Goal: Information Seeking & Learning: Learn about a topic

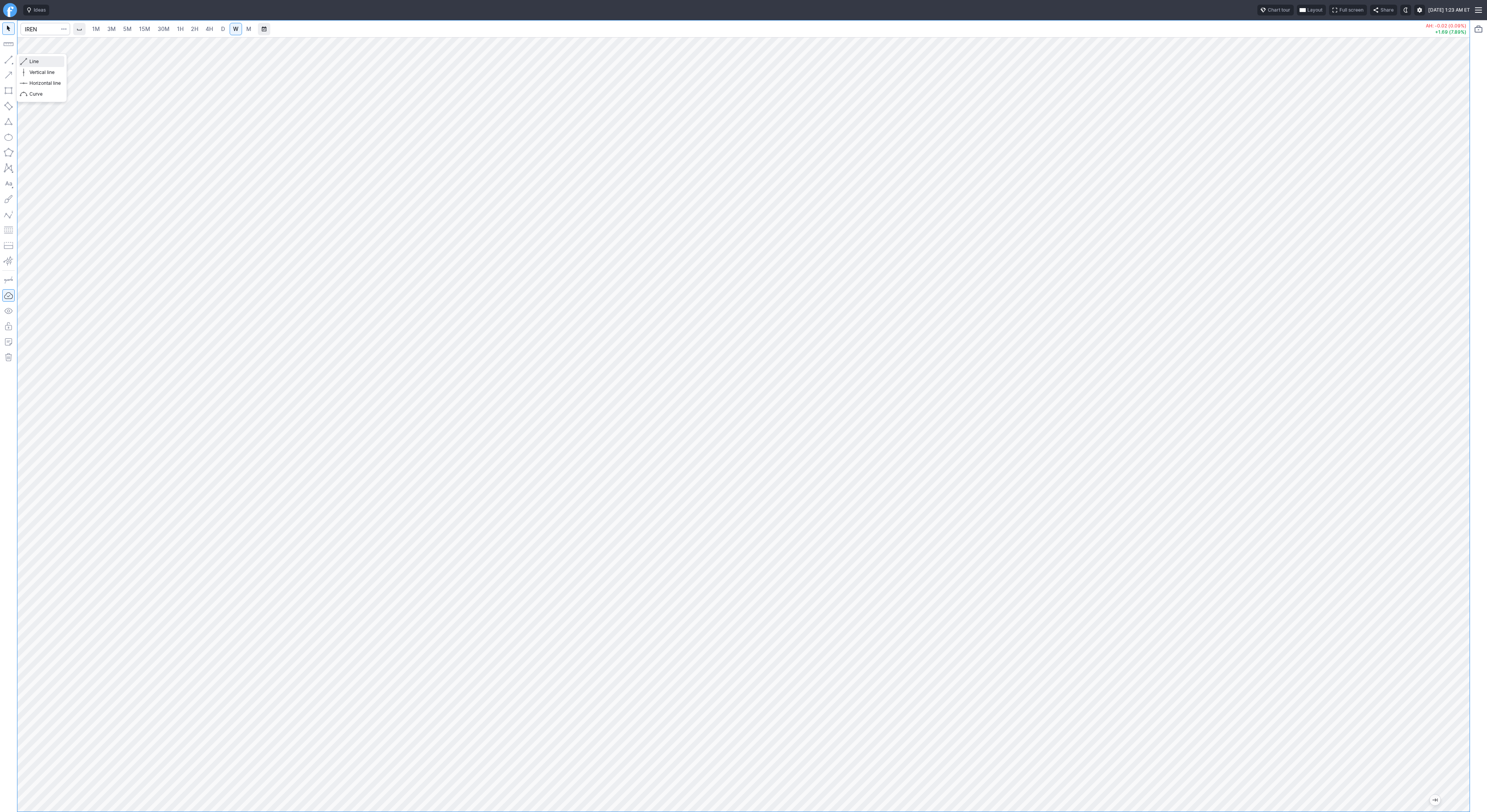
click at [29, 63] on button "Line" at bounding box center [42, 61] width 45 height 11
click at [217, 30] on link "D" at bounding box center [223, 29] width 12 height 12
drag, startPoint x: 1467, startPoint y: 305, endPoint x: 1462, endPoint y: 395, distance: 90.1
click at [1462, 395] on div at bounding box center [1462, 422] width 16 height 755
click at [25, 59] on span "button" at bounding box center [25, 61] width 5 height 11
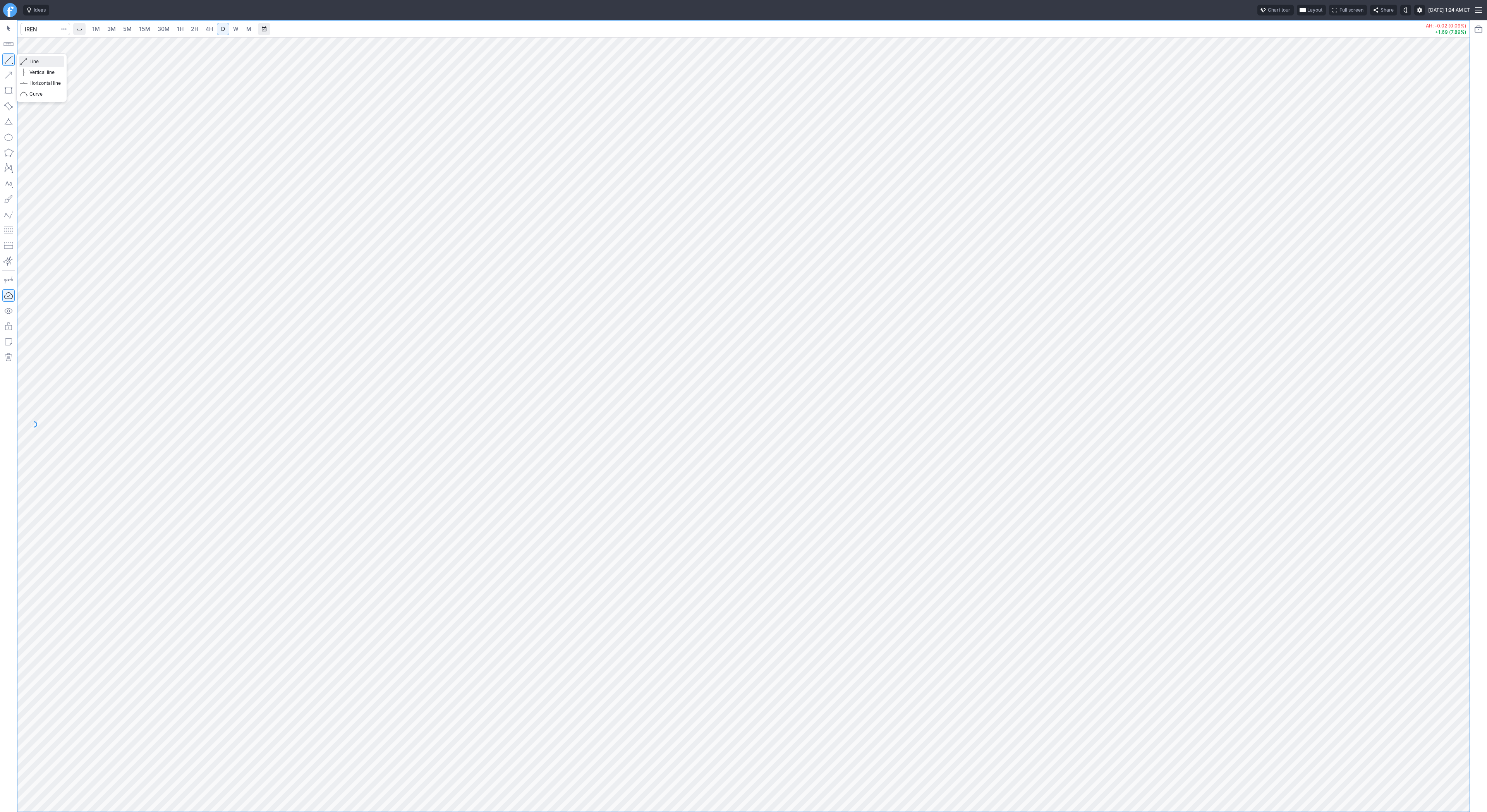
click at [38, 59] on span "Line" at bounding box center [45, 61] width 31 height 8
click at [38, 61] on span "Line" at bounding box center [45, 61] width 31 height 8
click at [27, 62] on button "Line" at bounding box center [42, 61] width 45 height 11
click at [1486, 383] on div "1M 3M 5M 15M 30M 1H 2H 4H D W M AH: -0.02 (0.09%) +1.69 (7.89%)" at bounding box center [744, 416] width 1487 height 792
click at [37, 63] on span "Line" at bounding box center [45, 61] width 31 height 8
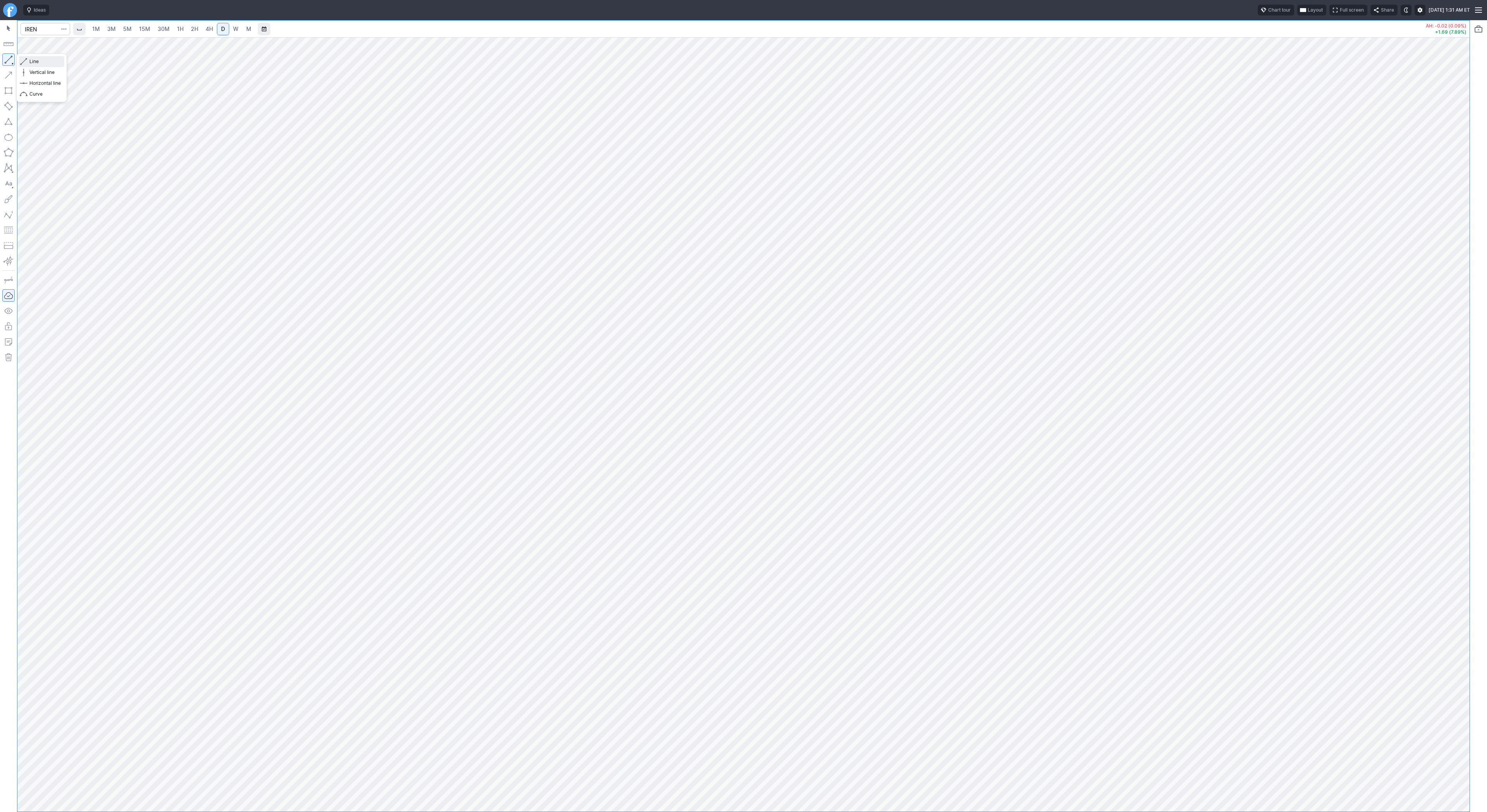
click at [38, 62] on span "Line" at bounding box center [45, 61] width 31 height 8
click at [32, 59] on span "Line" at bounding box center [45, 61] width 31 height 8
click at [42, 61] on span "Line" at bounding box center [45, 61] width 31 height 8
click at [36, 61] on span "Line" at bounding box center [45, 61] width 31 height 8
click at [28, 62] on button "Line" at bounding box center [42, 61] width 45 height 11
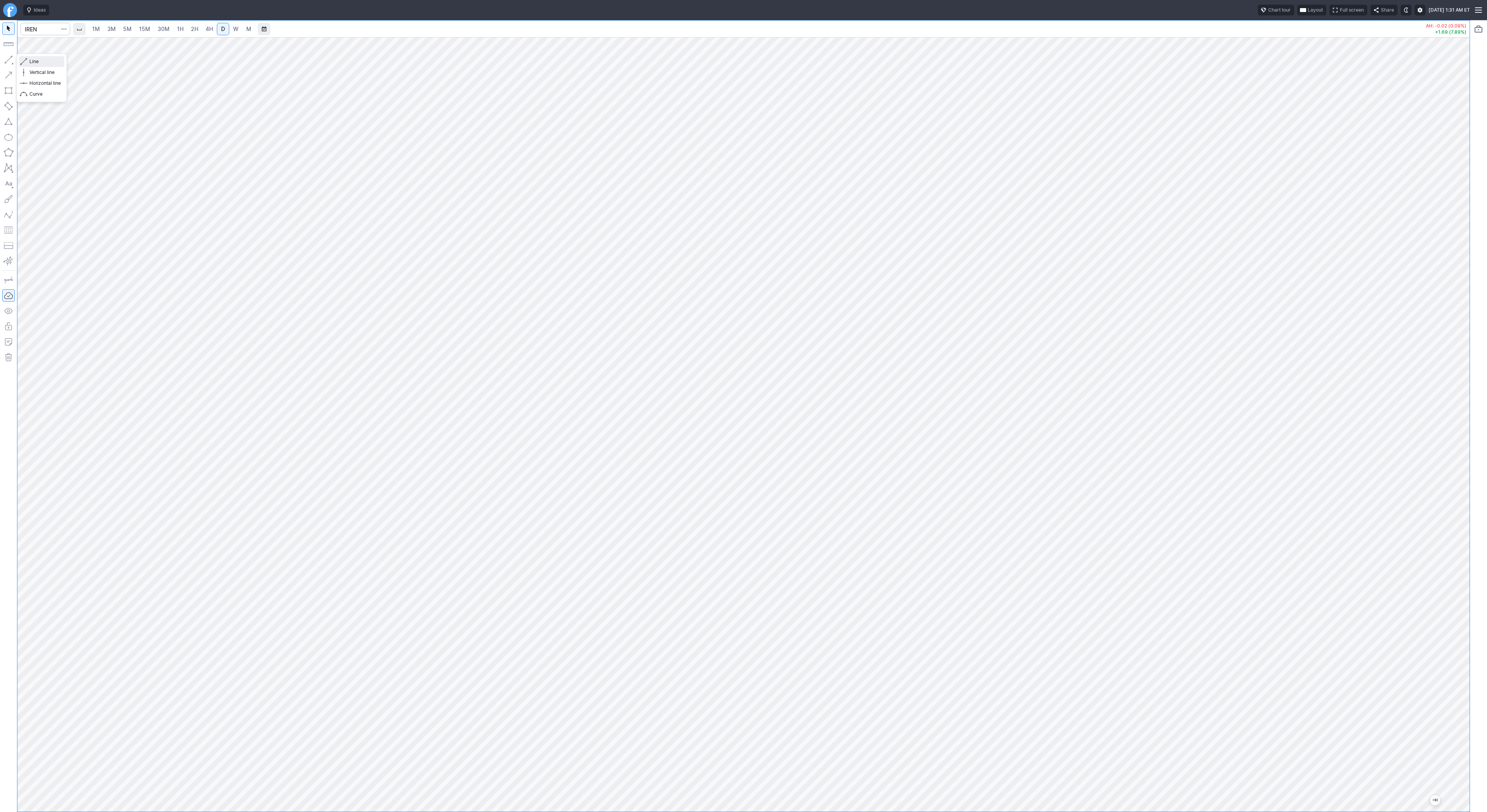
click at [30, 61] on span "Line" at bounding box center [45, 61] width 31 height 8
click at [12, 59] on button "button" at bounding box center [8, 59] width 12 height 12
click at [13, 61] on button "button" at bounding box center [8, 59] width 12 height 12
click at [10, 58] on button "button" at bounding box center [8, 59] width 12 height 12
click at [28, 60] on button "Line" at bounding box center [42, 61] width 45 height 11
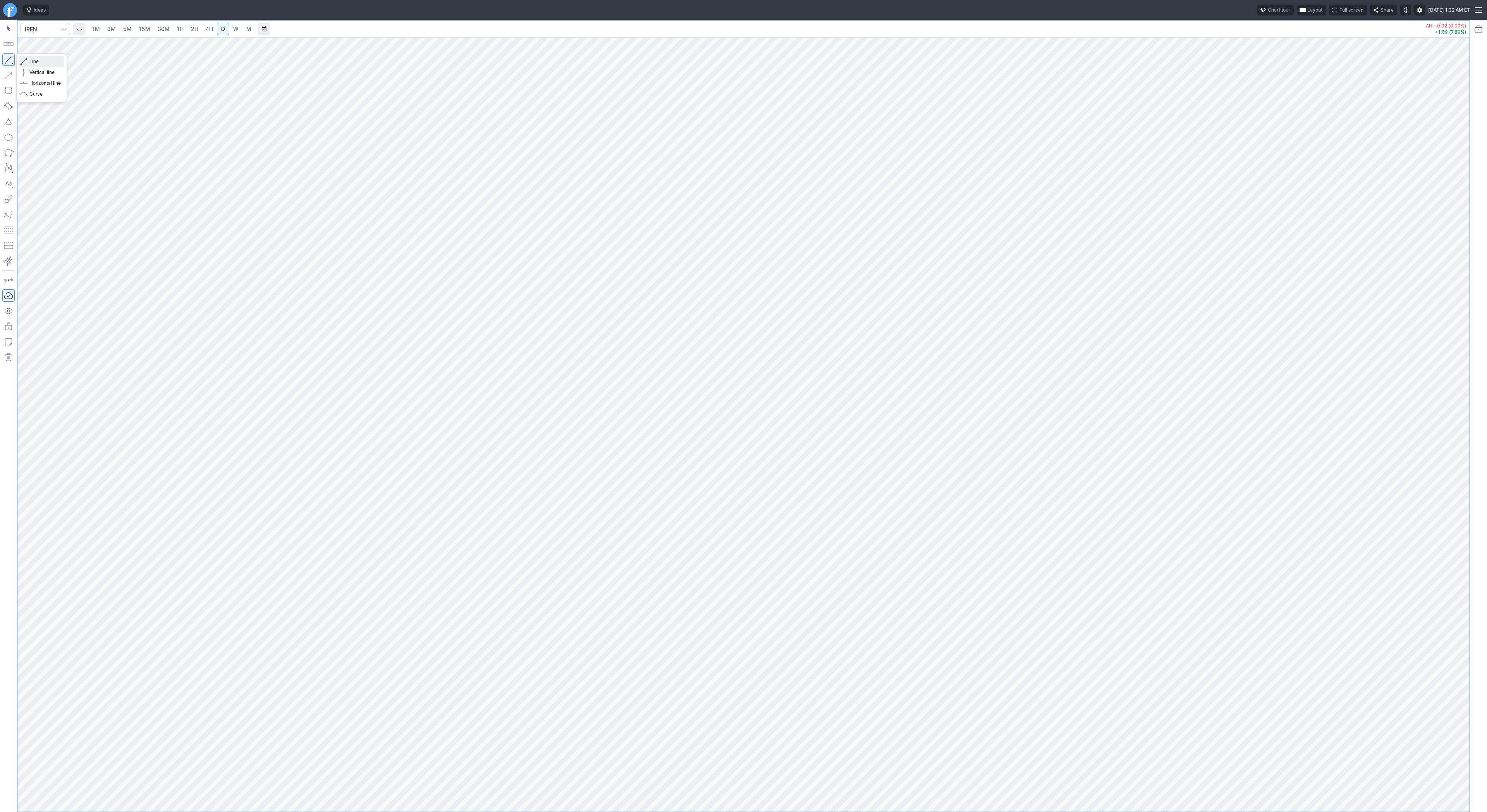
click at [38, 61] on span "Line" at bounding box center [45, 61] width 31 height 8
click at [33, 61] on span "Line" at bounding box center [45, 61] width 31 height 8
click at [35, 60] on span "Line" at bounding box center [45, 61] width 31 height 8
click at [8, 61] on button "button" at bounding box center [8, 59] width 12 height 12
click at [46, 62] on span "Line" at bounding box center [45, 61] width 31 height 8
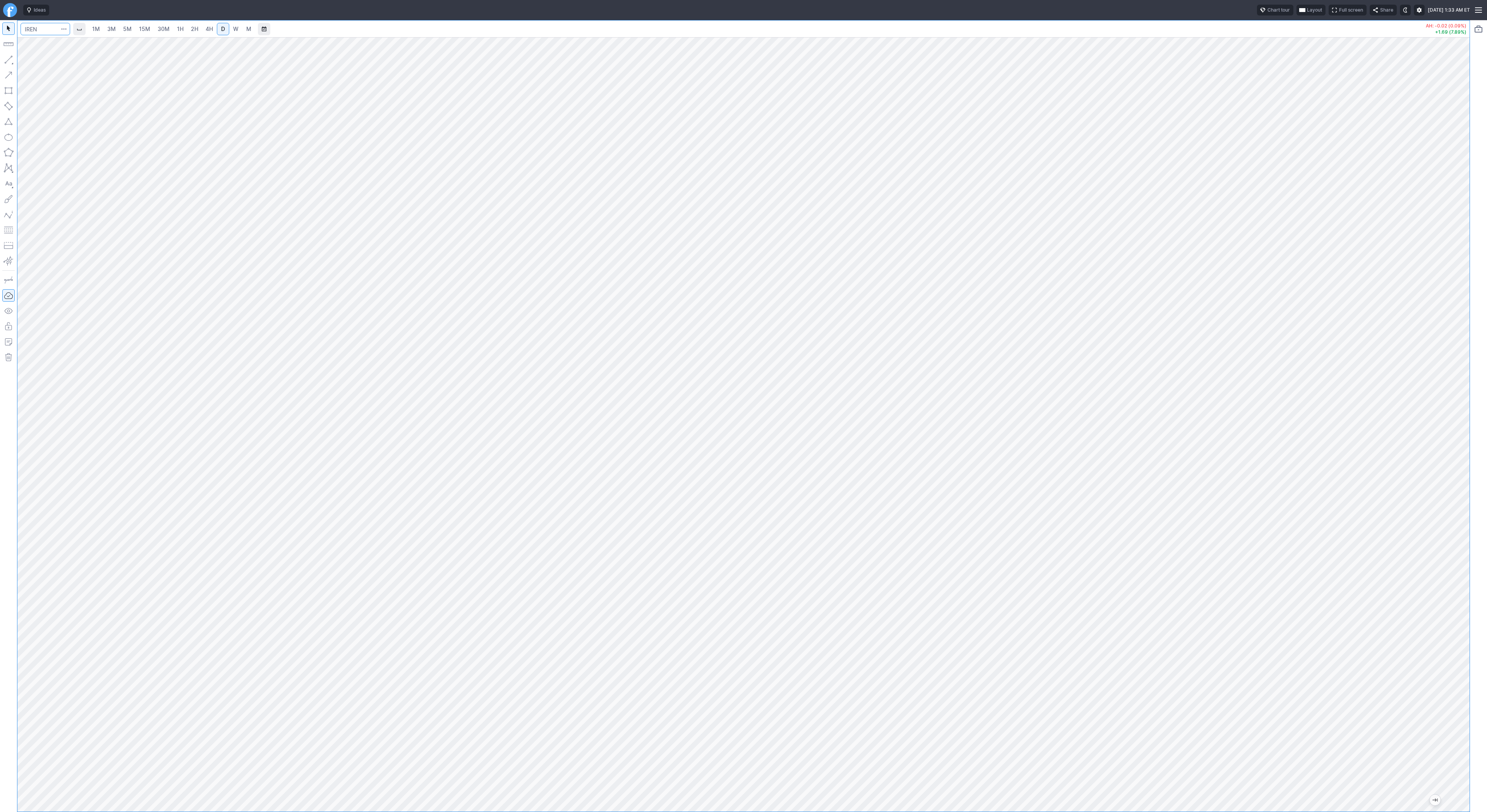
click at [45, 28] on input "Search" at bounding box center [46, 29] width 50 height 12
type input "sbet"
click at [63, 49] on button "SBET SharpLink Gaming Inc NASD" at bounding box center [106, 46] width 163 height 11
drag, startPoint x: 1460, startPoint y: 639, endPoint x: 1484, endPoint y: 315, distance: 324.9
click at [1486, 308] on div "1M 3M 5M 15M 30M 1H 2H 4H D W M AH: -0.13 (0.68%) -1.70 (8.15%)" at bounding box center [744, 416] width 1487 height 792
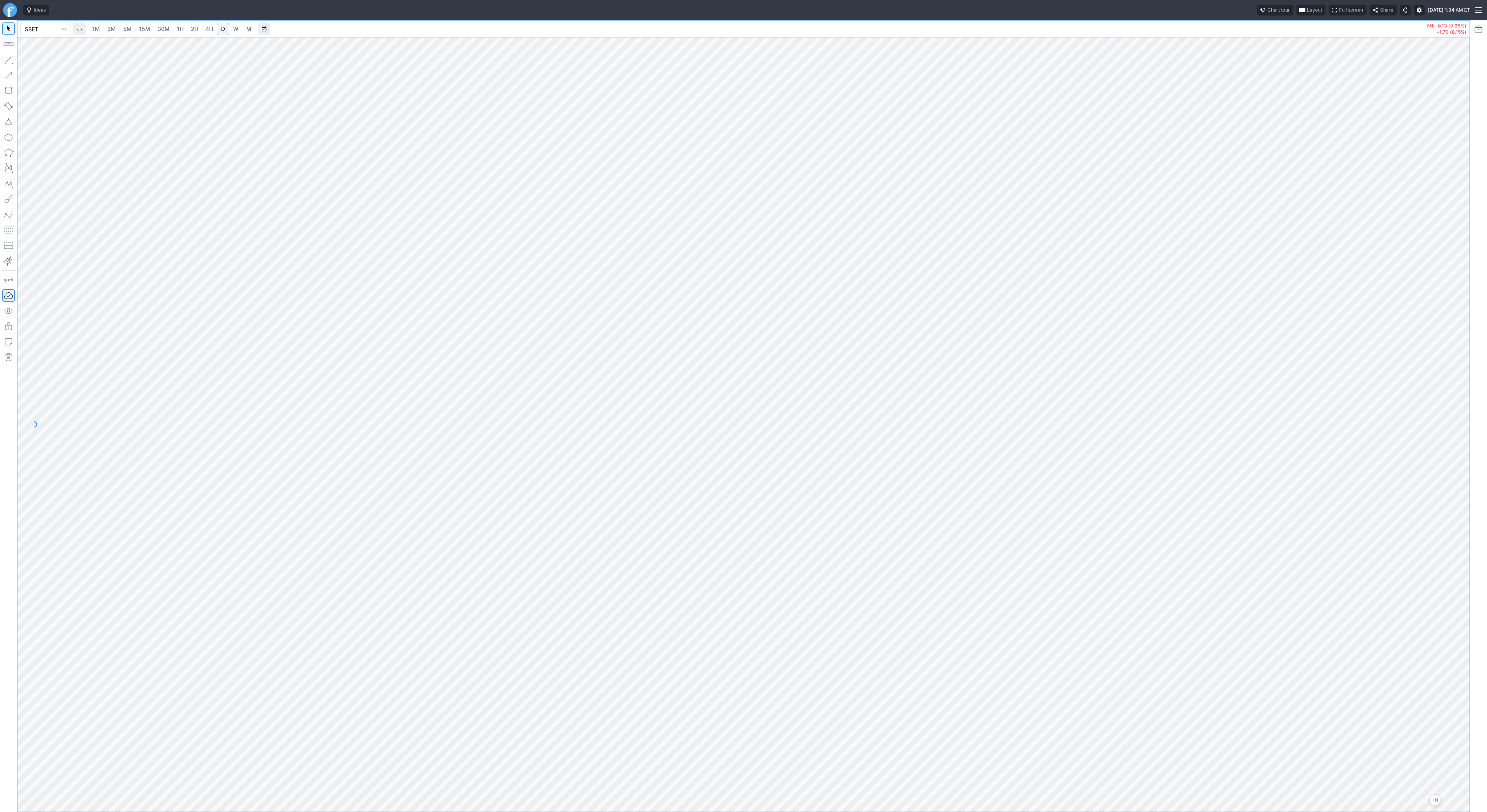
click at [1404, 753] on div at bounding box center [744, 424] width 1452 height 774
click at [27, 62] on span "button" at bounding box center [25, 61] width 5 height 11
click at [10, 57] on button "button" at bounding box center [8, 59] width 12 height 12
click at [49, 63] on span "Line" at bounding box center [45, 61] width 31 height 8
click at [197, 26] on link "2H" at bounding box center [195, 29] width 14 height 12
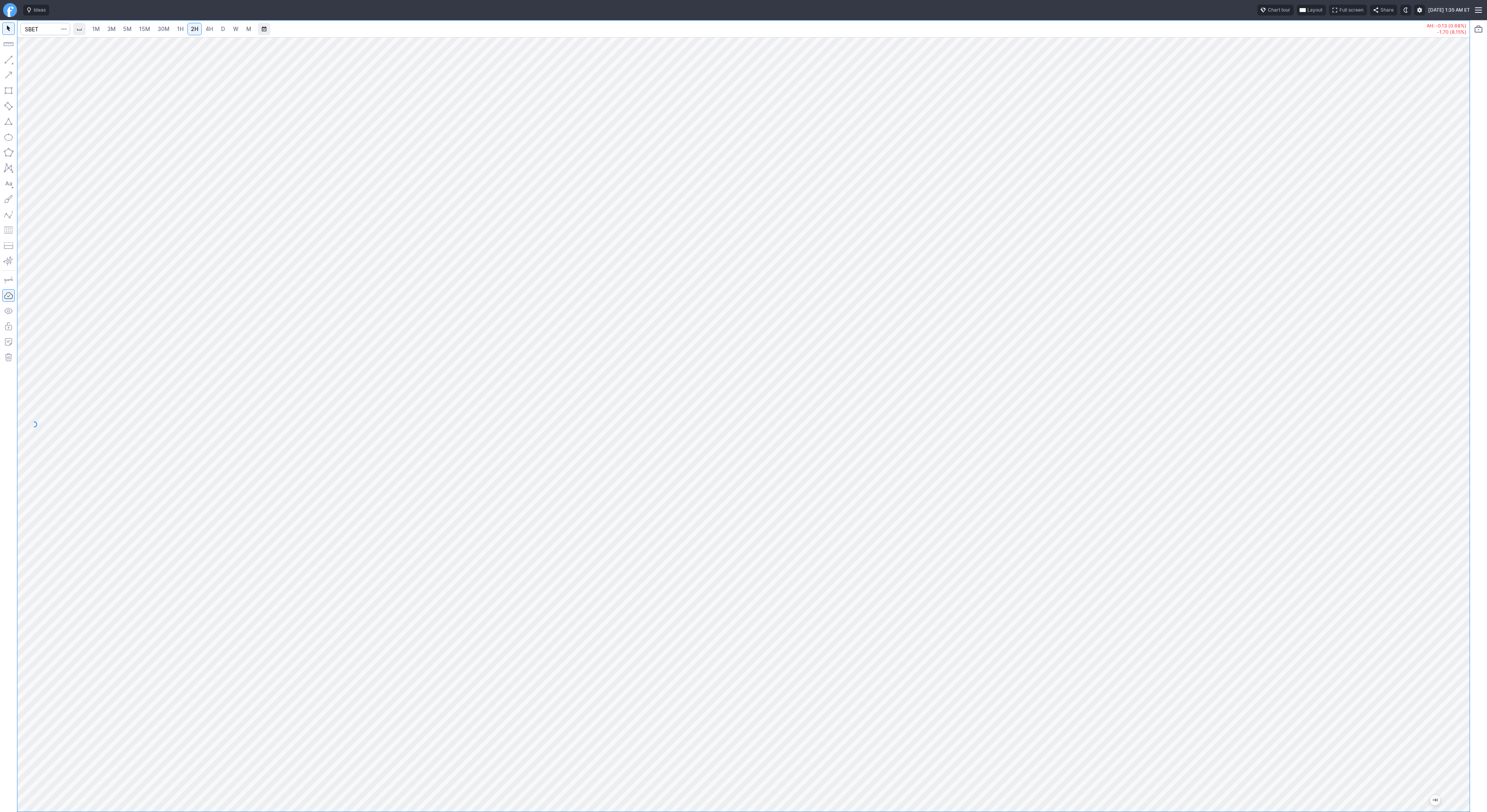
click at [11, 61] on button "button" at bounding box center [8, 59] width 12 height 12
drag, startPoint x: 1462, startPoint y: 660, endPoint x: 1457, endPoint y: 391, distance: 269.0
click at [1462, 378] on div at bounding box center [1462, 422] width 16 height 755
click at [54, 63] on span "Line" at bounding box center [45, 61] width 31 height 8
click at [221, 29] on span "D" at bounding box center [223, 28] width 4 height 6
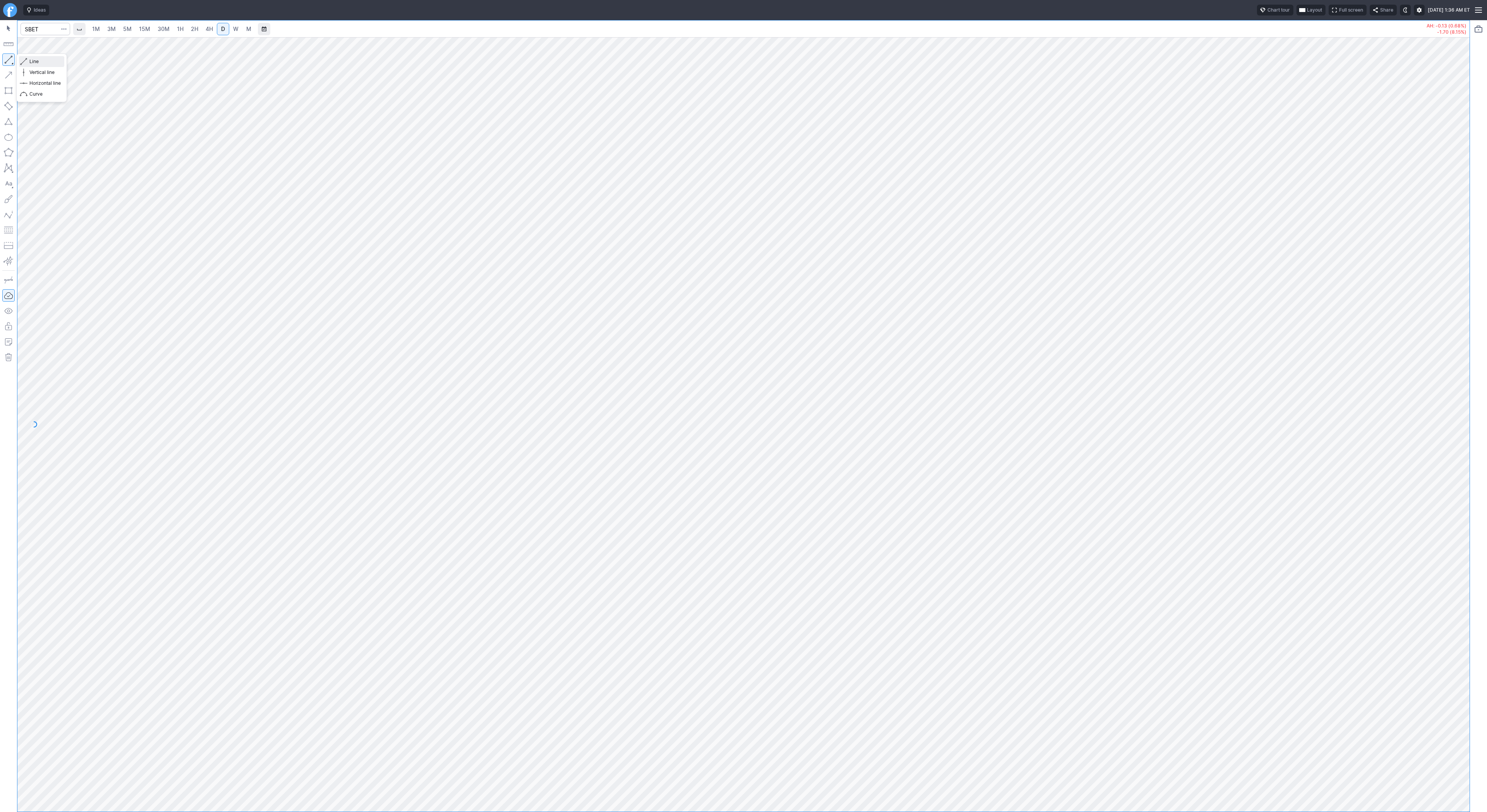
click at [35, 61] on span "Line" at bounding box center [45, 61] width 31 height 8
click at [37, 60] on span "Line" at bounding box center [45, 61] width 31 height 8
drag, startPoint x: 1462, startPoint y: 676, endPoint x: 1475, endPoint y: 567, distance: 109.8
click at [1475, 567] on div "1M 3M 5M 15M 30M 1H 2H 4H D W M AH: -0.13 (0.68%) -1.70 (8.15%)" at bounding box center [744, 416] width 1487 height 792
click at [29, 61] on span "Line" at bounding box center [45, 61] width 31 height 8
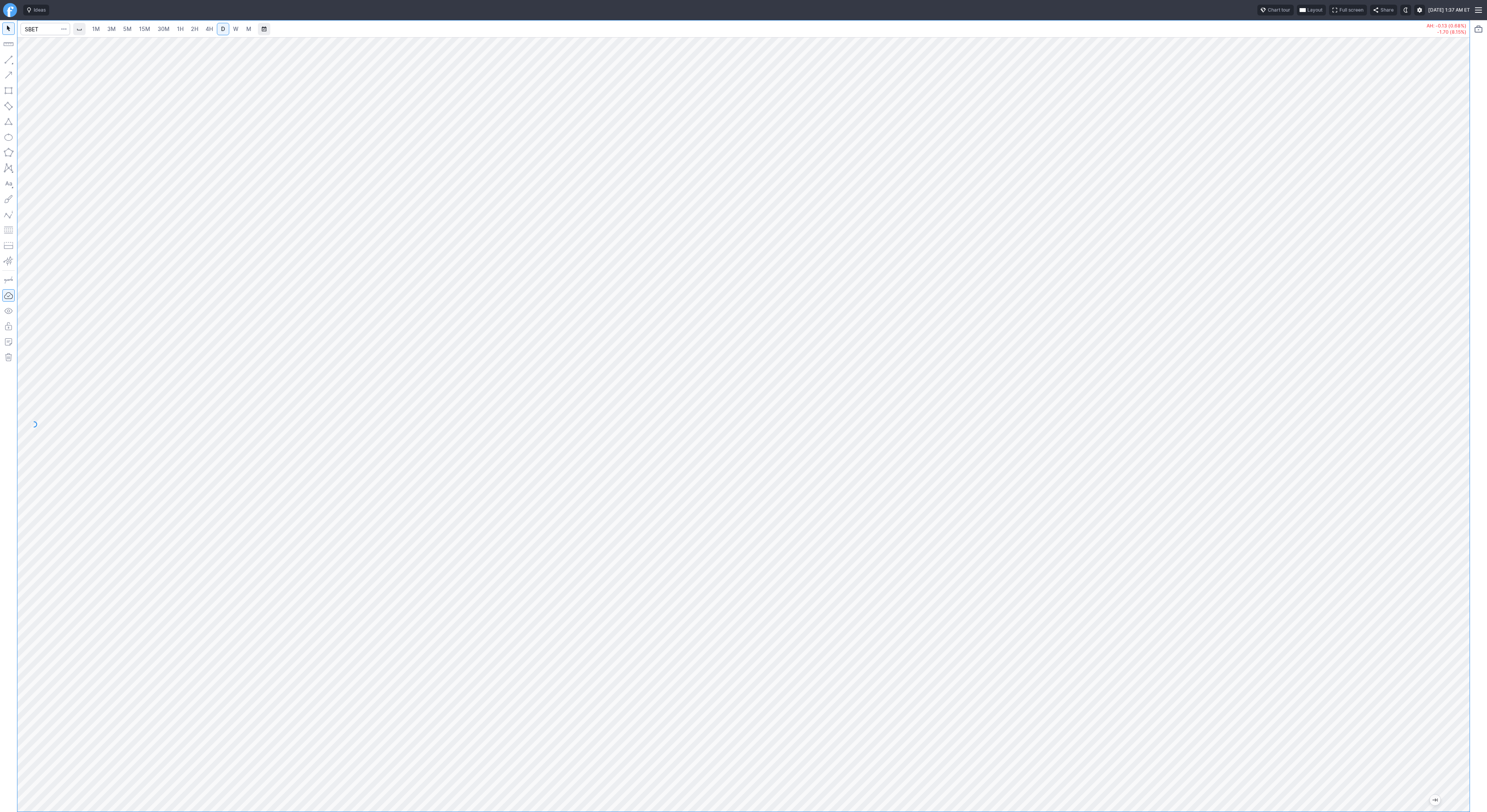
drag, startPoint x: 1458, startPoint y: 528, endPoint x: 1483, endPoint y: 369, distance: 161.0
click at [1486, 360] on div "1M 3M 5M 15M 30M 1H 2H 4H D W M AH: -0.13 (0.68%) -1.70 (8.15%)" at bounding box center [744, 416] width 1487 height 792
click at [25, 61] on span "button" at bounding box center [25, 61] width 5 height 11
drag, startPoint x: 1462, startPoint y: 405, endPoint x: 1468, endPoint y: 512, distance: 107.2
click at [1468, 512] on div at bounding box center [1462, 422] width 16 height 755
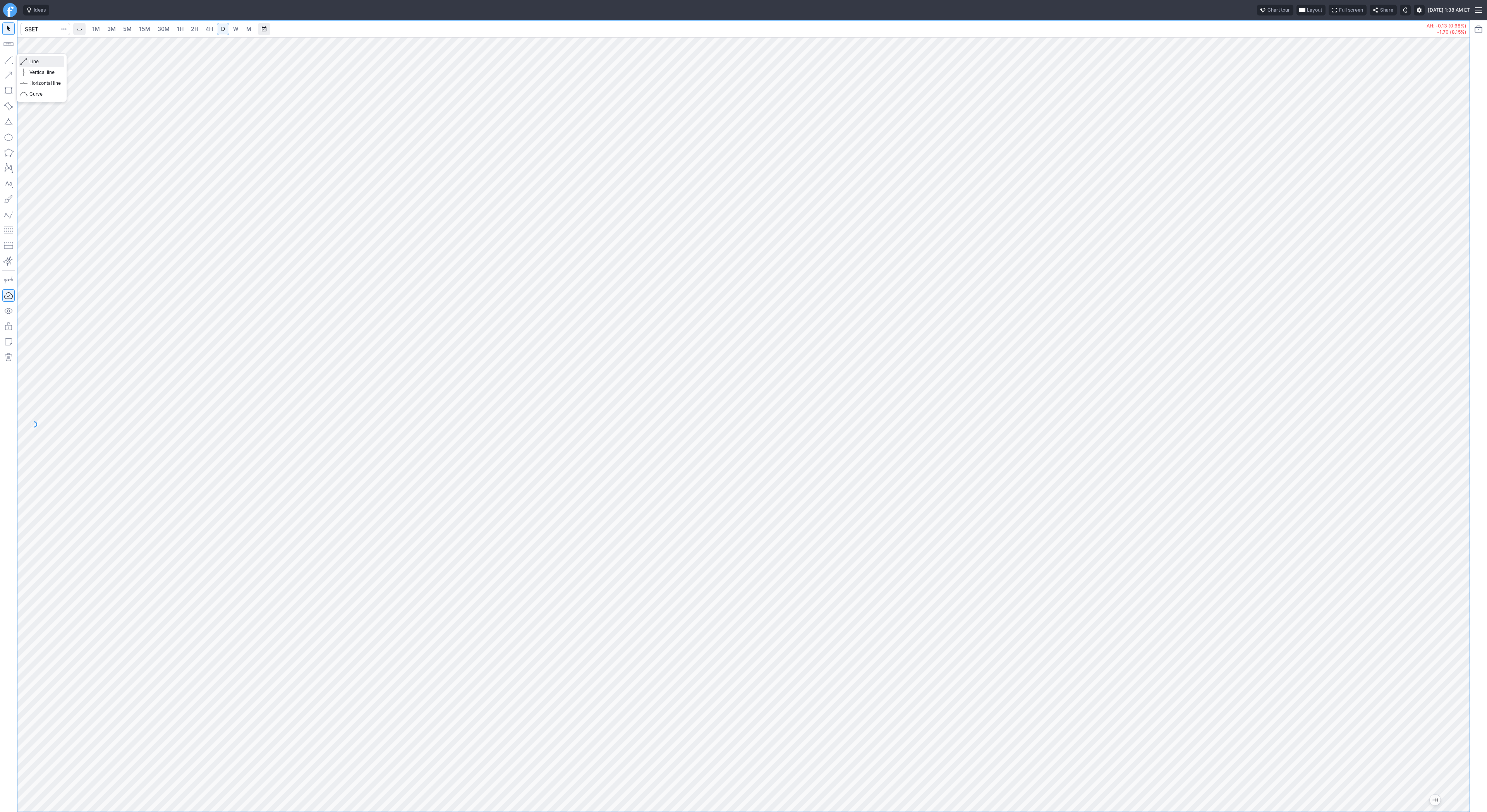
click at [44, 64] on span "Line" at bounding box center [45, 61] width 31 height 8
click at [192, 29] on span "2H" at bounding box center [195, 28] width 8 height 6
click at [52, 61] on span "Line" at bounding box center [45, 61] width 31 height 8
click at [38, 63] on span "Line" at bounding box center [45, 61] width 31 height 8
click at [37, 62] on span "Line" at bounding box center [45, 61] width 31 height 8
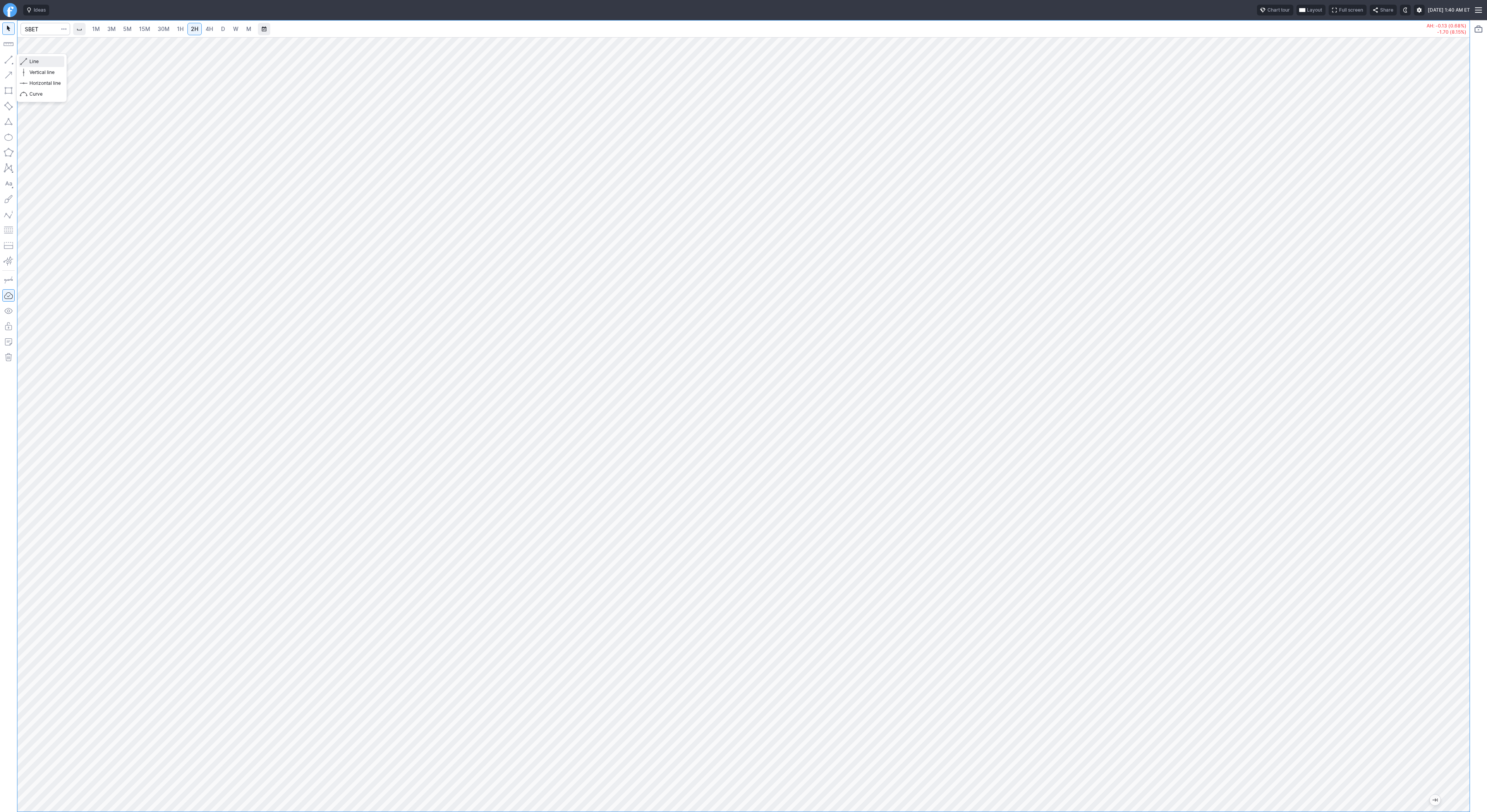
click at [46, 61] on span "Line" at bounding box center [45, 61] width 31 height 8
click at [39, 23] on input "Search" at bounding box center [46, 29] width 50 height 12
type input "tem"
click at [51, 46] on span "Tem pus AI Inc" at bounding box center [110, 46] width 118 height 6
click at [37, 64] on span "Line" at bounding box center [45, 61] width 31 height 8
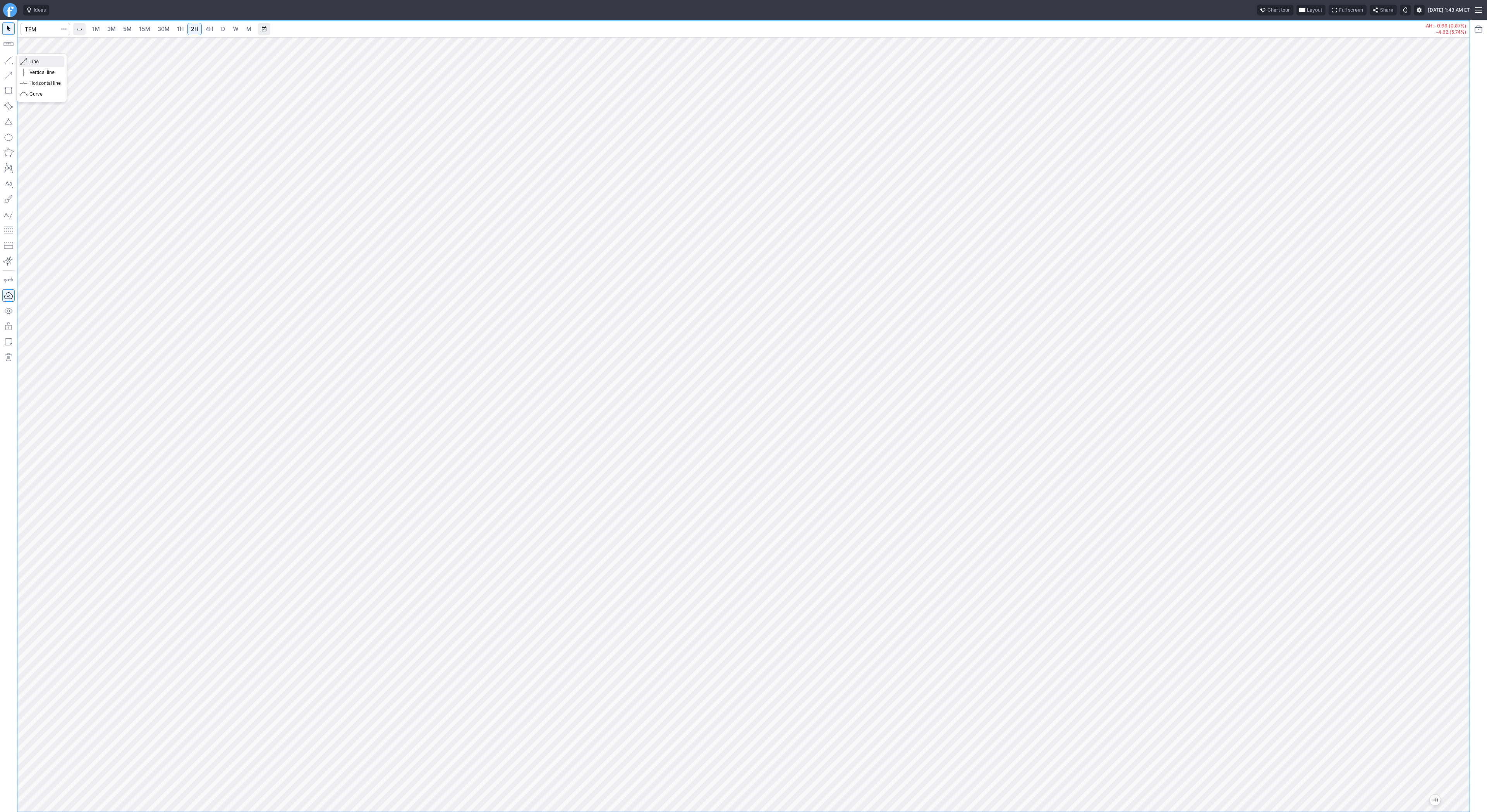
click at [45, 63] on span "Line" at bounding box center [45, 61] width 31 height 8
click at [25, 59] on span "button" at bounding box center [25, 61] width 5 height 11
click at [36, 63] on span "Line" at bounding box center [45, 61] width 31 height 8
drag, startPoint x: 6, startPoint y: 57, endPoint x: 33, endPoint y: 85, distance: 38.9
click at [6, 58] on button "button" at bounding box center [8, 59] width 12 height 12
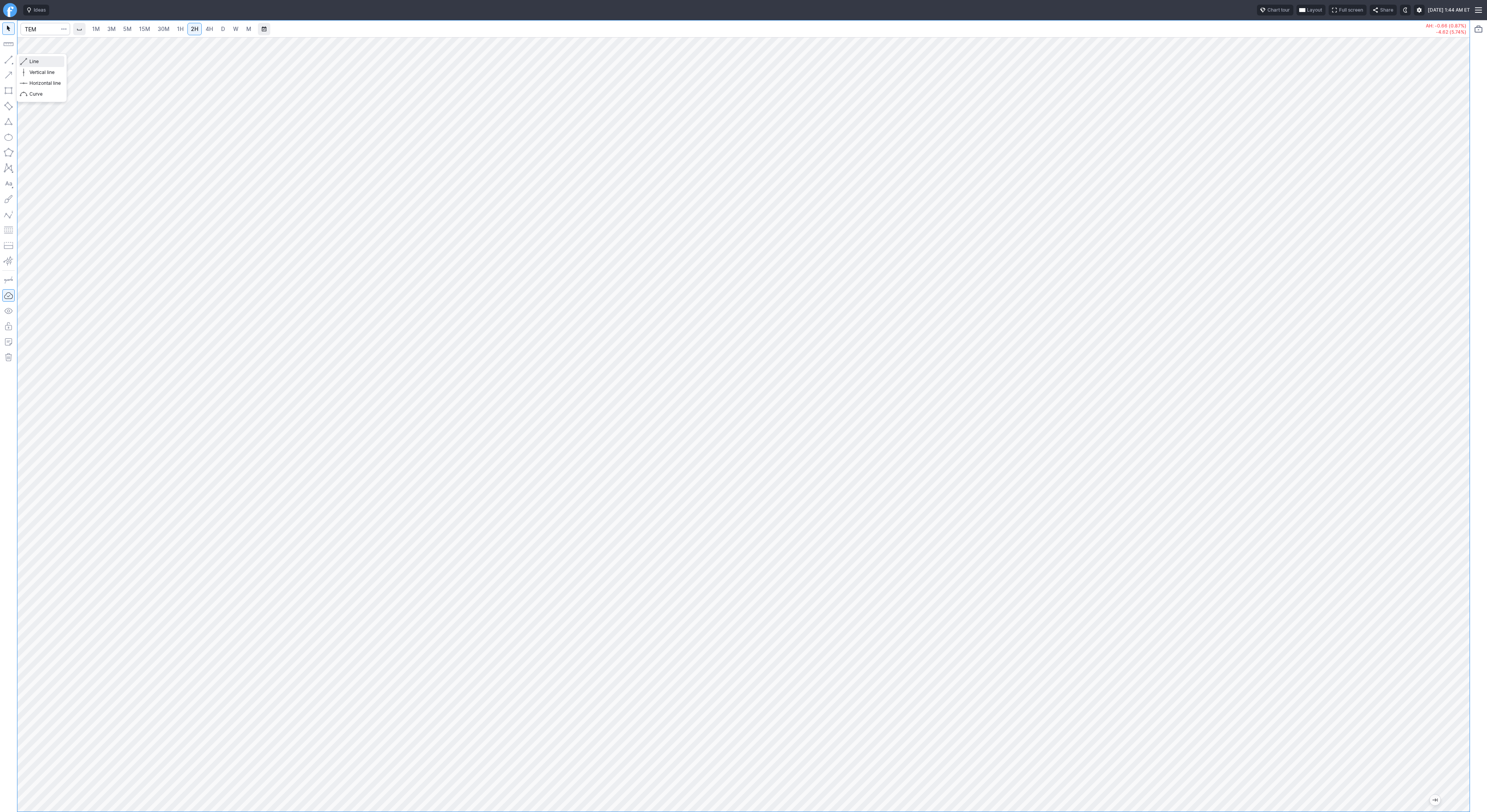
click at [33, 59] on span "Line" at bounding box center [45, 61] width 31 height 8
click at [10, 62] on button "button" at bounding box center [8, 59] width 12 height 12
click at [3, 58] on button "button" at bounding box center [8, 59] width 12 height 12
click at [29, 59] on span "Line" at bounding box center [45, 61] width 31 height 8
click at [43, 62] on span "Line" at bounding box center [45, 61] width 31 height 8
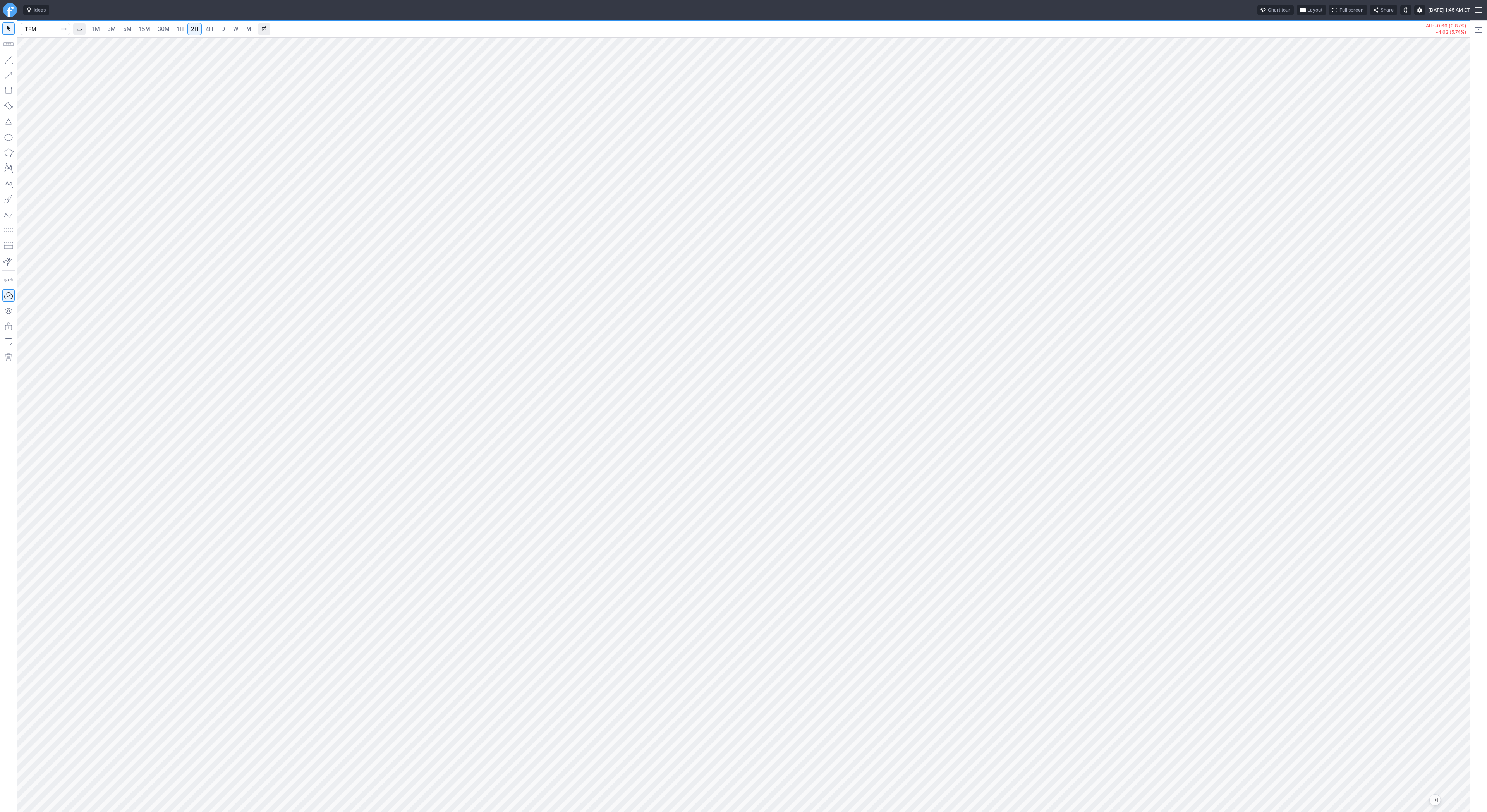
click at [8, 65] on button "button" at bounding box center [8, 59] width 12 height 12
click at [34, 61] on span "Line" at bounding box center [45, 61] width 31 height 8
click at [11, 59] on button "button" at bounding box center [8, 59] width 12 height 12
click at [11, 59] on button "button" at bounding box center [8, 59] width 12 height 12
click at [12, 61] on button "button" at bounding box center [8, 59] width 12 height 12
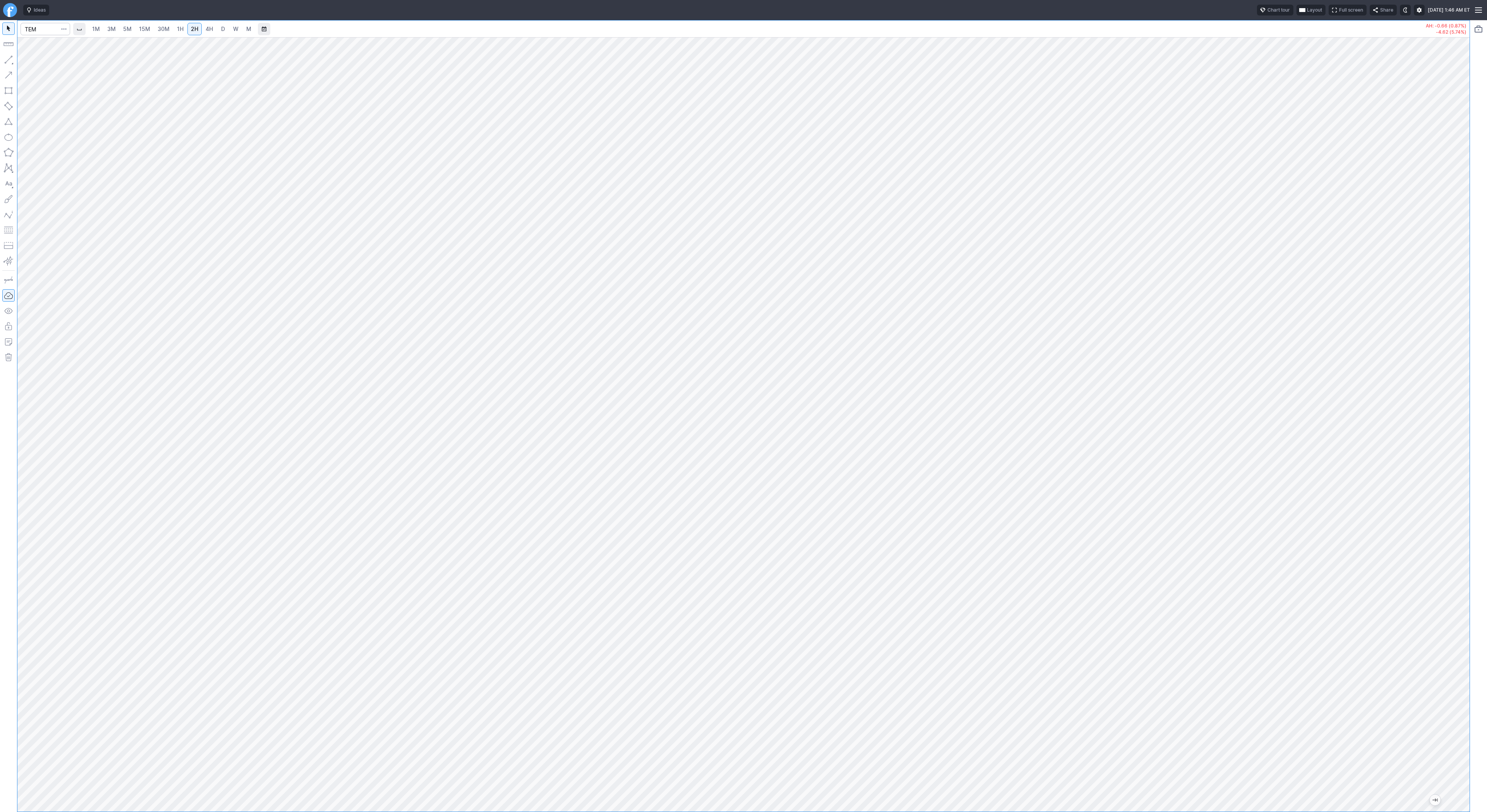
click at [8, 62] on button "button" at bounding box center [8, 59] width 12 height 12
click at [40, 62] on span "Line" at bounding box center [45, 61] width 31 height 8
click at [5, 59] on button "button" at bounding box center [8, 59] width 12 height 12
click at [11, 61] on button "button" at bounding box center [8, 59] width 12 height 12
click at [1451, 447] on div at bounding box center [744, 424] width 1452 height 774
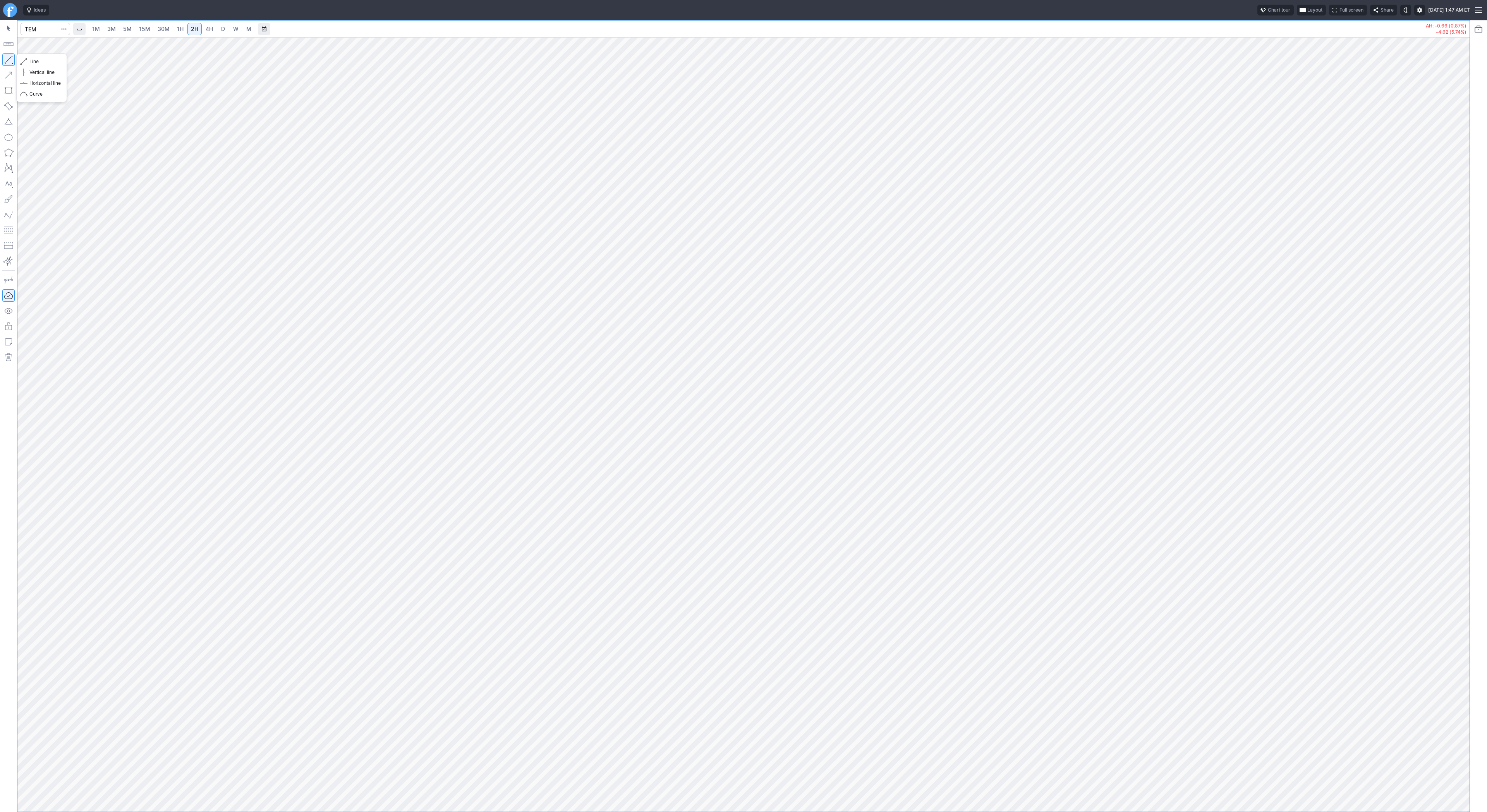
click at [7, 62] on button "button" at bounding box center [8, 59] width 12 height 12
click at [9, 57] on button "button" at bounding box center [8, 59] width 12 height 12
click at [8, 58] on button "button" at bounding box center [8, 59] width 12 height 12
click at [24, 58] on span "button" at bounding box center [25, 61] width 5 height 11
click at [10, 61] on button "button" at bounding box center [8, 59] width 12 height 12
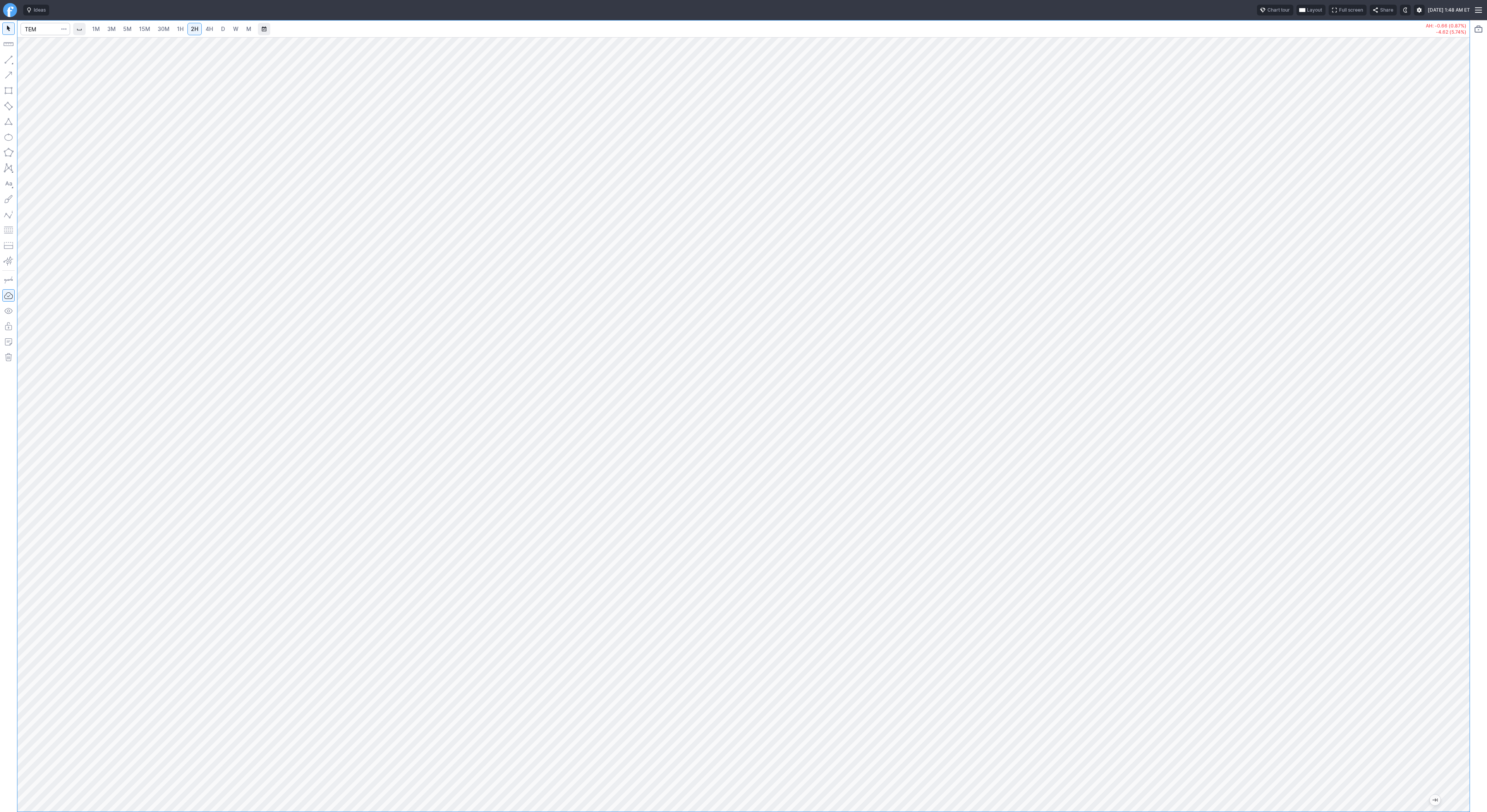
click at [181, 27] on span "1H" at bounding box center [180, 28] width 6 height 6
click at [145, 25] on span "15M" at bounding box center [144, 28] width 11 height 6
click at [42, 61] on span "Line" at bounding box center [45, 61] width 31 height 8
click at [30, 59] on span "Line" at bounding box center [45, 61] width 31 height 8
drag, startPoint x: 8, startPoint y: 61, endPoint x: 26, endPoint y: 74, distance: 22.2
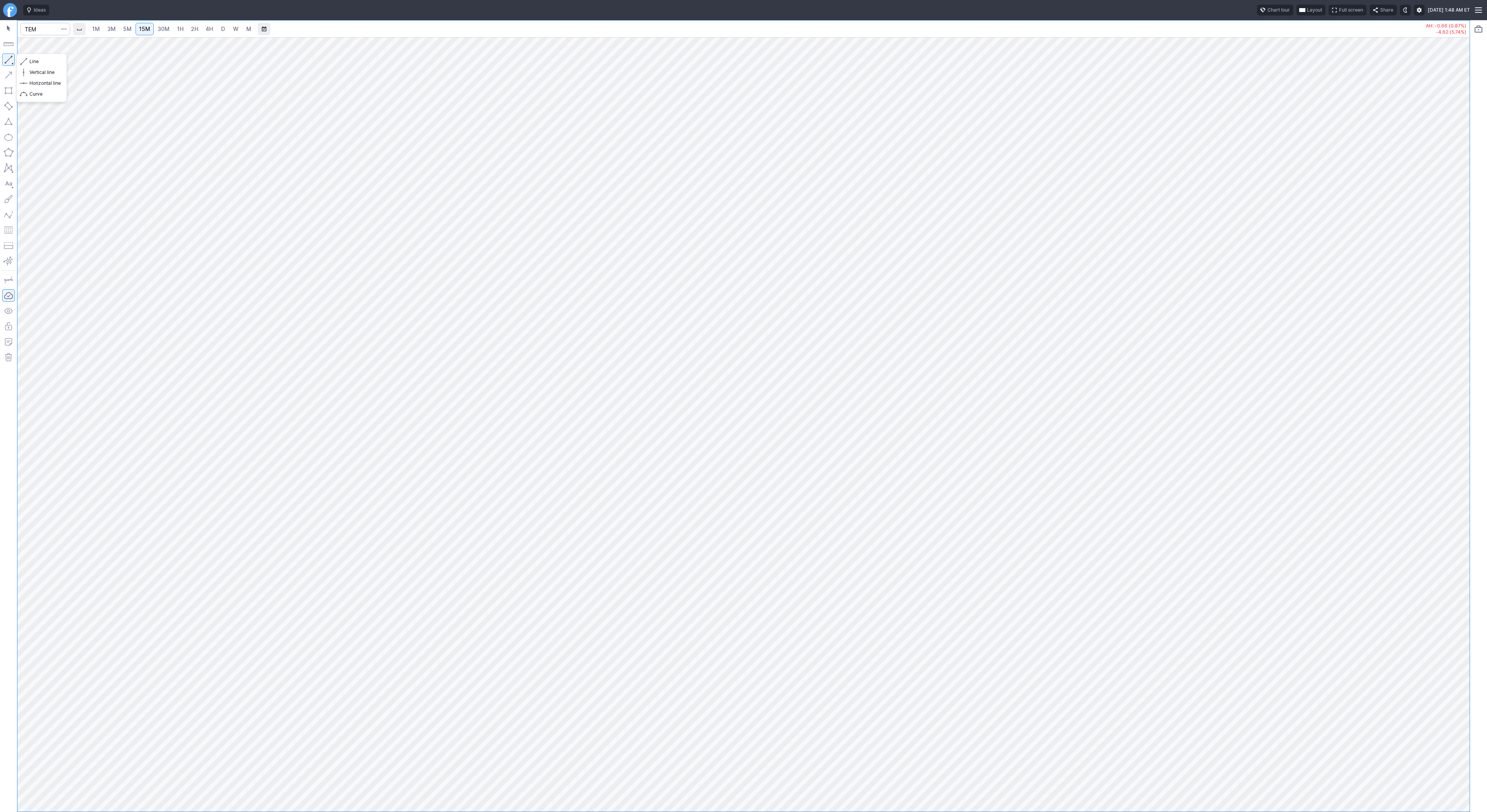
click at [8, 61] on button "button" at bounding box center [8, 59] width 12 height 12
click at [50, 63] on span "Line" at bounding box center [45, 61] width 31 height 8
click at [180, 31] on span "1H" at bounding box center [180, 28] width 6 height 6
click at [192, 28] on span "2H" at bounding box center [195, 28] width 8 height 6
click at [28, 61] on button "Line" at bounding box center [42, 61] width 45 height 11
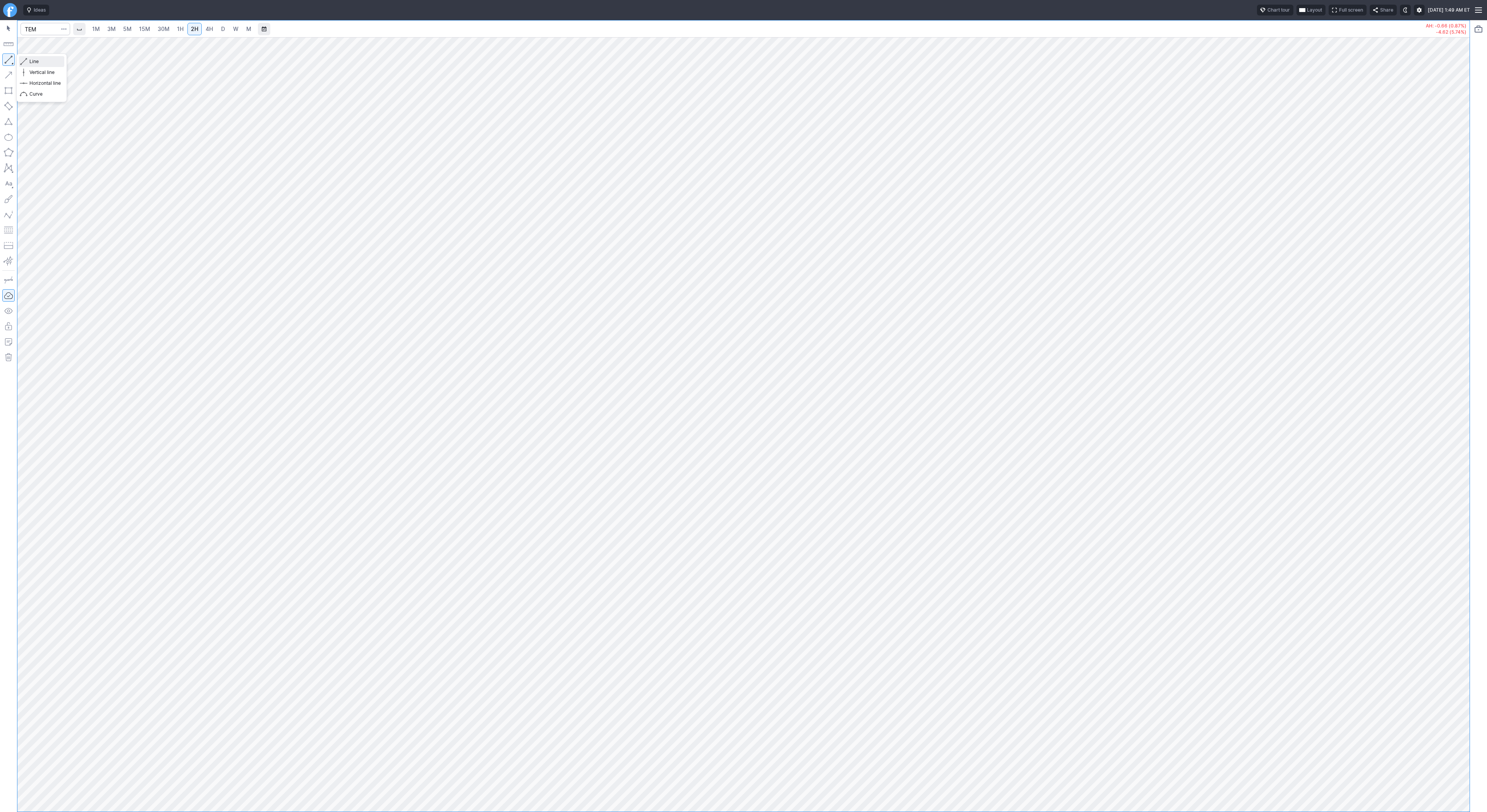
click at [33, 61] on span "Line" at bounding box center [45, 61] width 31 height 8
click at [48, 63] on span "Line" at bounding box center [45, 61] width 31 height 8
click at [9, 57] on button "button" at bounding box center [8, 59] width 12 height 12
click at [167, 30] on span "30M" at bounding box center [163, 28] width 12 height 6
click at [13, 59] on button "button" at bounding box center [8, 59] width 12 height 12
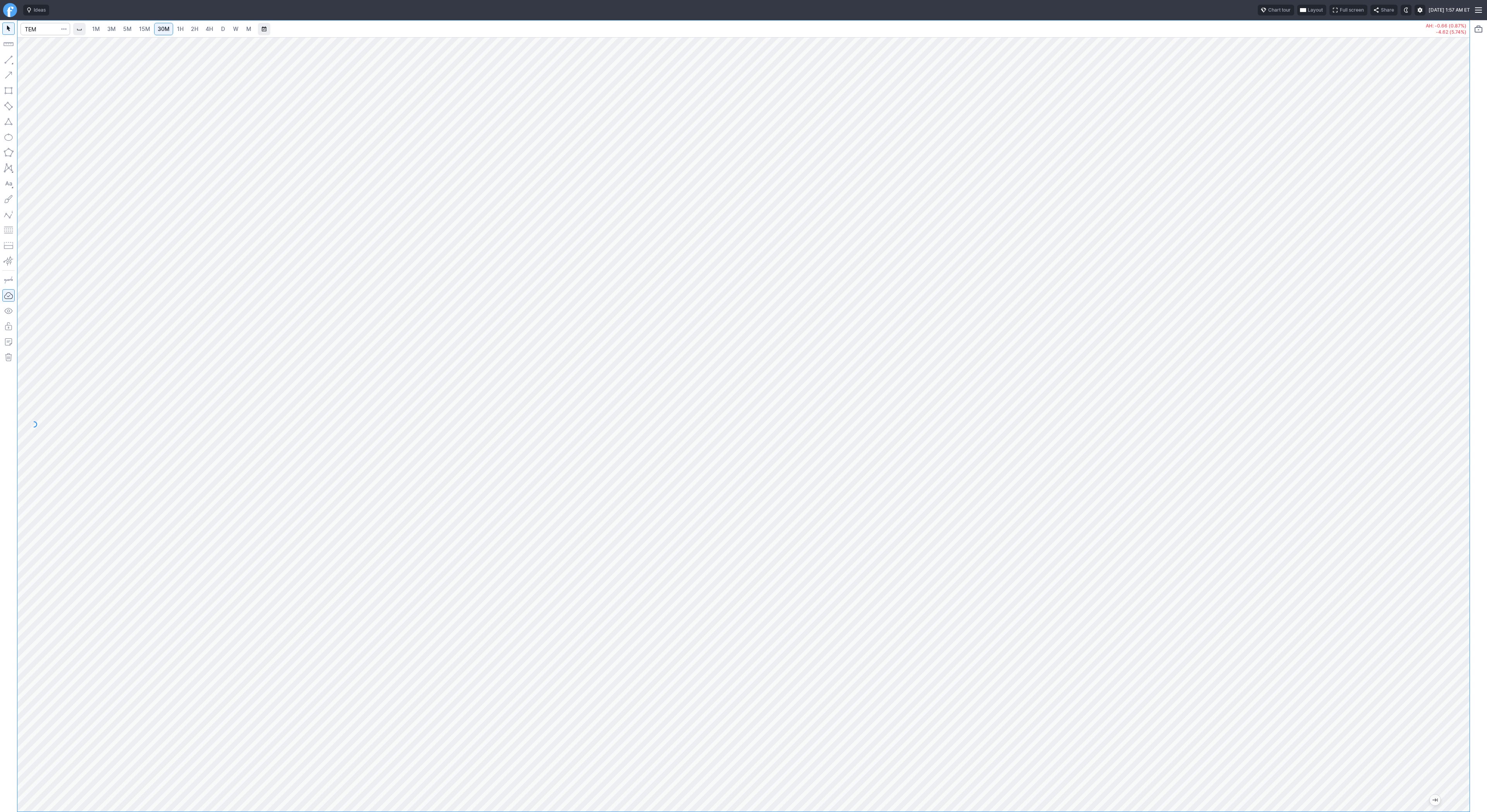
click at [177, 28] on span "1H" at bounding box center [180, 28] width 6 height 6
click at [221, 30] on span "D" at bounding box center [223, 29] width 5 height 8
click at [233, 32] on span "W" at bounding box center [236, 28] width 5 height 6
drag, startPoint x: 1464, startPoint y: 411, endPoint x: 1456, endPoint y: 575, distance: 164.2
click at [1456, 575] on div at bounding box center [1462, 422] width 16 height 755
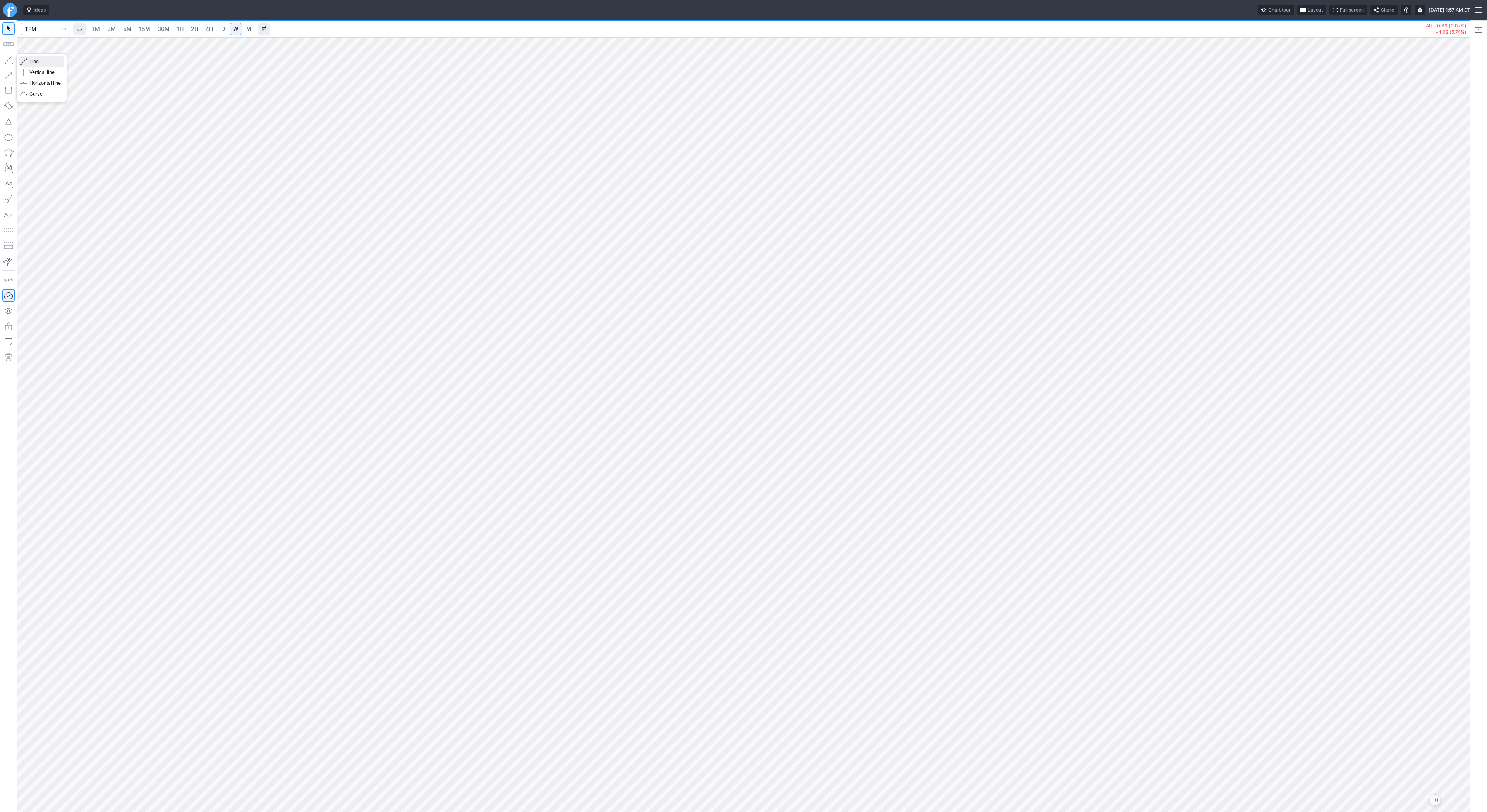
drag, startPoint x: 29, startPoint y: 62, endPoint x: 35, endPoint y: 77, distance: 16.2
click at [29, 63] on button "Line" at bounding box center [42, 61] width 45 height 11
click at [4, 60] on button "button" at bounding box center [8, 59] width 12 height 12
click at [3, 59] on button "button" at bounding box center [8, 59] width 12 height 12
click at [9, 59] on button "button" at bounding box center [8, 59] width 12 height 12
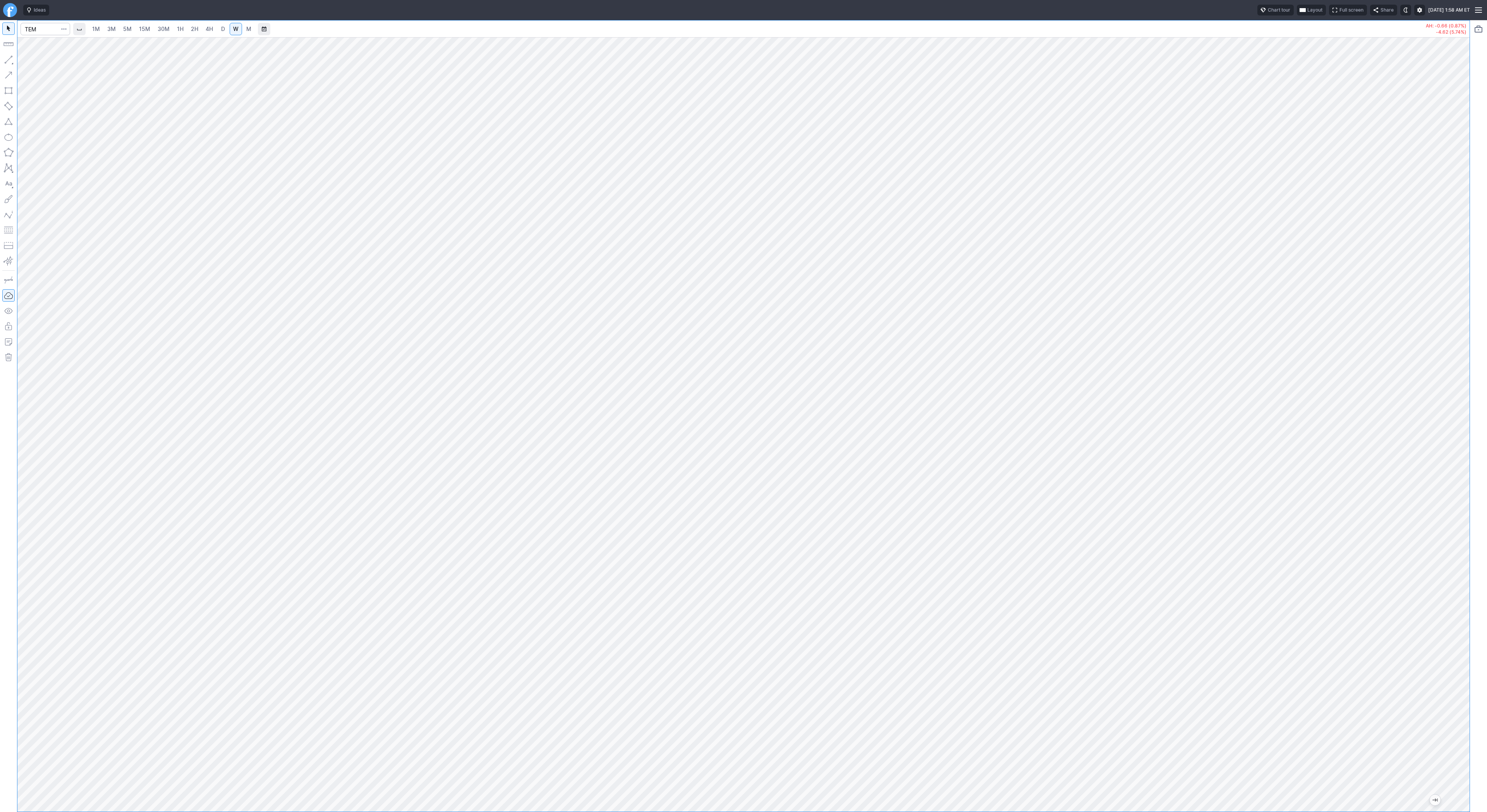
click at [223, 29] on span "D" at bounding box center [223, 28] width 4 height 6
click at [1442, 471] on div at bounding box center [744, 424] width 1452 height 774
click at [203, 29] on link "4H" at bounding box center [209, 29] width 14 height 12
drag, startPoint x: 40, startPoint y: 62, endPoint x: 47, endPoint y: 78, distance: 17.5
click at [40, 63] on span "Line" at bounding box center [45, 61] width 31 height 8
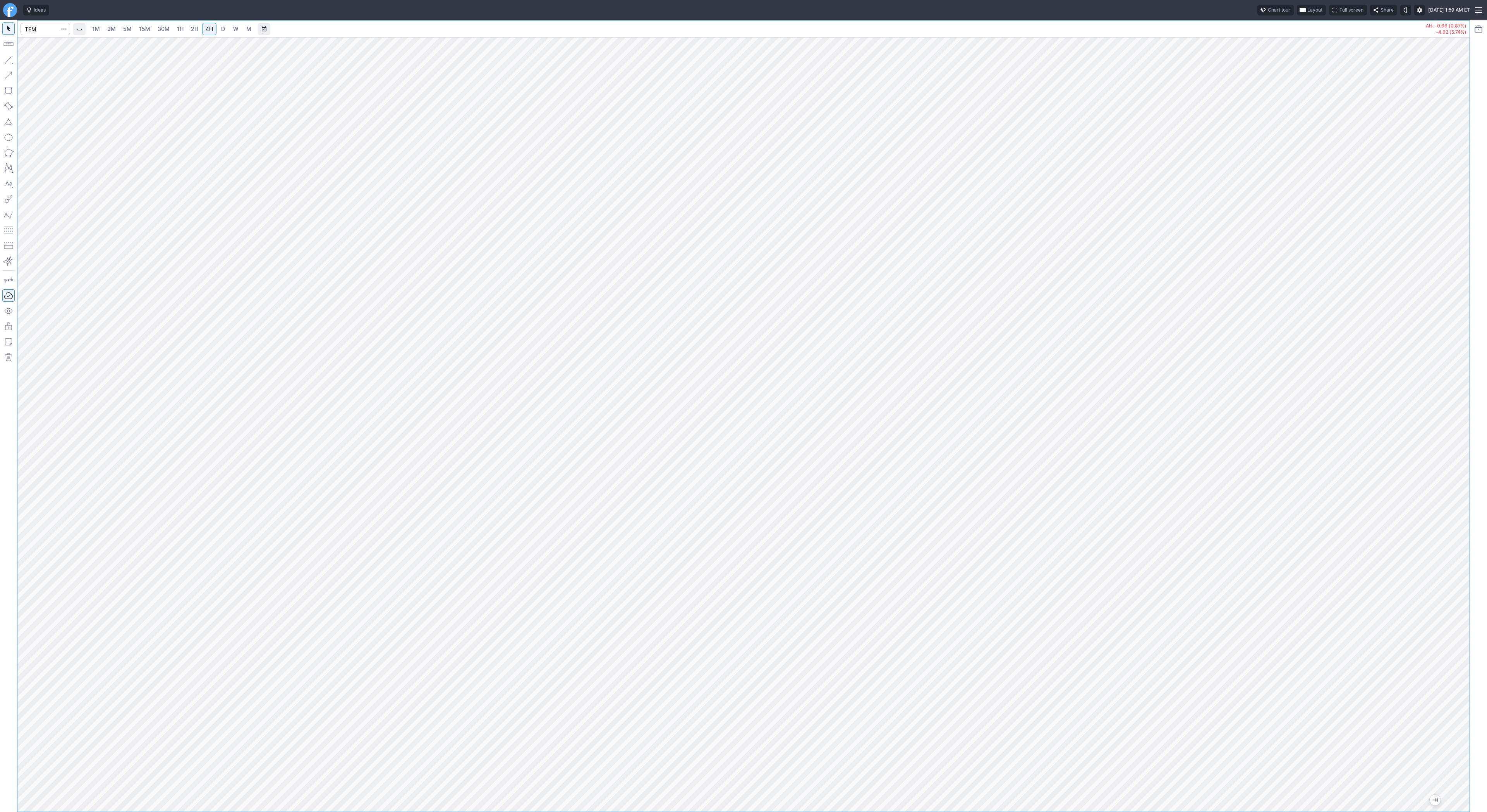
click at [12, 63] on button "button" at bounding box center [8, 59] width 12 height 12
click at [39, 61] on span "Line" at bounding box center [45, 61] width 31 height 8
drag, startPoint x: 51, startPoint y: 61, endPoint x: 50, endPoint y: 68, distance: 7.1
click at [51, 60] on span "Line" at bounding box center [45, 61] width 31 height 8
click at [9, 59] on button "button" at bounding box center [8, 59] width 12 height 12
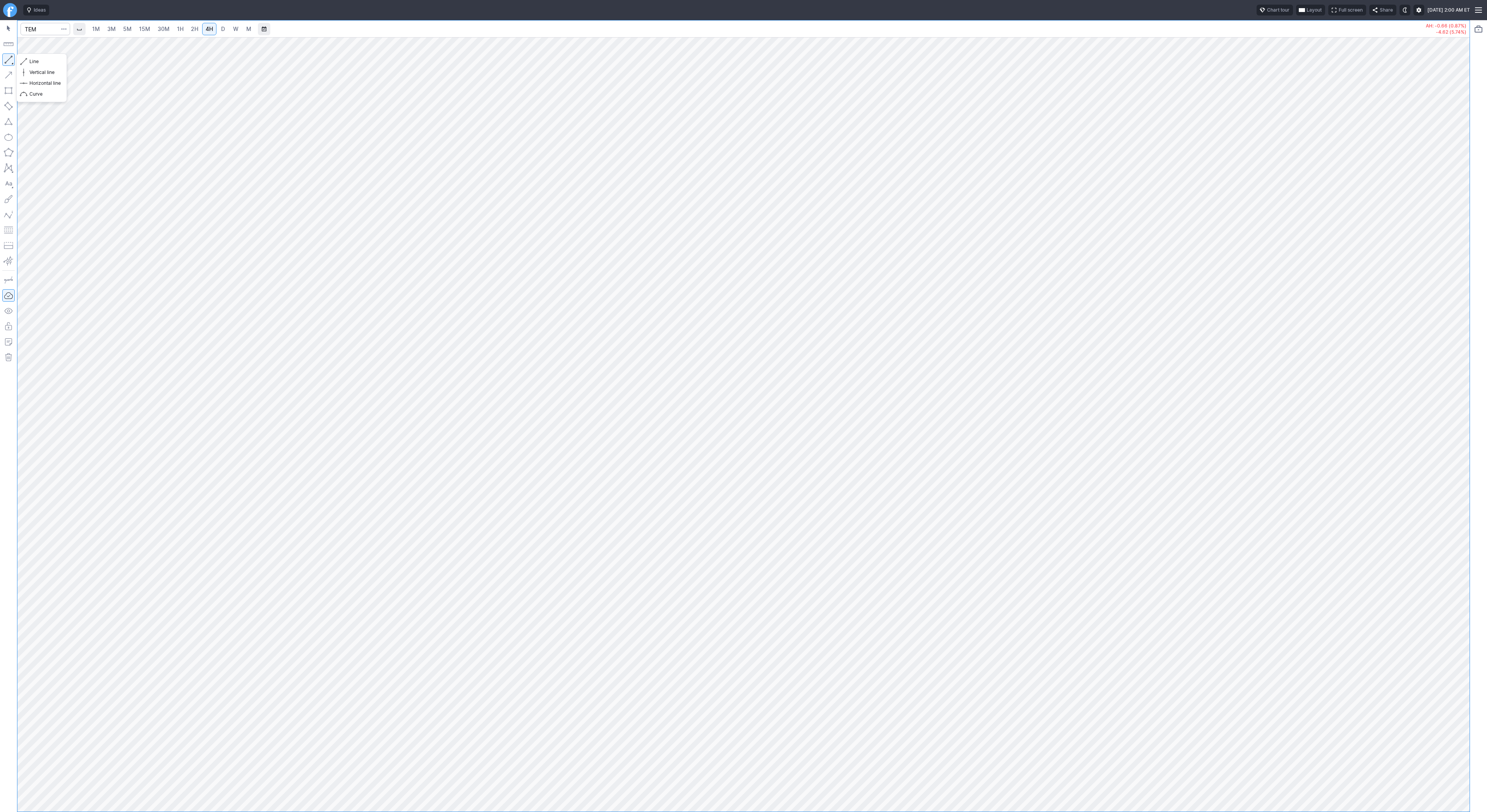
click at [9, 56] on button "button" at bounding box center [8, 59] width 12 height 12
click at [11, 59] on button "button" at bounding box center [8, 59] width 12 height 12
click at [12, 59] on button "button" at bounding box center [8, 59] width 12 height 12
click at [4, 58] on button "button" at bounding box center [8, 59] width 12 height 12
click at [8, 59] on button "button" at bounding box center [8, 59] width 12 height 12
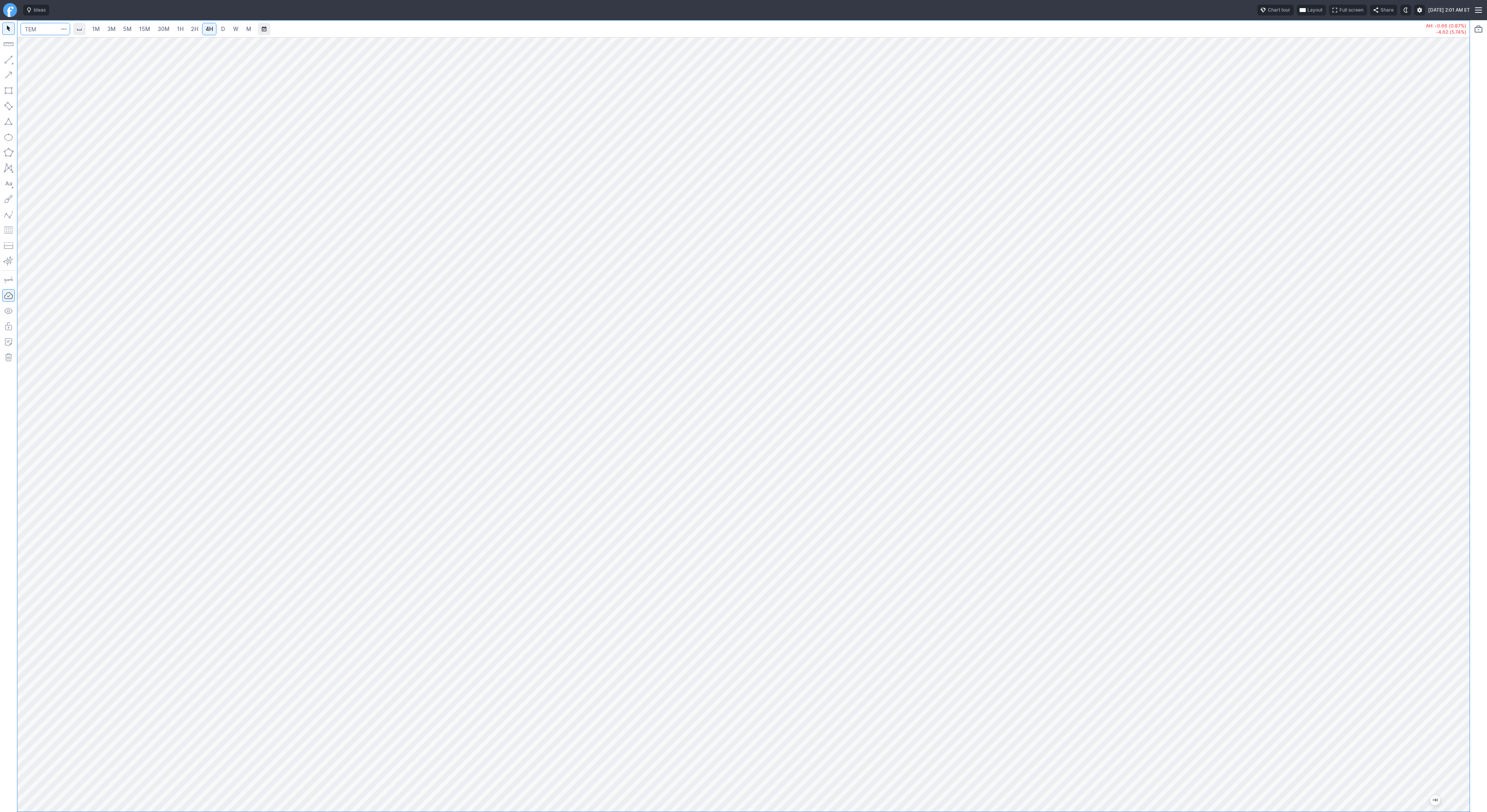
click at [42, 31] on input "Search" at bounding box center [46, 29] width 50 height 12
type input "coin"
click at [221, 29] on span "D" at bounding box center [223, 29] width 5 height 8
click at [39, 65] on span "Line" at bounding box center [45, 61] width 31 height 8
click at [54, 62] on span "Line" at bounding box center [45, 61] width 31 height 8
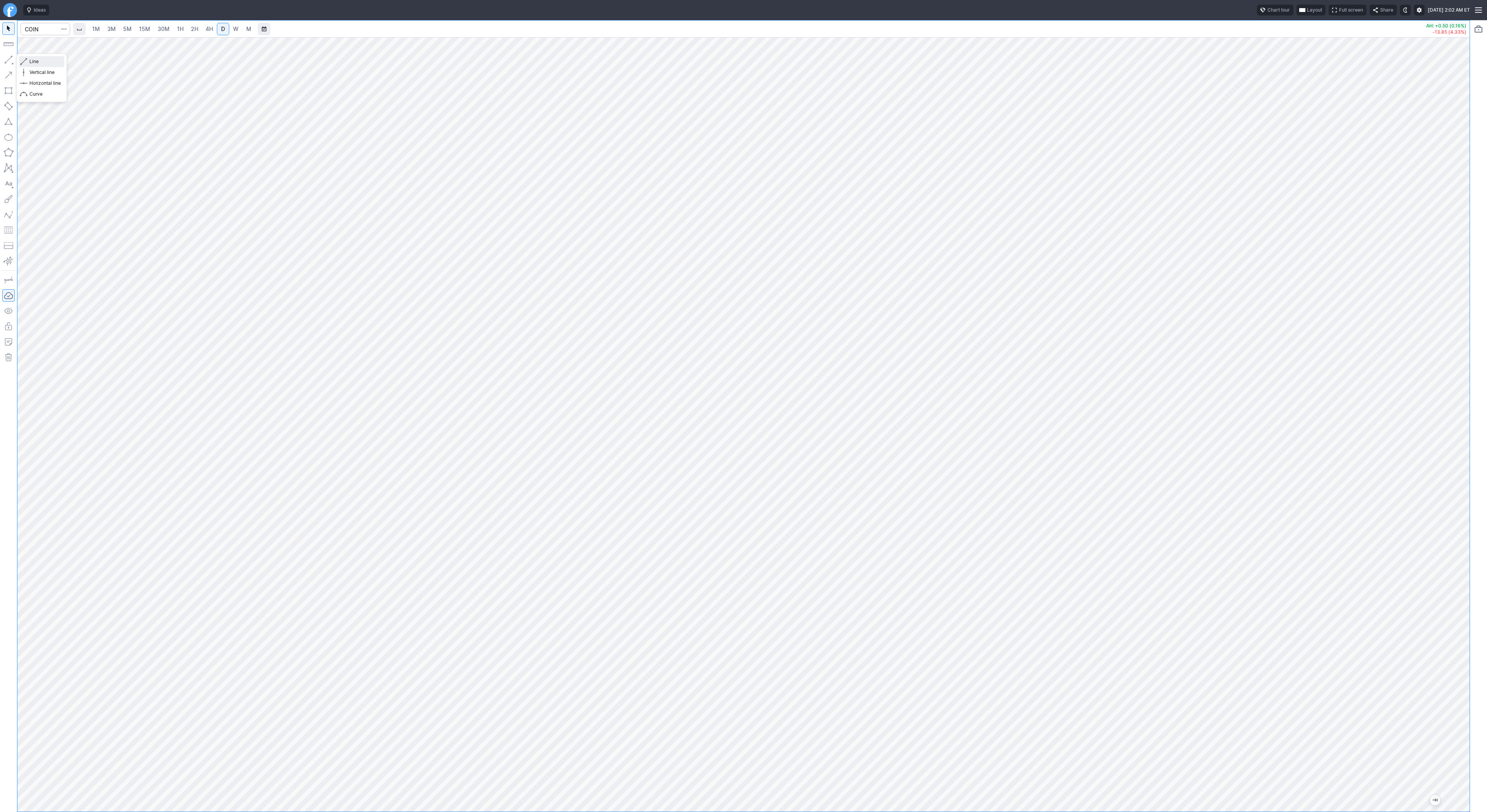
drag, startPoint x: 38, startPoint y: 59, endPoint x: 61, endPoint y: 83, distance: 33.2
click at [38, 59] on span "Line" at bounding box center [45, 61] width 31 height 8
click at [8, 60] on button "button" at bounding box center [8, 59] width 12 height 12
click at [35, 62] on span "Line" at bounding box center [45, 61] width 31 height 8
click at [14, 58] on button "button" at bounding box center [8, 59] width 12 height 12
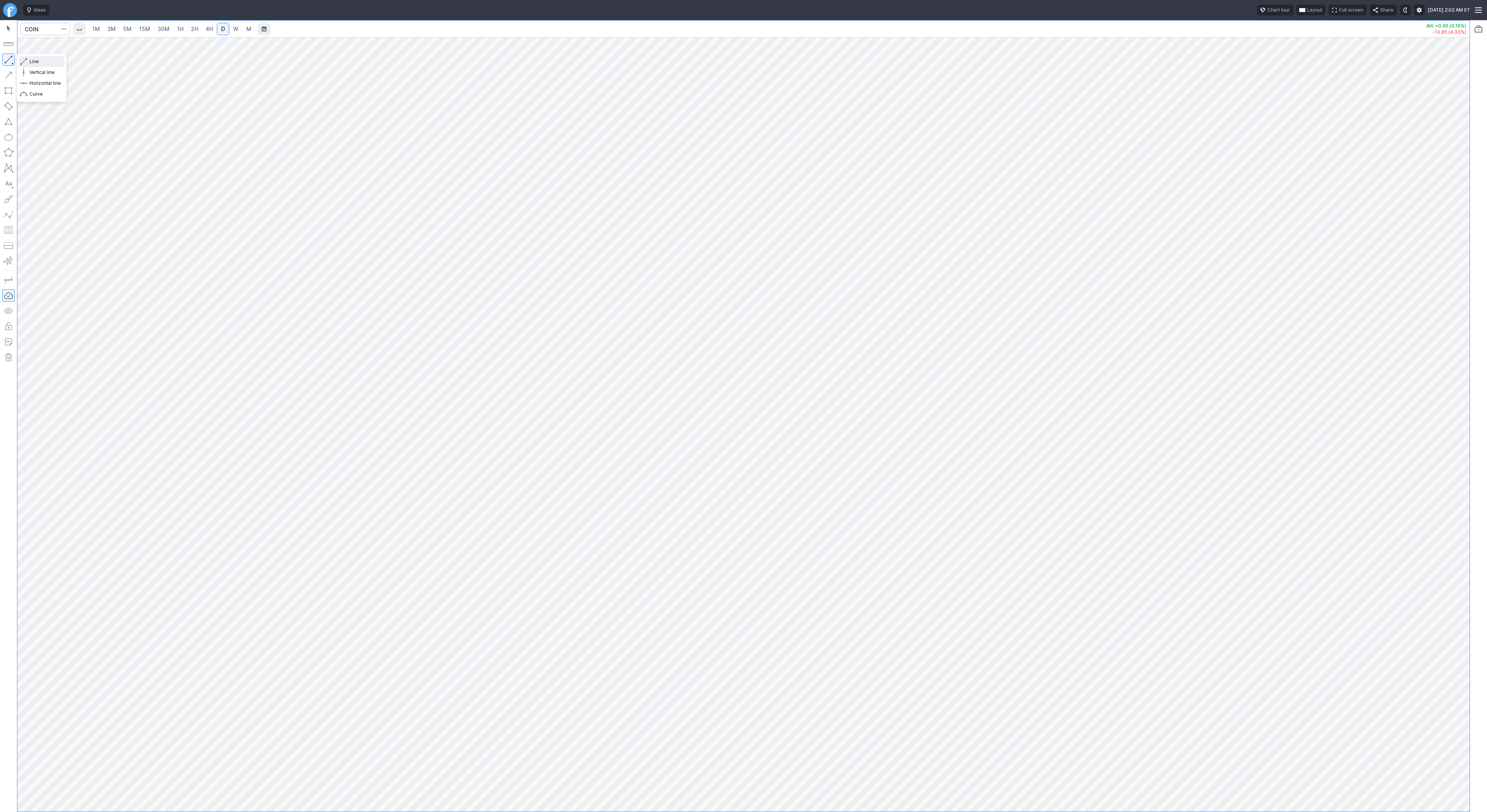
drag, startPoint x: 40, startPoint y: 63, endPoint x: 52, endPoint y: 97, distance: 36.1
click at [39, 64] on span "Line" at bounding box center [45, 61] width 31 height 8
click at [31, 61] on span "Line" at bounding box center [45, 61] width 31 height 8
click at [35, 63] on span "Line" at bounding box center [45, 61] width 31 height 8
click at [9, 58] on button "button" at bounding box center [8, 59] width 12 height 12
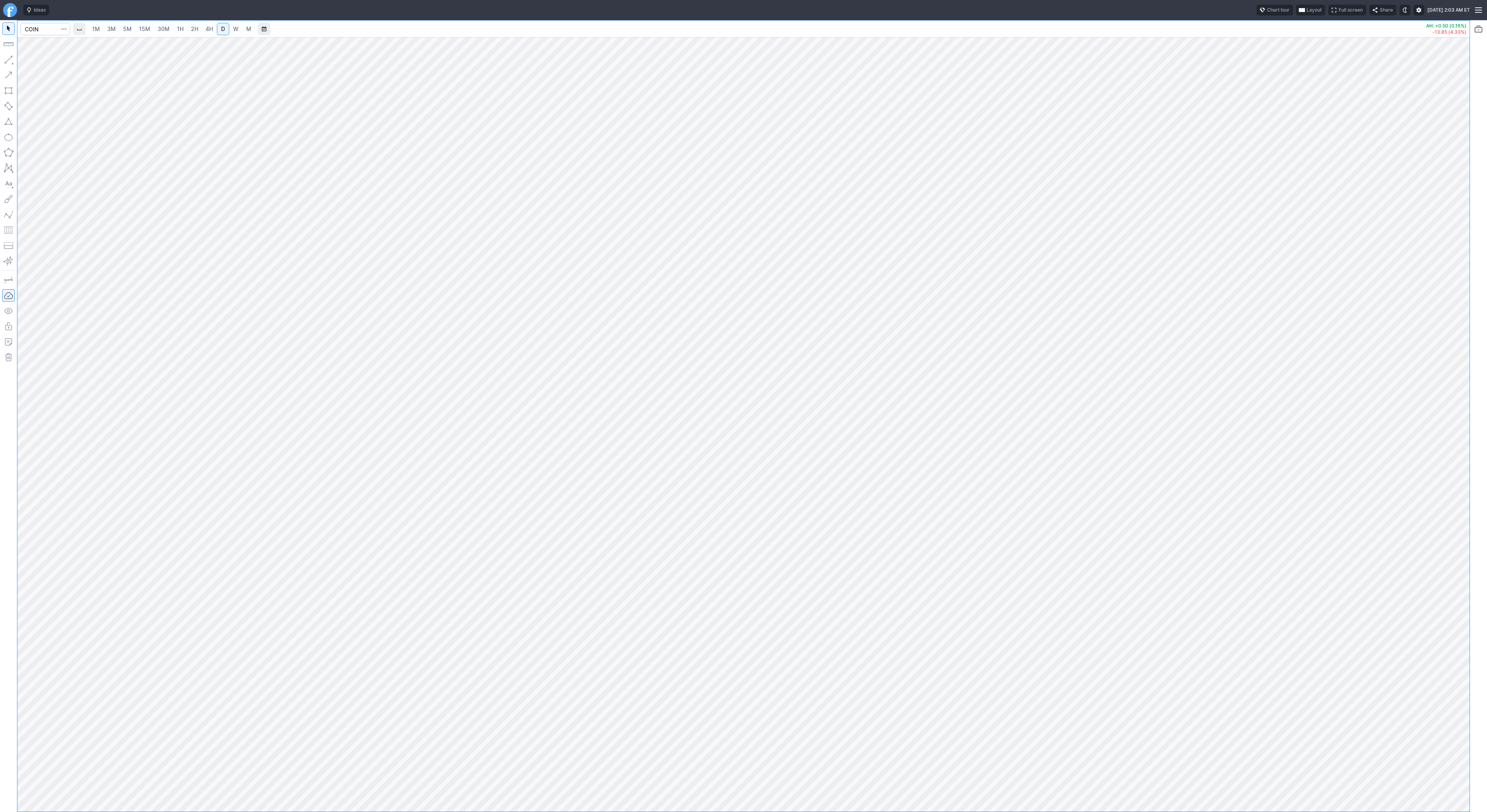
click at [9, 61] on button "button" at bounding box center [8, 59] width 12 height 12
click at [43, 59] on span "Line" at bounding box center [45, 61] width 31 height 8
click at [32, 61] on span "Line" at bounding box center [45, 61] width 31 height 8
click at [9, 58] on button "button" at bounding box center [8, 59] width 12 height 12
drag, startPoint x: 39, startPoint y: 61, endPoint x: 59, endPoint y: 101, distance: 44.7
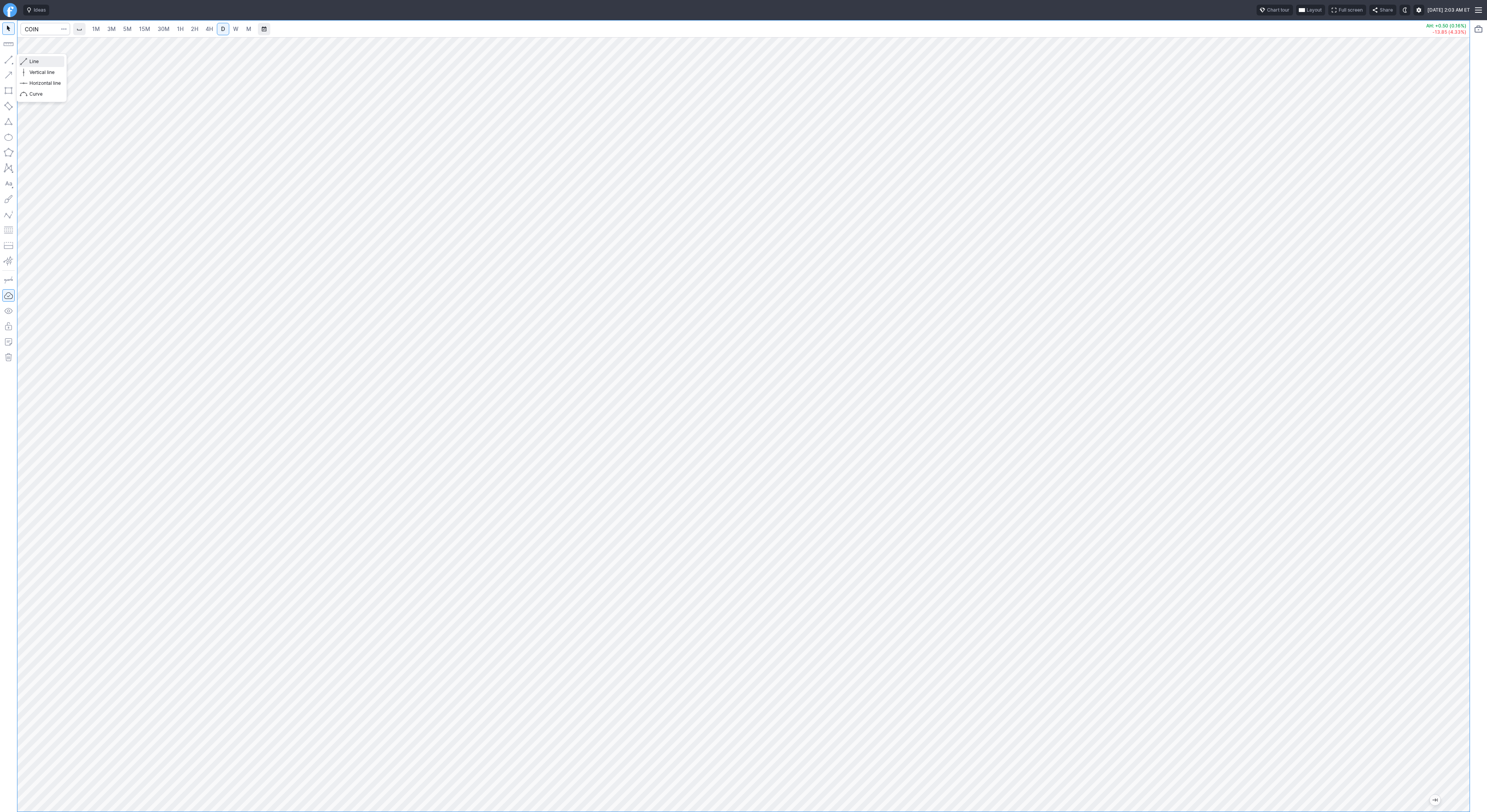
click at [39, 62] on span "Line" at bounding box center [45, 61] width 31 height 8
click at [10, 59] on button "button" at bounding box center [8, 59] width 12 height 12
click at [10, 62] on button "button" at bounding box center [8, 59] width 12 height 12
click at [5, 58] on button "button" at bounding box center [8, 59] width 12 height 12
click at [33, 61] on span "Line" at bounding box center [45, 61] width 31 height 8
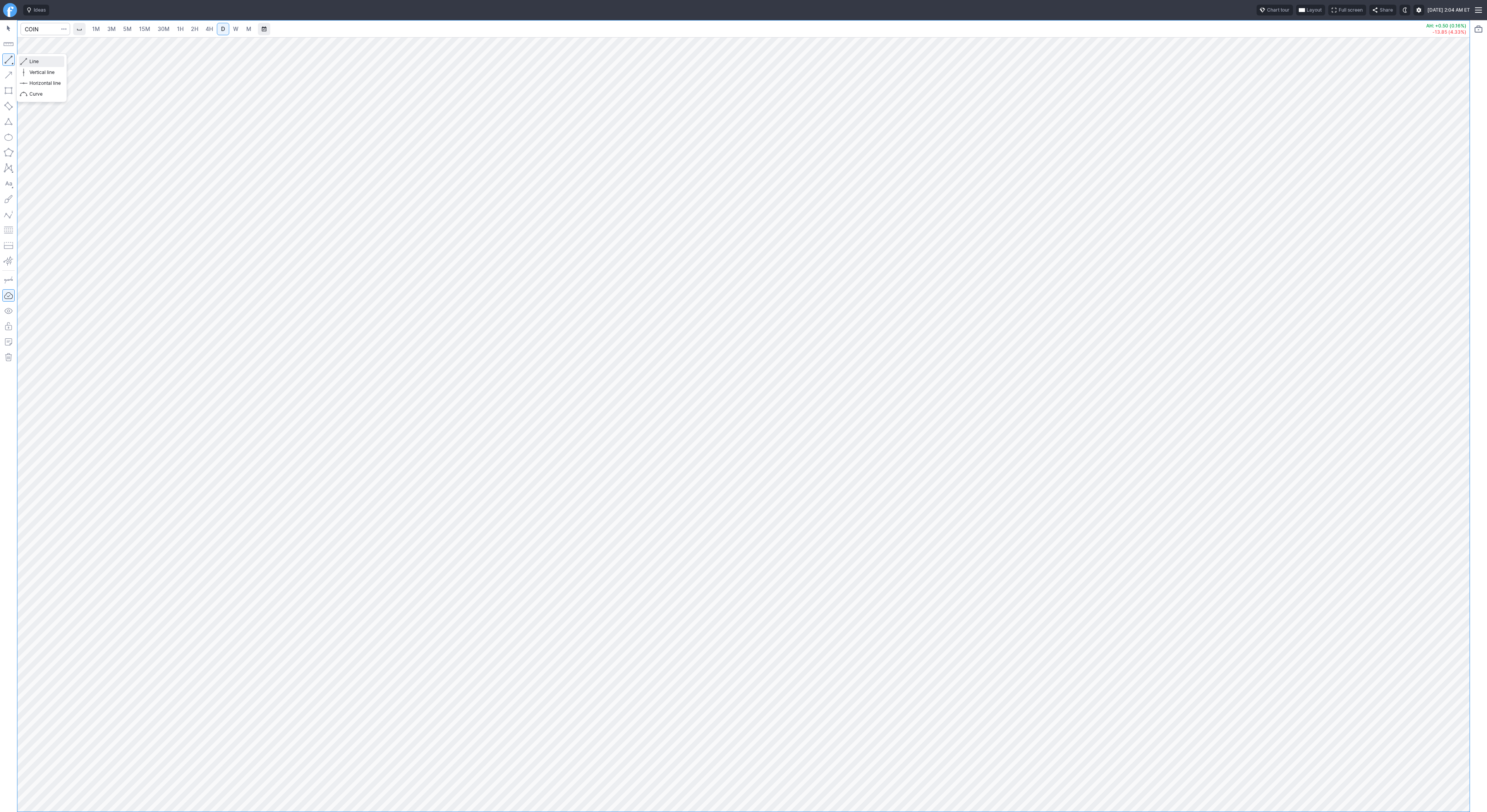
click at [40, 62] on span "Line" at bounding box center [45, 61] width 31 height 8
click at [50, 31] on input "Search" at bounding box center [46, 29] width 50 height 12
type input "eth"
click at [87, 147] on button "@ ETH USD Eth ereum / USD Crypto" at bounding box center [106, 143] width 163 height 11
click at [1449, 553] on div at bounding box center [744, 424] width 1452 height 774
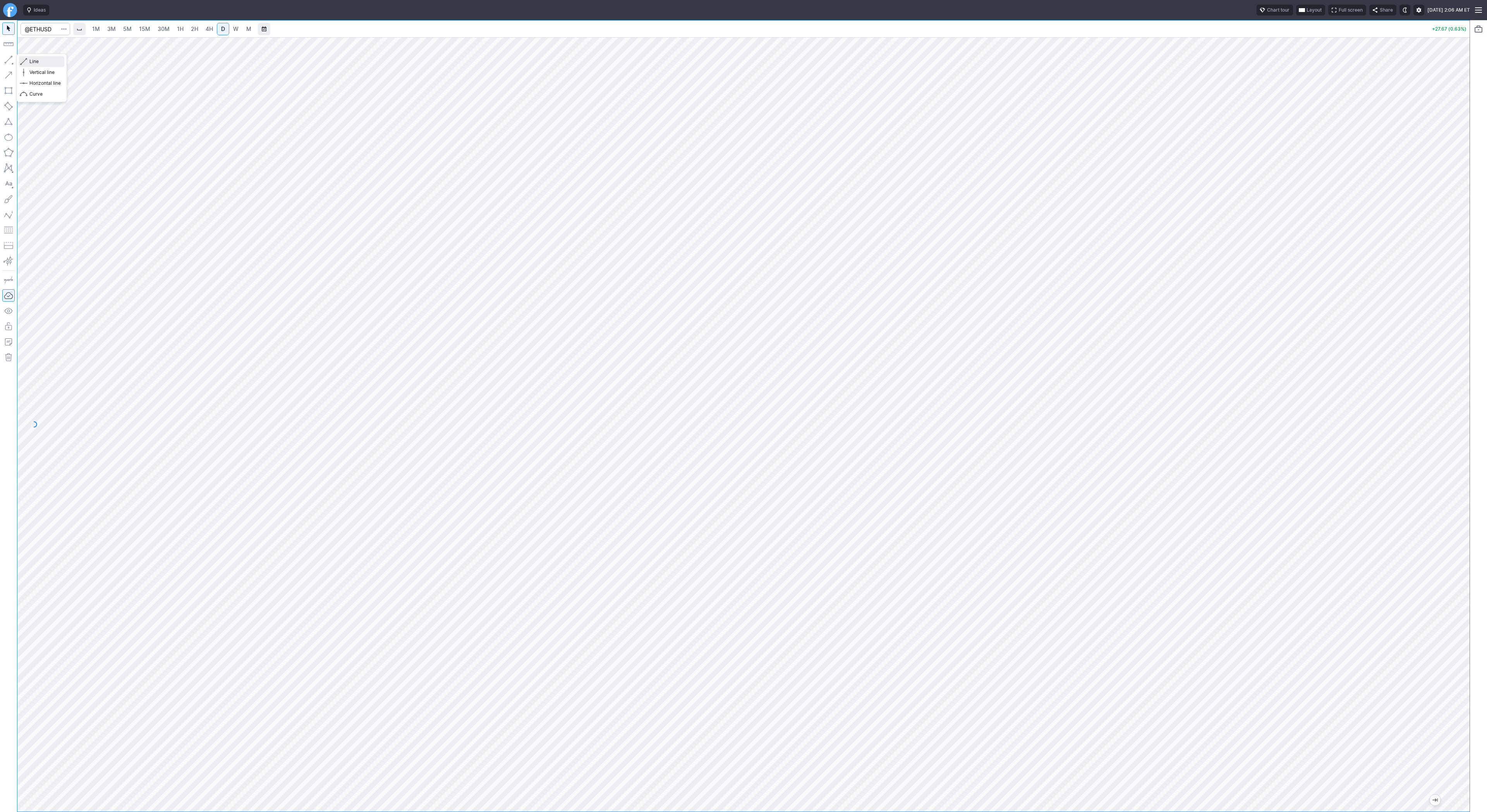
click at [29, 58] on span "Line" at bounding box center [45, 61] width 31 height 8
click at [9, 61] on button "button" at bounding box center [8, 59] width 12 height 12
click at [8, 58] on button "button" at bounding box center [8, 59] width 12 height 12
click at [8, 59] on button "button" at bounding box center [8, 59] width 12 height 12
drag, startPoint x: 13, startPoint y: 57, endPoint x: 23, endPoint y: 71, distance: 17.2
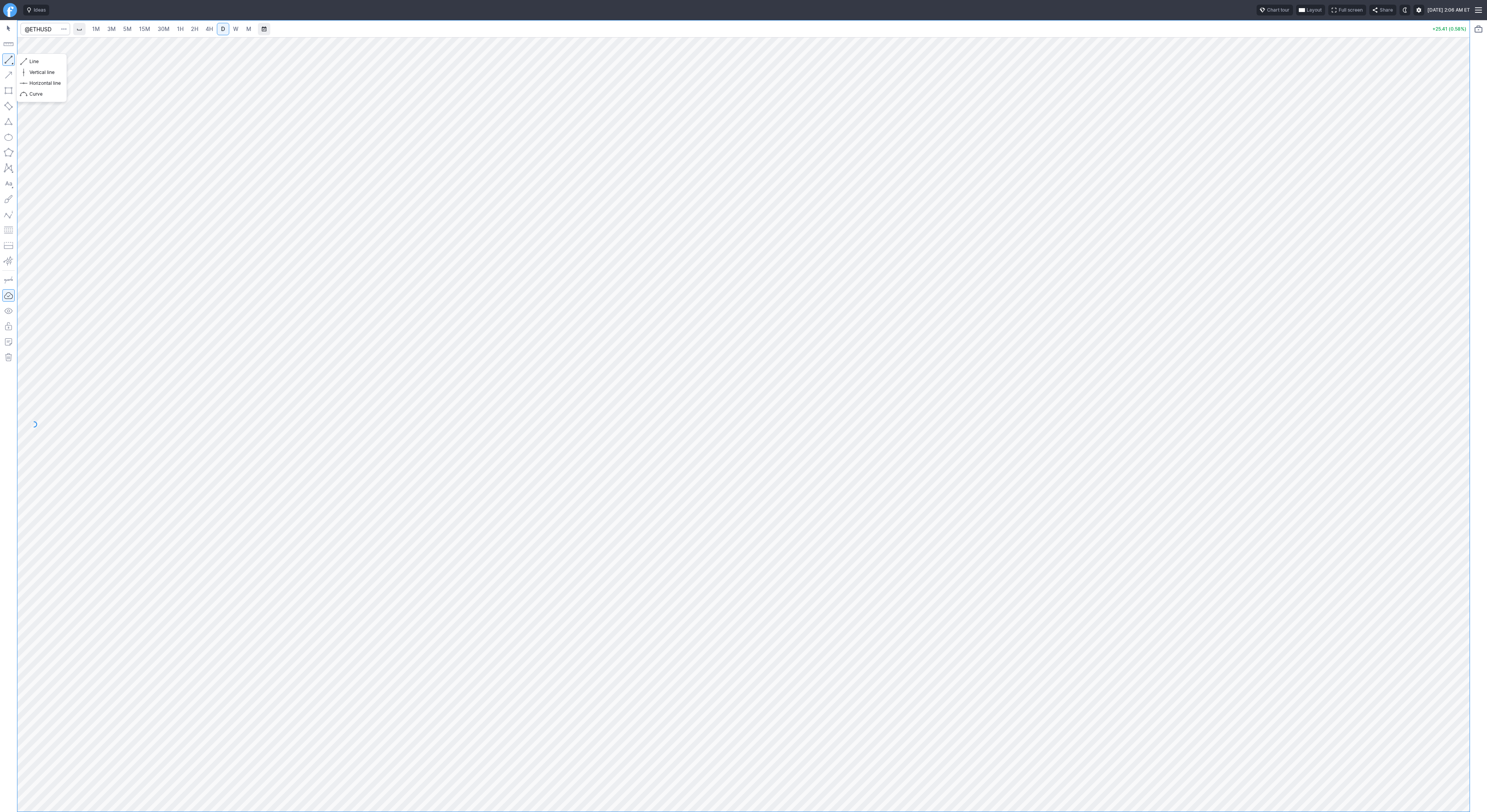
click at [13, 57] on button "button" at bounding box center [8, 59] width 12 height 12
drag, startPoint x: 29, startPoint y: 60, endPoint x: 36, endPoint y: 76, distance: 17.5
click at [29, 61] on span "Line" at bounding box center [45, 61] width 31 height 8
click at [53, 31] on input "Search" at bounding box center [46, 29] width 50 height 12
type input "pltr"
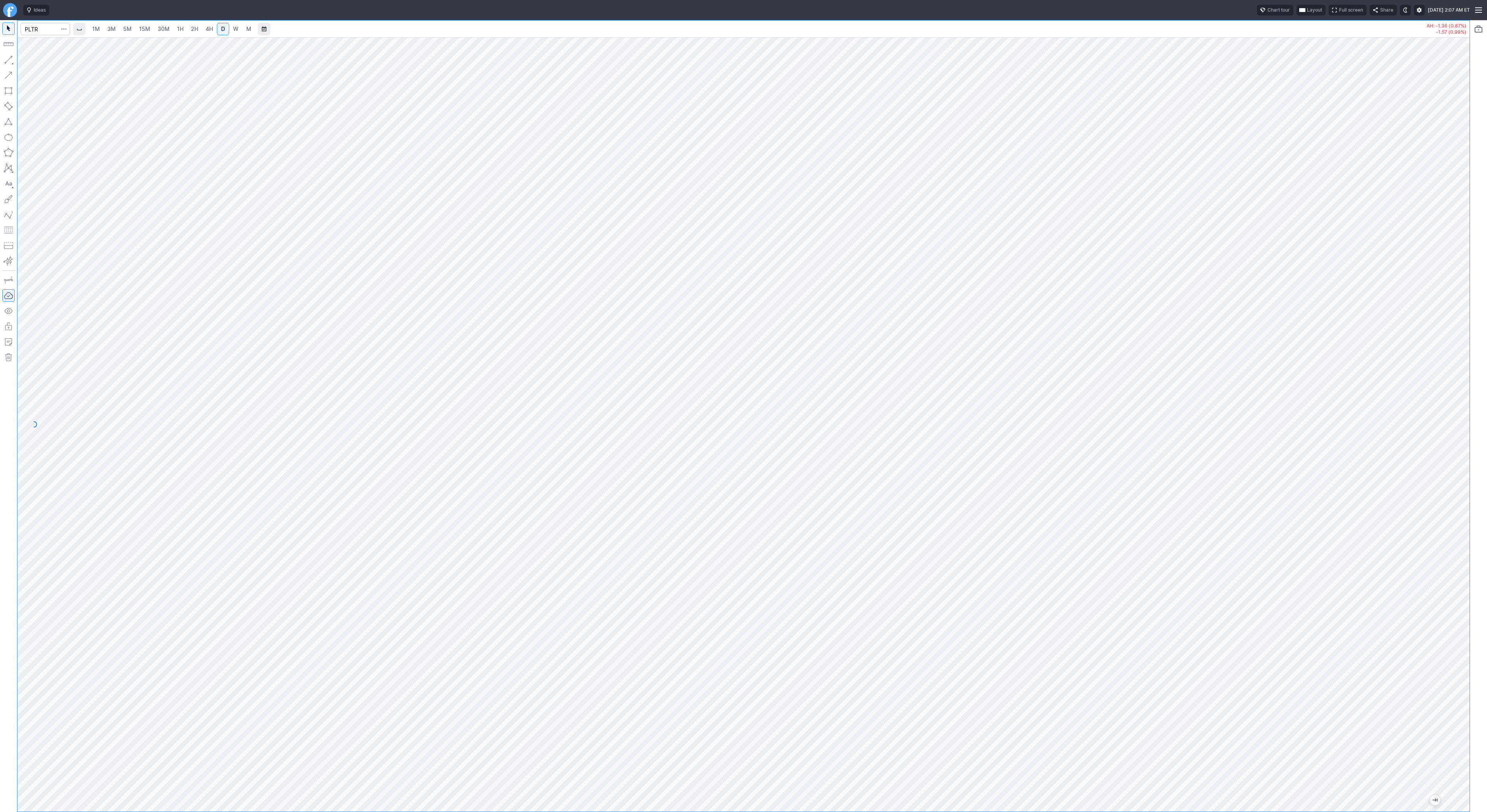
drag, startPoint x: 1460, startPoint y: 345, endPoint x: 1454, endPoint y: 514, distance: 169.1
click at [1467, 533] on div at bounding box center [1462, 422] width 16 height 755
click at [235, 27] on span "W" at bounding box center [236, 28] width 5 height 6
click at [218, 28] on link "D" at bounding box center [223, 29] width 12 height 12
click at [236, 31] on span "W" at bounding box center [236, 28] width 5 height 6
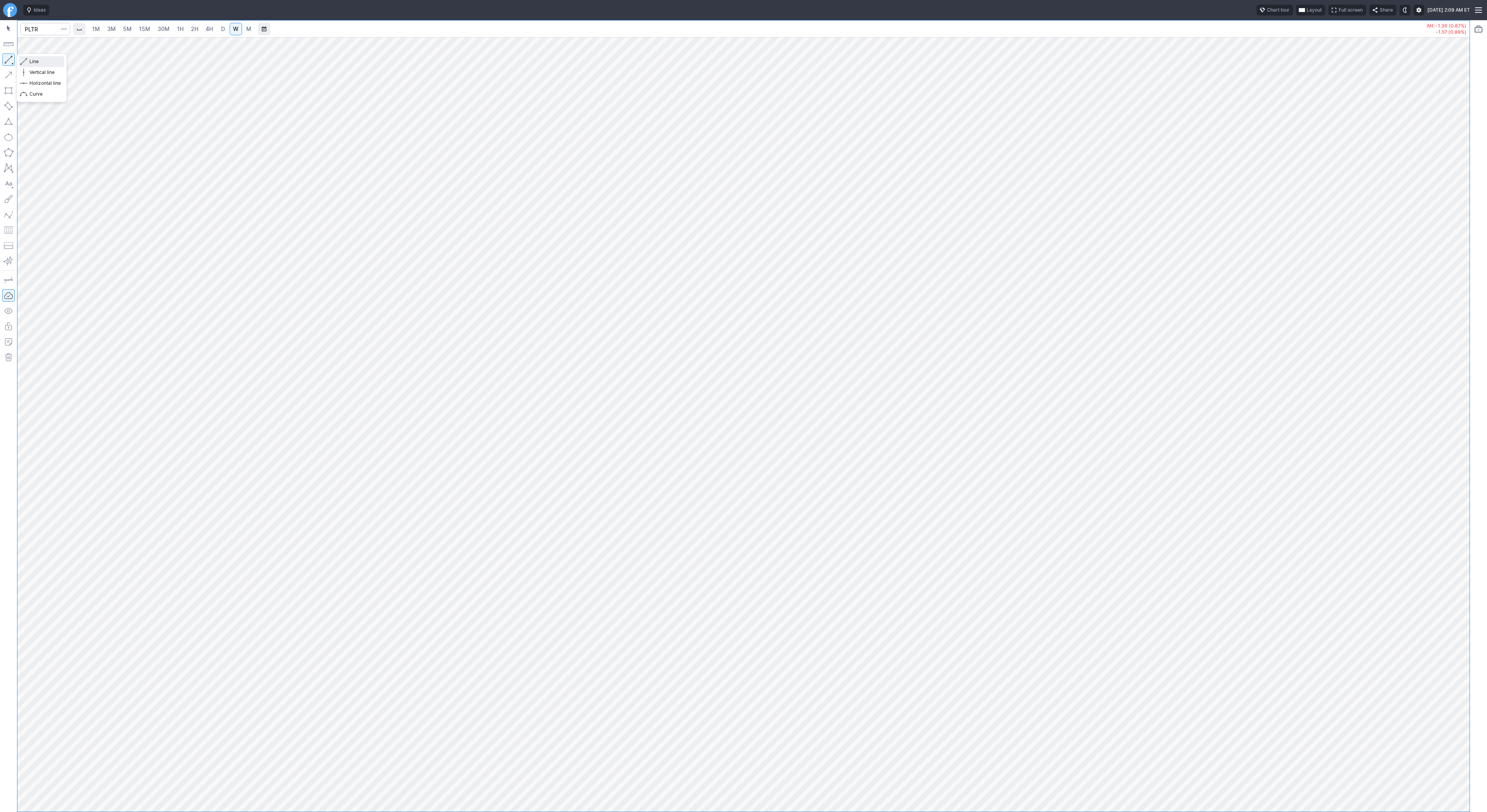
click at [43, 63] on span "Line" at bounding box center [45, 61] width 31 height 8
click at [221, 29] on span "D" at bounding box center [223, 29] width 5 height 8
click at [50, 63] on span "Line" at bounding box center [45, 61] width 31 height 8
click at [26, 60] on span "button" at bounding box center [25, 61] width 5 height 11
click at [10, 61] on button "button" at bounding box center [8, 59] width 12 height 12
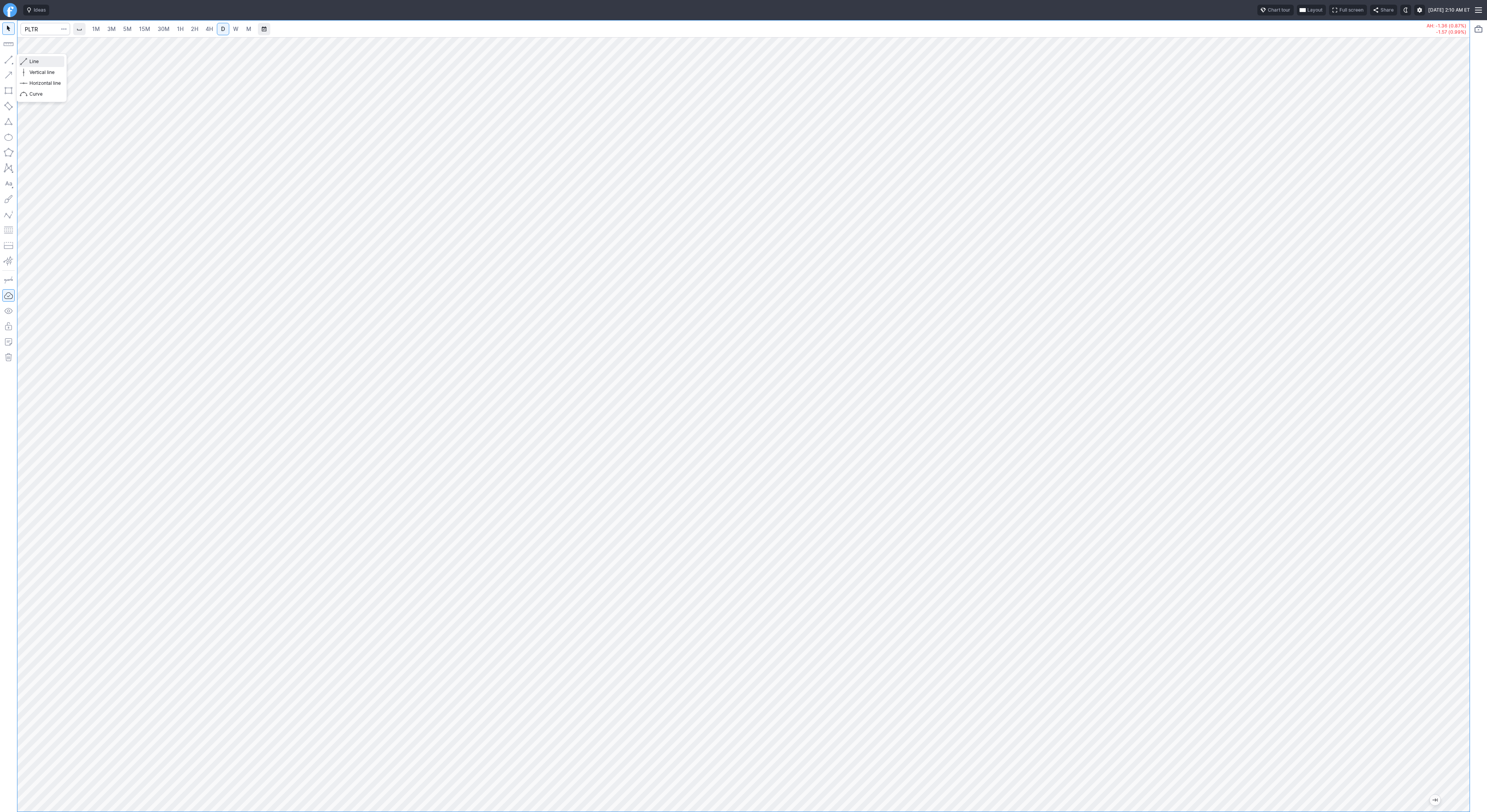
click at [27, 59] on span "button" at bounding box center [25, 61] width 5 height 11
drag, startPoint x: 36, startPoint y: 59, endPoint x: 39, endPoint y: 70, distance: 11.4
click at [37, 59] on span "Line" at bounding box center [45, 61] width 31 height 8
click at [43, 28] on input "Search" at bounding box center [46, 29] width 50 height 12
click at [47, 33] on input "Search" at bounding box center [46, 29] width 50 height 12
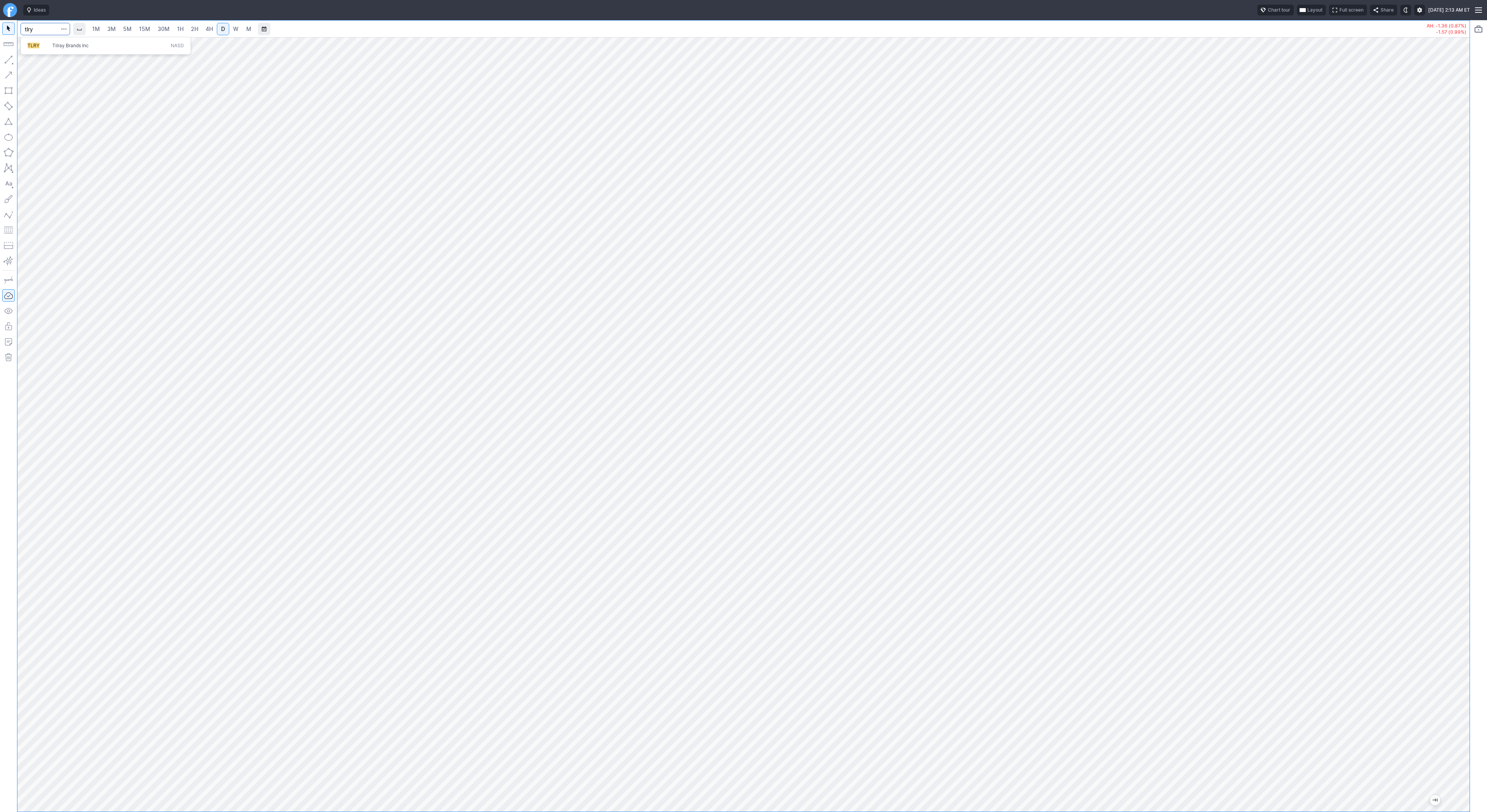
type input "tlry"
click at [5, 58] on button "button" at bounding box center [8, 59] width 12 height 12
click at [235, 28] on span "W" at bounding box center [236, 28] width 5 height 6
click at [31, 61] on span "Line" at bounding box center [45, 61] width 31 height 8
click at [35, 32] on input "Search" at bounding box center [46, 29] width 50 height 12
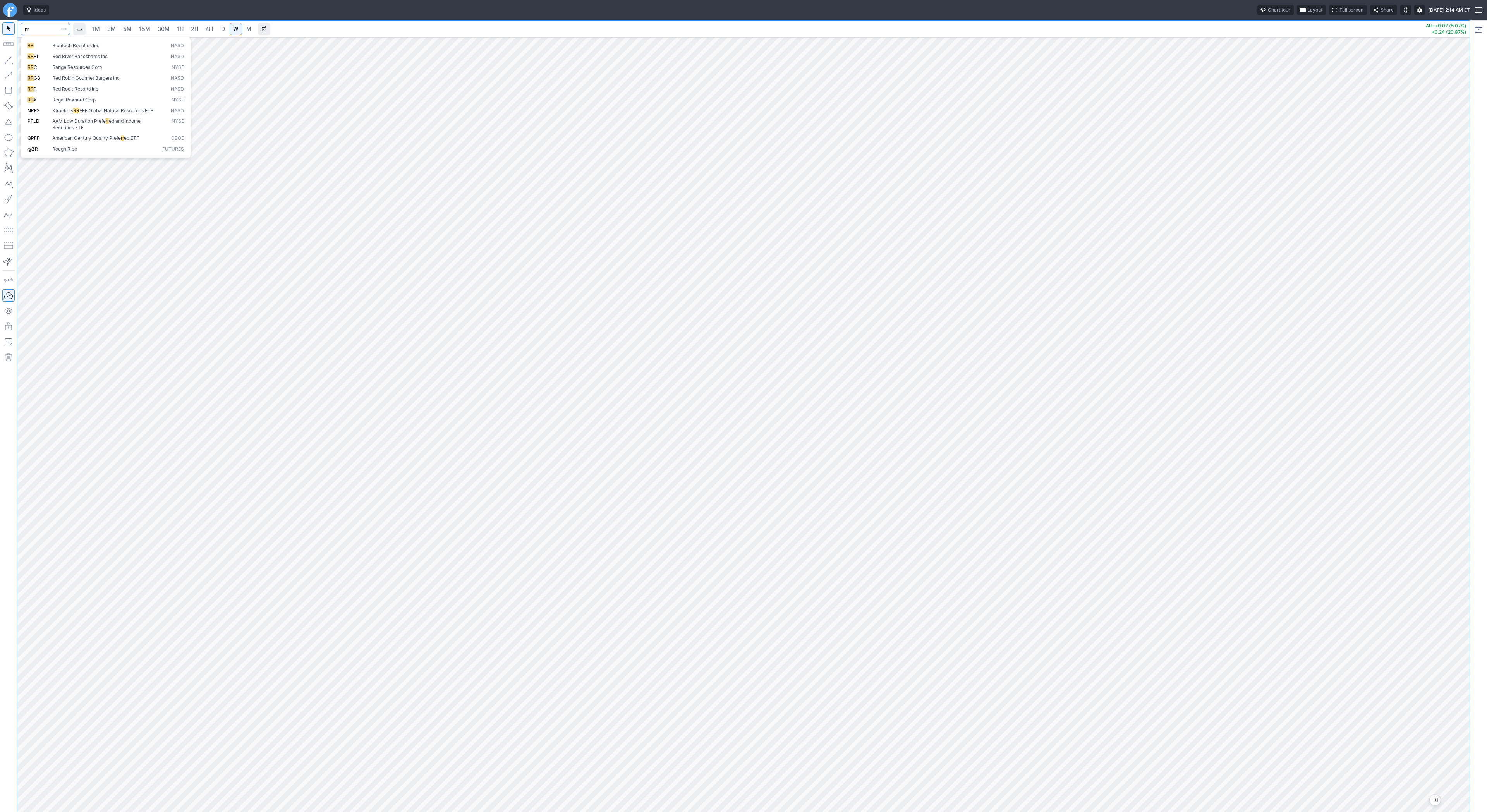
type input "rr"
click at [49, 42] on button "RR Richtech Robotics Inc NASD" at bounding box center [106, 46] width 163 height 11
click at [217, 29] on link "D" at bounding box center [223, 29] width 12 height 12
click at [10, 61] on button "button" at bounding box center [8, 59] width 12 height 12
click at [10, 63] on button "button" at bounding box center [8, 59] width 12 height 12
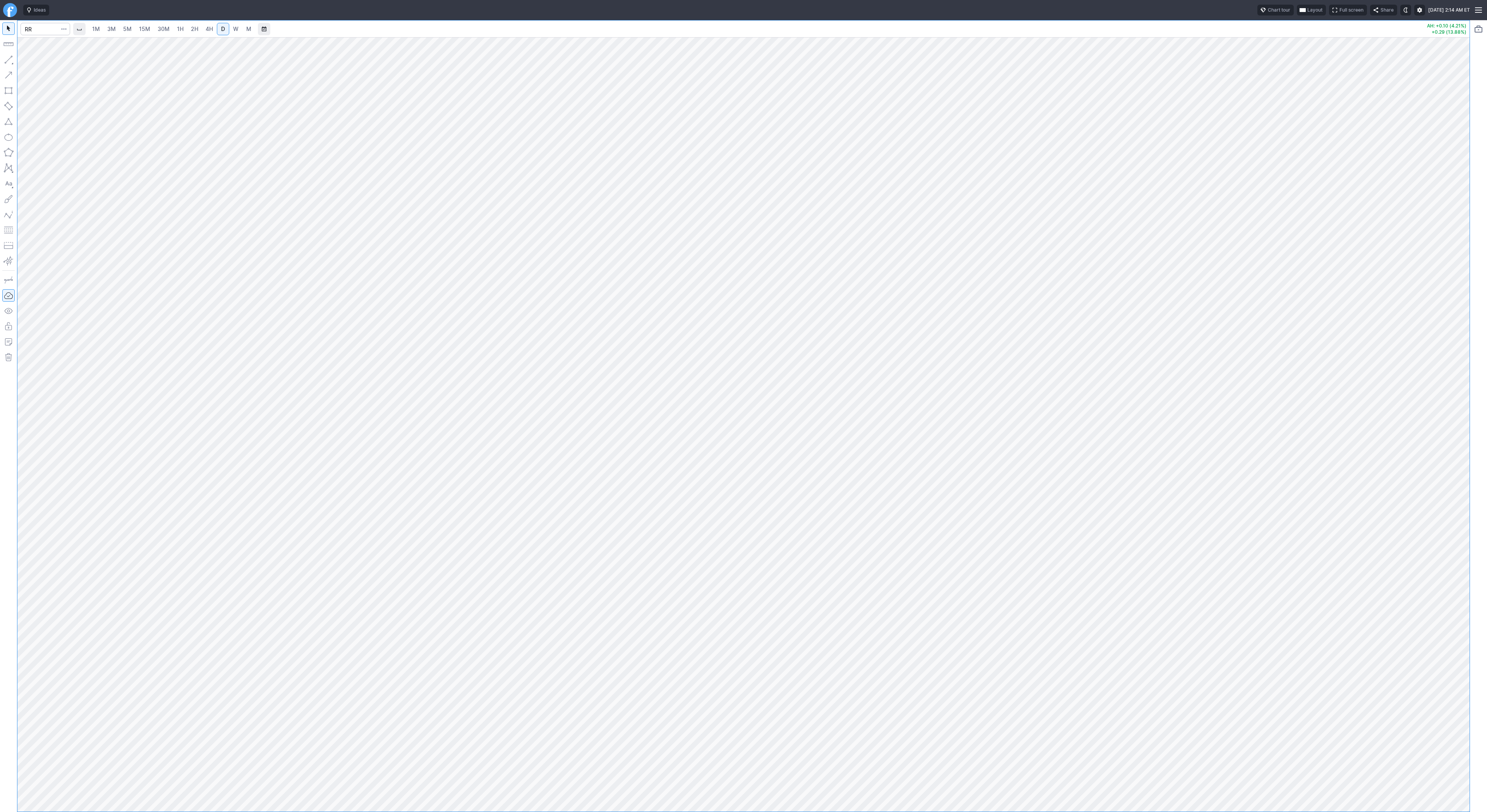
click at [11, 61] on button "button" at bounding box center [8, 59] width 12 height 12
click at [8, 56] on button "button" at bounding box center [8, 59] width 12 height 12
click at [9, 58] on button "button" at bounding box center [8, 59] width 12 height 12
click at [11, 57] on button "button" at bounding box center [8, 59] width 12 height 12
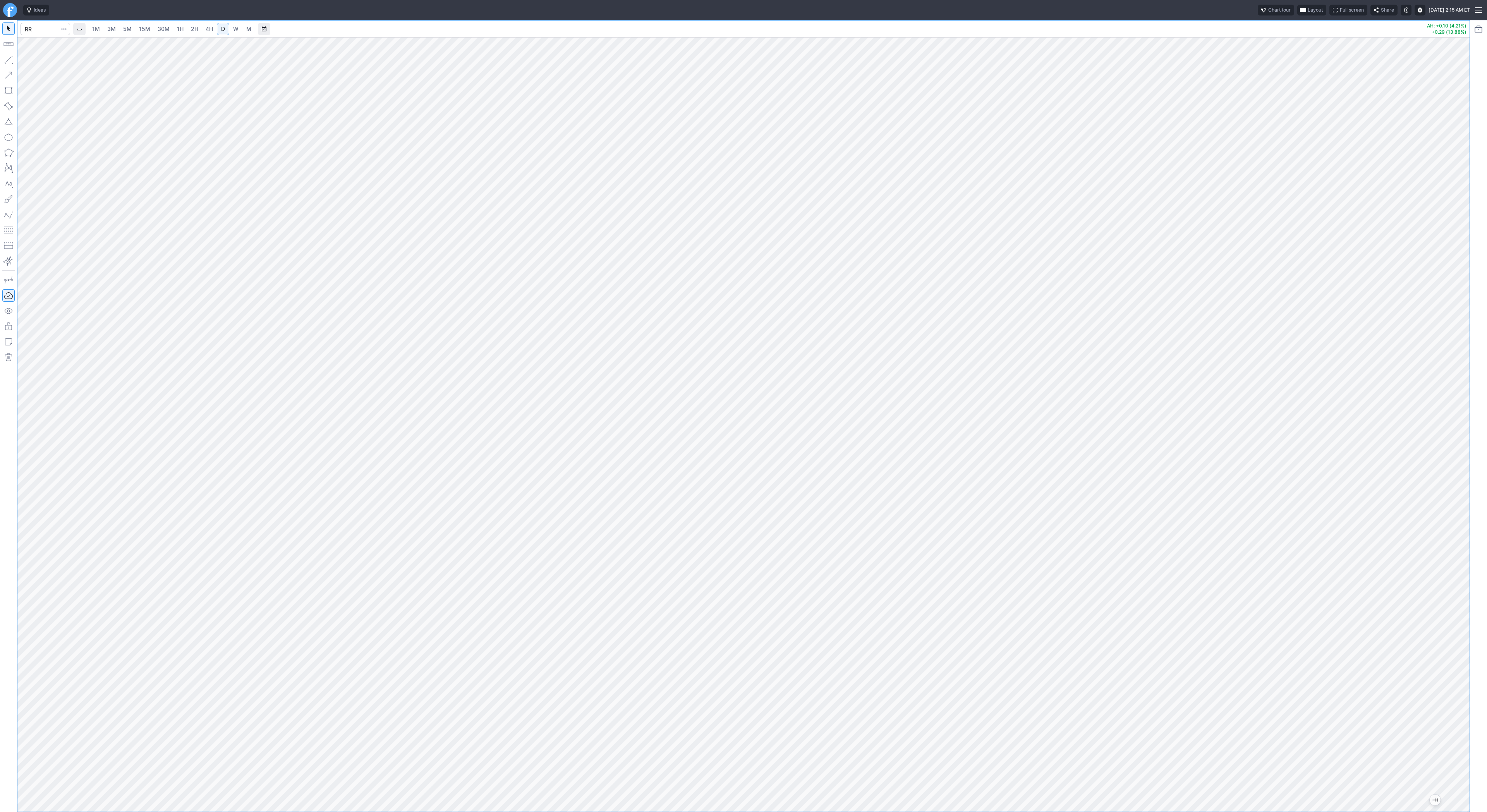
click at [6, 58] on button "button" at bounding box center [8, 59] width 12 height 12
click at [12, 62] on button "button" at bounding box center [8, 59] width 12 height 12
click at [40, 33] on input "Search" at bounding box center [46, 29] width 50 height 12
type input "tsla"
click at [50, 62] on span "Line" at bounding box center [45, 61] width 31 height 8
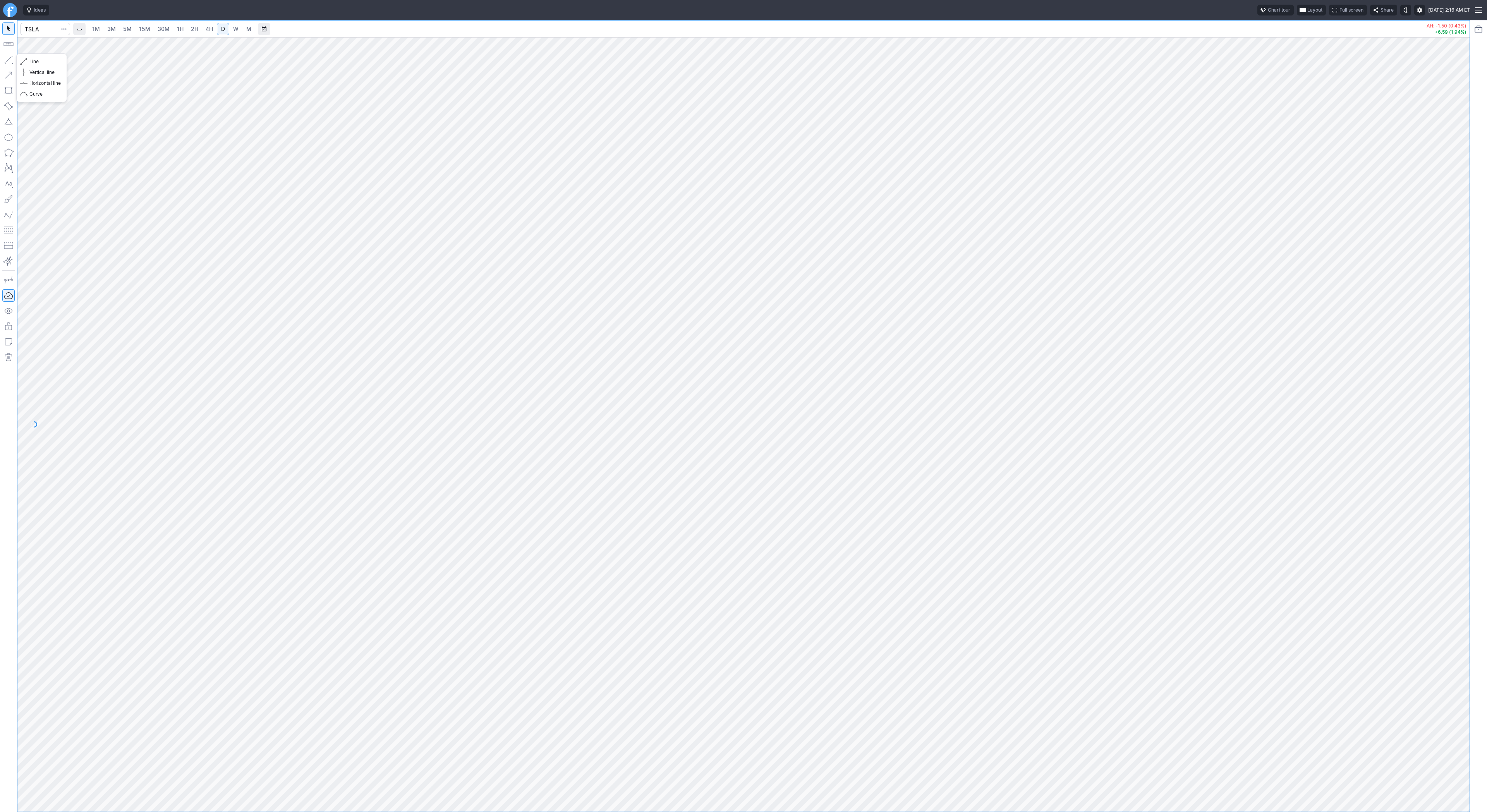
click at [6, 62] on button "button" at bounding box center [8, 59] width 12 height 12
click at [37, 62] on span "Line" at bounding box center [45, 61] width 31 height 8
drag, startPoint x: 11, startPoint y: 63, endPoint x: 15, endPoint y: 74, distance: 11.7
click at [11, 63] on button "button" at bounding box center [8, 59] width 12 height 12
drag, startPoint x: 1464, startPoint y: 635, endPoint x: 1456, endPoint y: 625, distance: 12.8
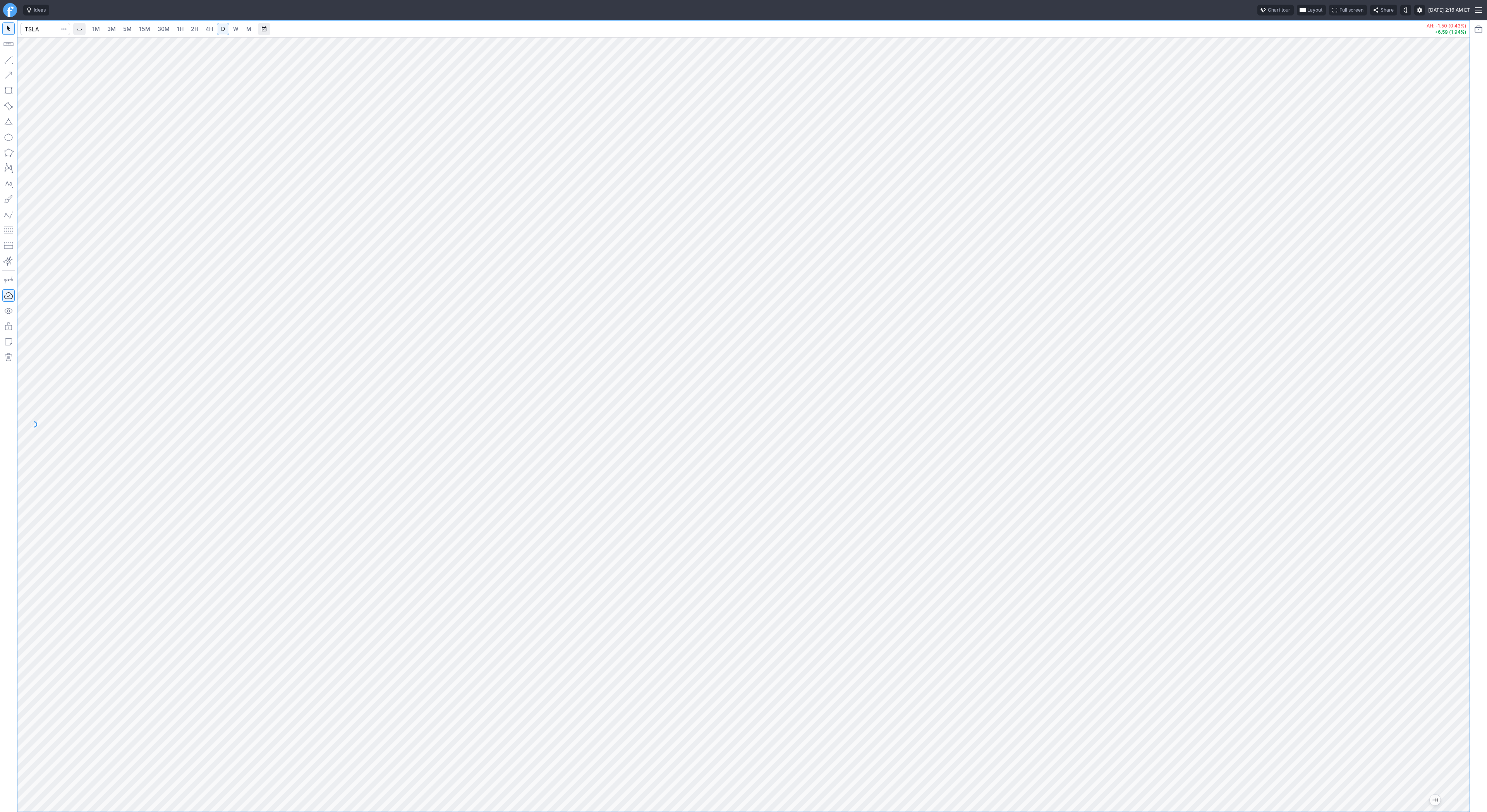
click at [1462, 633] on div at bounding box center [1462, 422] width 16 height 755
click at [12, 61] on button "button" at bounding box center [8, 59] width 12 height 12
click at [43, 63] on span "Line" at bounding box center [45, 61] width 31 height 8
click at [9, 58] on button "button" at bounding box center [8, 59] width 12 height 12
click at [8, 59] on button "button" at bounding box center [8, 59] width 12 height 12
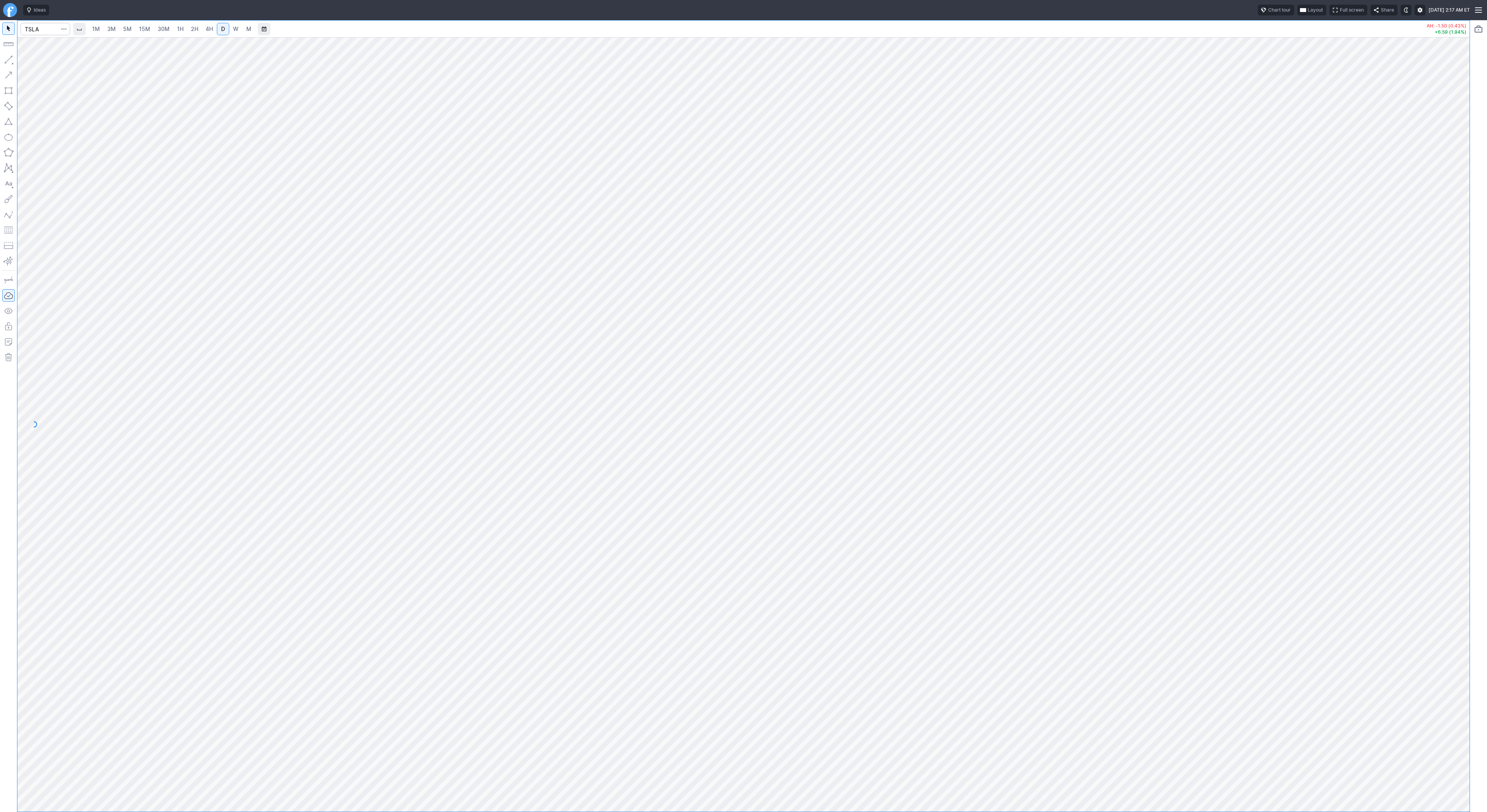
click at [8, 58] on button "button" at bounding box center [8, 59] width 12 height 12
click at [11, 59] on button "button" at bounding box center [8, 59] width 12 height 12
click at [1444, 473] on div at bounding box center [744, 424] width 1452 height 774
drag, startPoint x: 8, startPoint y: 59, endPoint x: 5, endPoint y: 93, distance: 34.1
click at [8, 59] on button "button" at bounding box center [8, 59] width 12 height 12
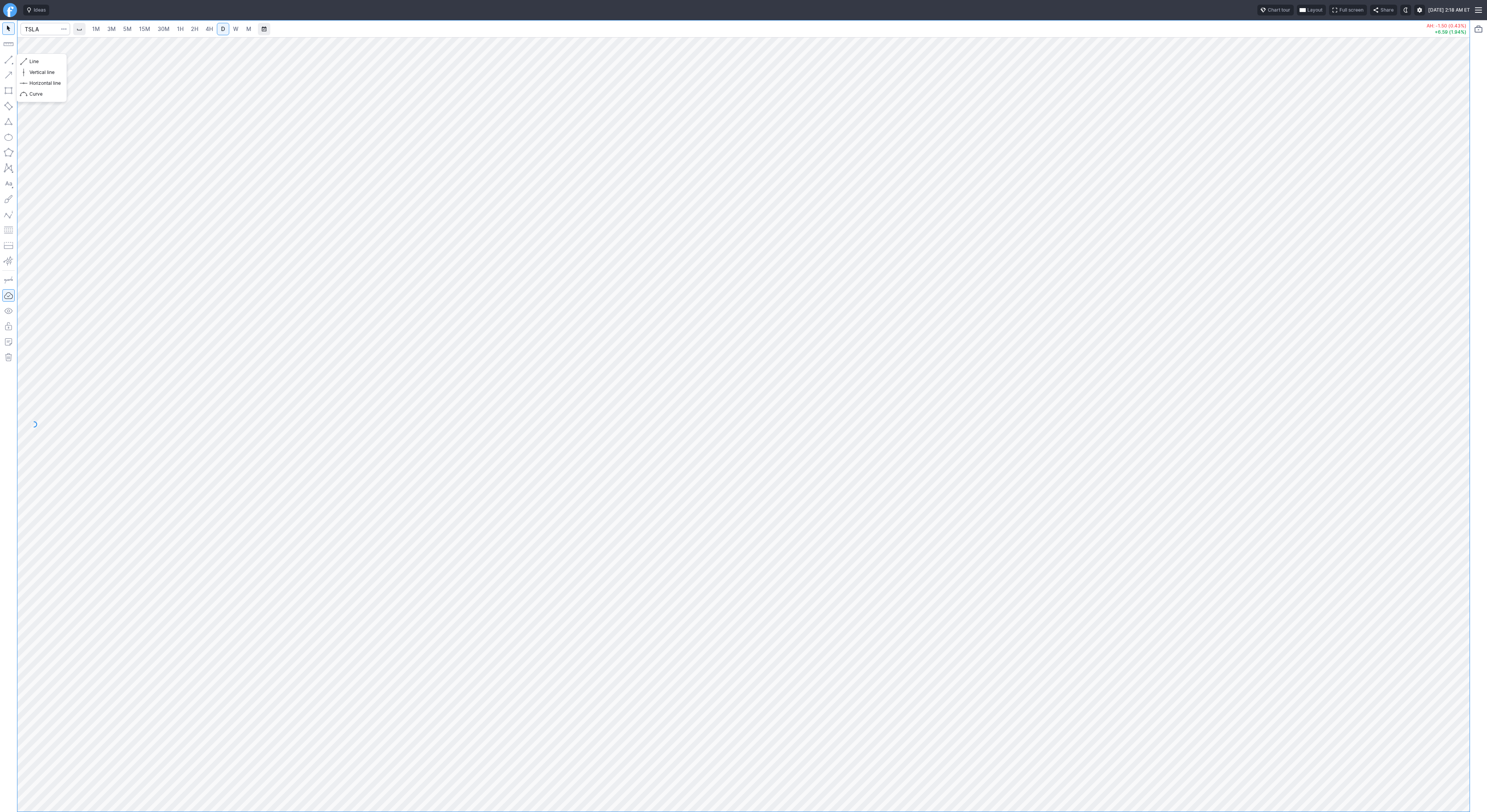
drag, startPoint x: 8, startPoint y: 58, endPoint x: 18, endPoint y: 86, distance: 29.7
click at [8, 60] on button "button" at bounding box center [8, 59] width 12 height 12
click at [12, 62] on button "button" at bounding box center [8, 59] width 12 height 12
click at [9, 61] on button "button" at bounding box center [8, 59] width 12 height 12
click at [9, 56] on button "button" at bounding box center [8, 59] width 12 height 12
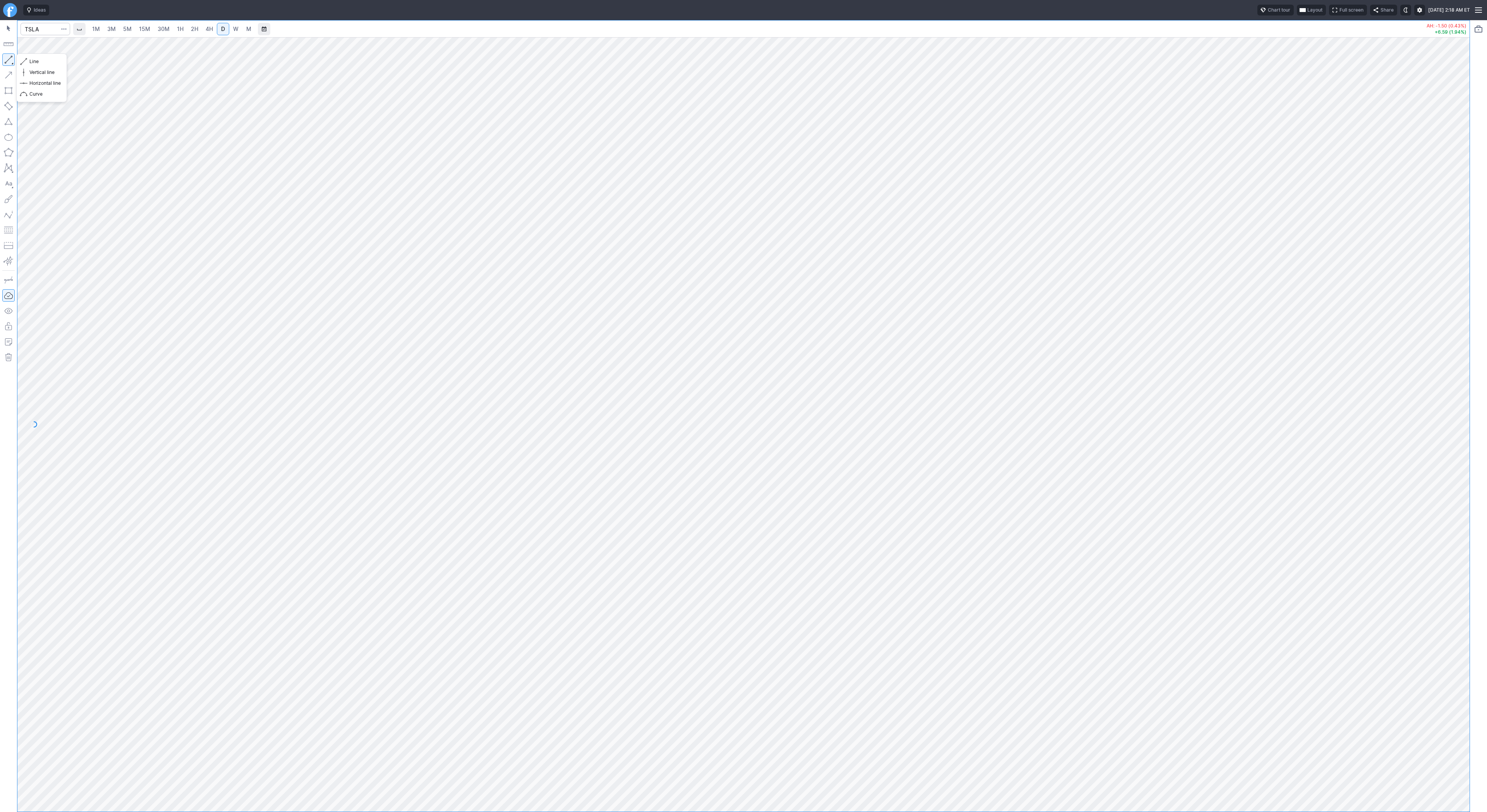
drag, startPoint x: 8, startPoint y: 59, endPoint x: 6, endPoint y: 70, distance: 11.2
click at [7, 62] on button "button" at bounding box center [8, 59] width 12 height 12
click at [6, 59] on button "button" at bounding box center [8, 59] width 12 height 12
click at [8, 54] on button "button" at bounding box center [8, 59] width 12 height 12
drag, startPoint x: 3, startPoint y: 61, endPoint x: 8, endPoint y: 66, distance: 7.1
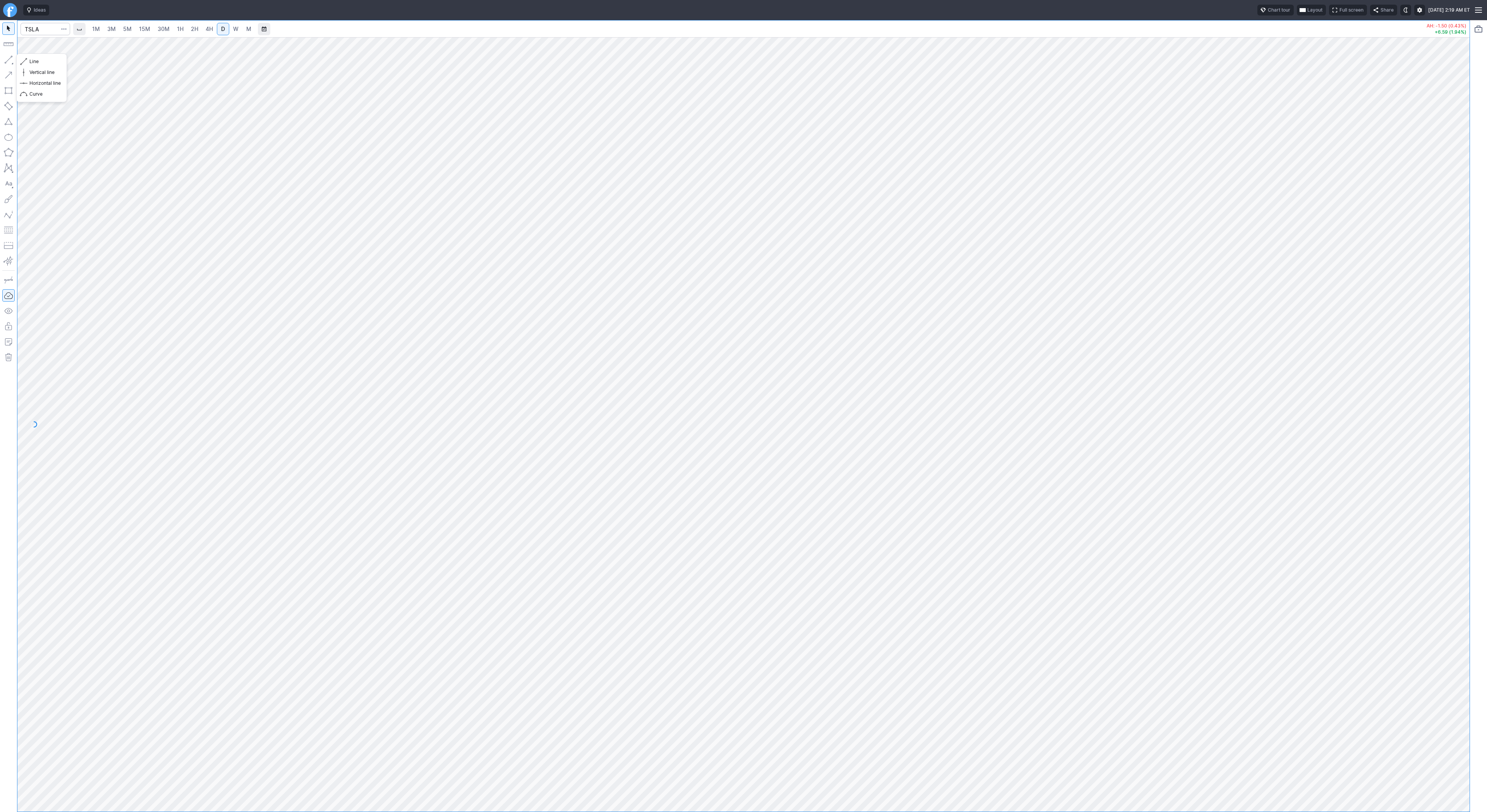
click at [3, 61] on button "button" at bounding box center [8, 59] width 12 height 12
click at [11, 58] on button "button" at bounding box center [8, 59] width 12 height 12
drag, startPoint x: 5, startPoint y: 61, endPoint x: 54, endPoint y: 97, distance: 60.8
click at [7, 63] on button "button" at bounding box center [8, 59] width 12 height 12
click at [10, 58] on button "button" at bounding box center [8, 59] width 12 height 12
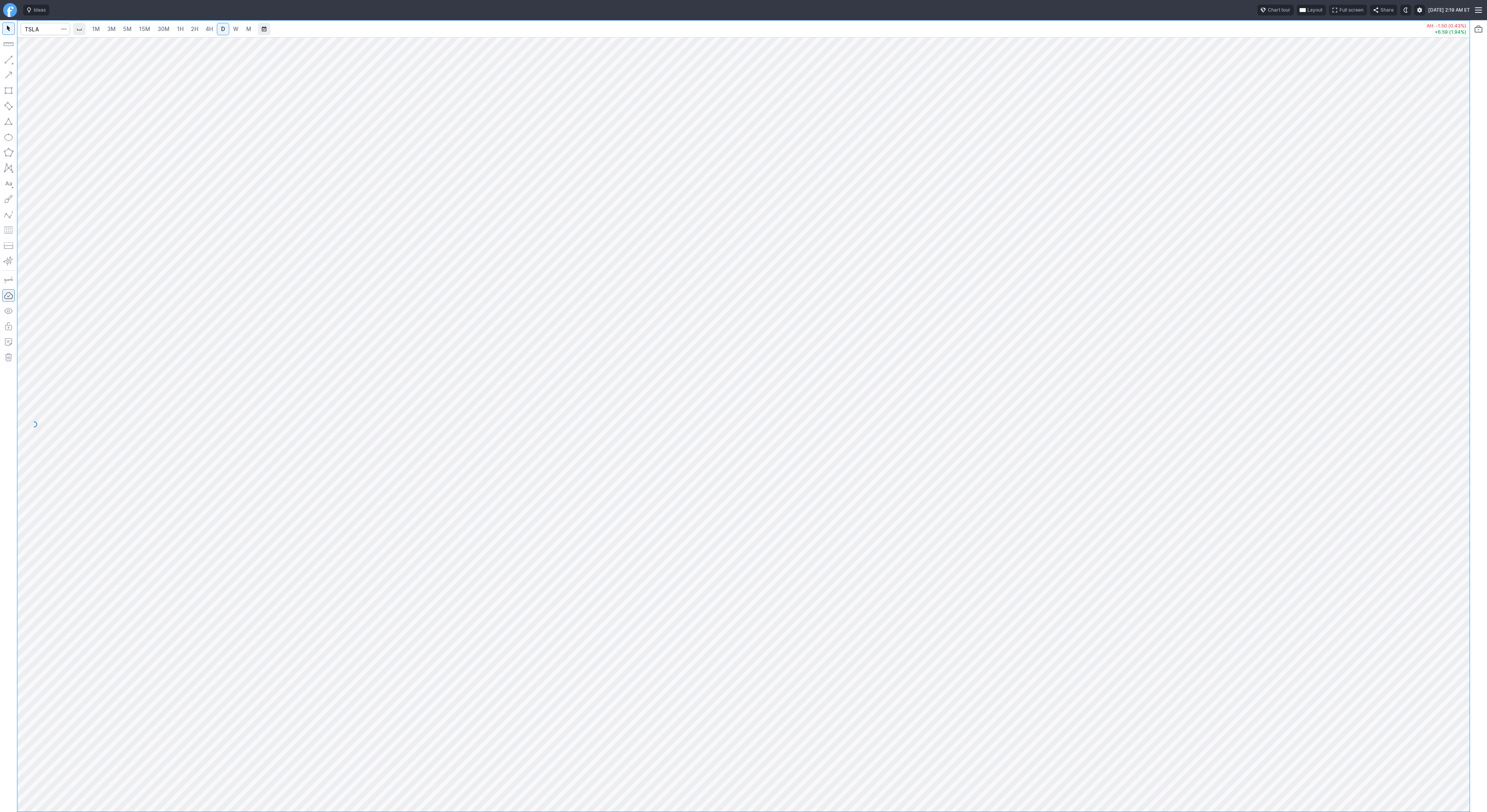
click at [8, 60] on button "button" at bounding box center [8, 59] width 12 height 12
click at [11, 58] on button "button" at bounding box center [8, 59] width 12 height 12
click at [31, 61] on span "Line" at bounding box center [45, 61] width 31 height 8
click at [10, 59] on button "button" at bounding box center [8, 59] width 12 height 12
click at [235, 28] on span "W" at bounding box center [236, 28] width 5 height 6
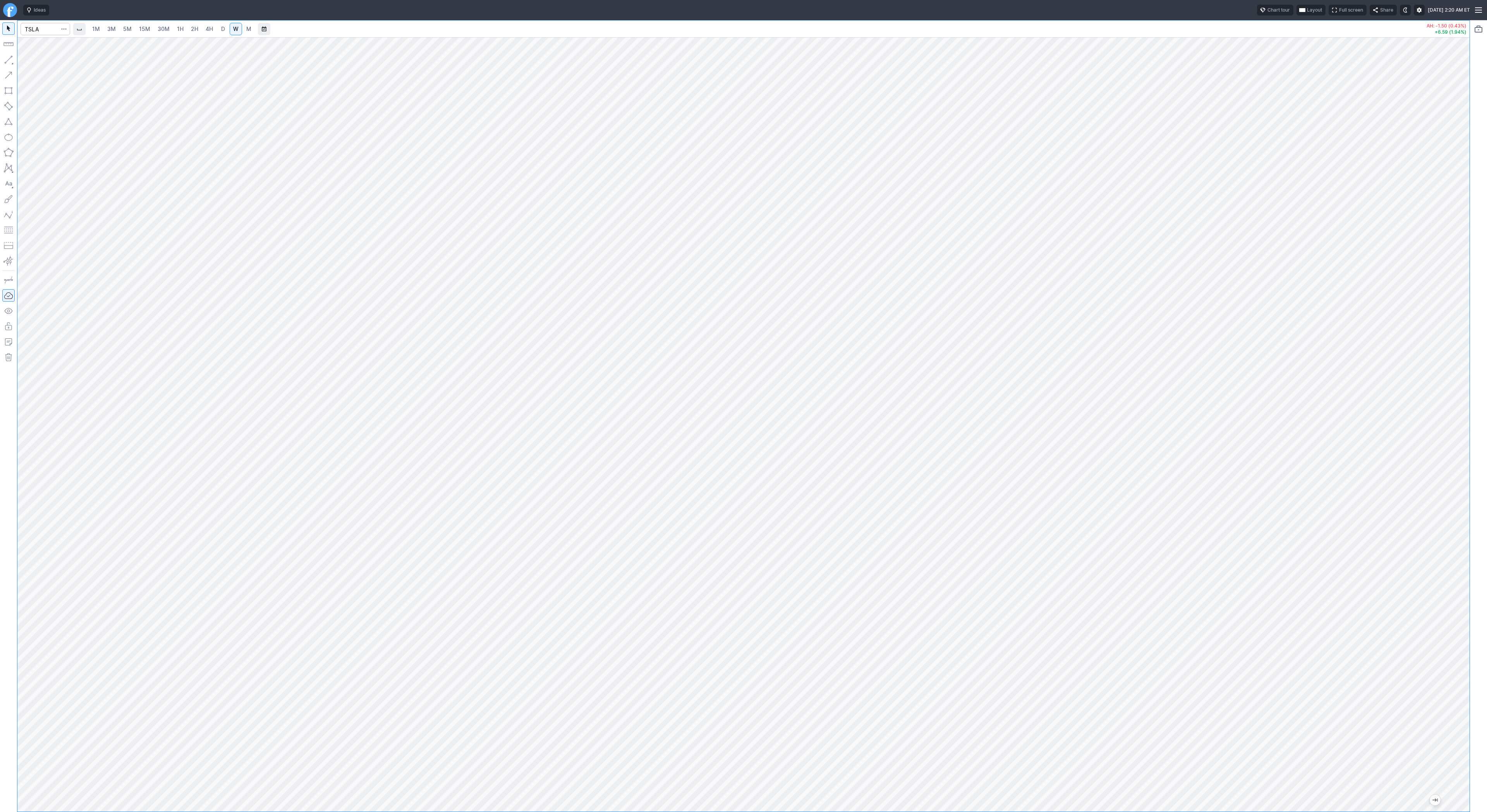
click at [224, 31] on span "D" at bounding box center [223, 29] width 5 height 8
click at [51, 31] on input "Search" at bounding box center [46, 29] width 50 height 12
type input "tsls"
click at [37, 66] on button "Line" at bounding box center [42, 61] width 45 height 11
click at [13, 61] on button "button" at bounding box center [8, 59] width 12 height 12
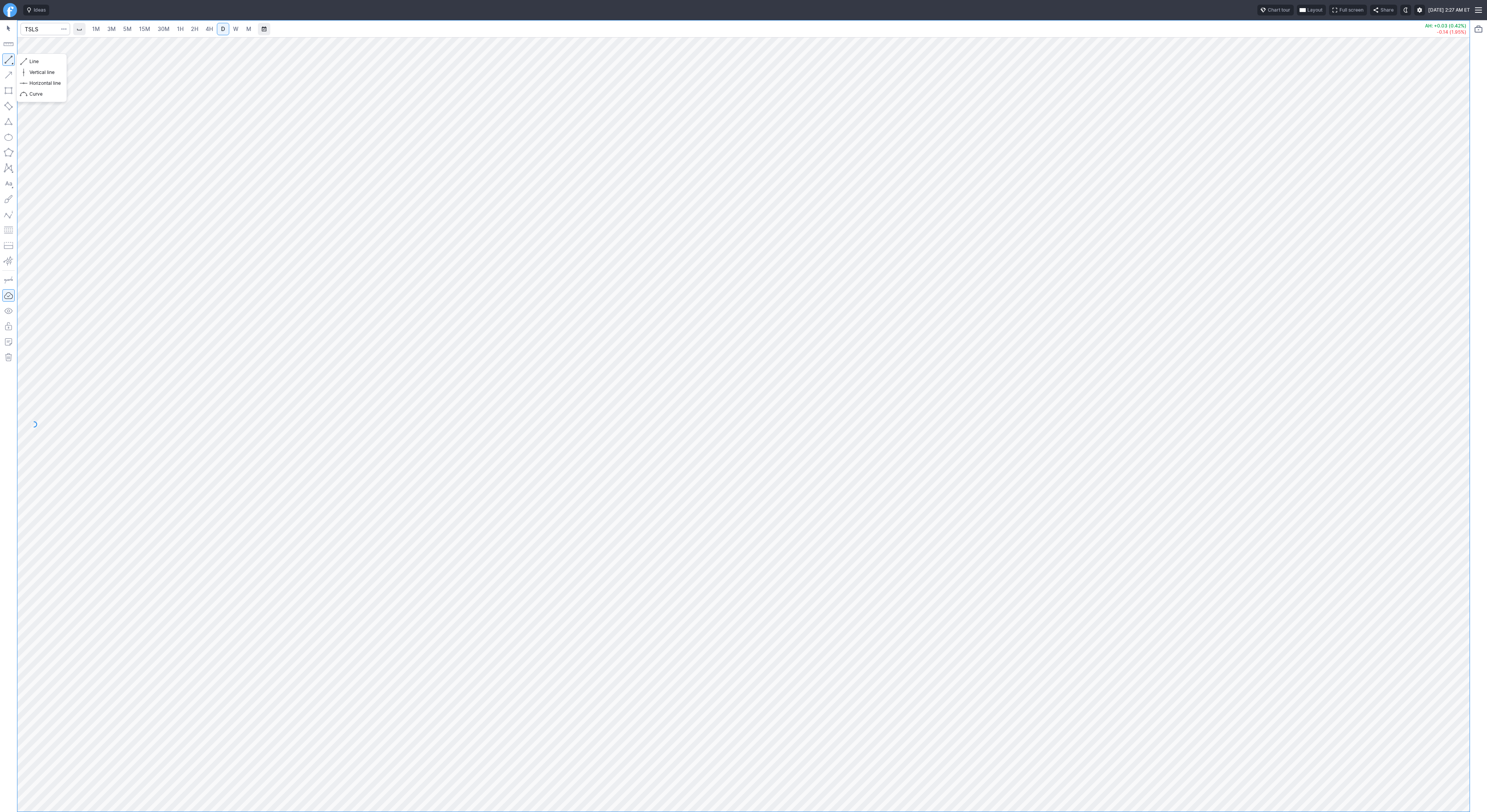
click at [10, 58] on button "button" at bounding box center [8, 59] width 12 height 12
drag, startPoint x: 8, startPoint y: 58, endPoint x: 16, endPoint y: 90, distance: 33.0
click at [8, 62] on button "button" at bounding box center [8, 59] width 12 height 12
drag, startPoint x: 12, startPoint y: 57, endPoint x: 14, endPoint y: 83, distance: 26.1
click at [12, 59] on button "button" at bounding box center [8, 59] width 12 height 12
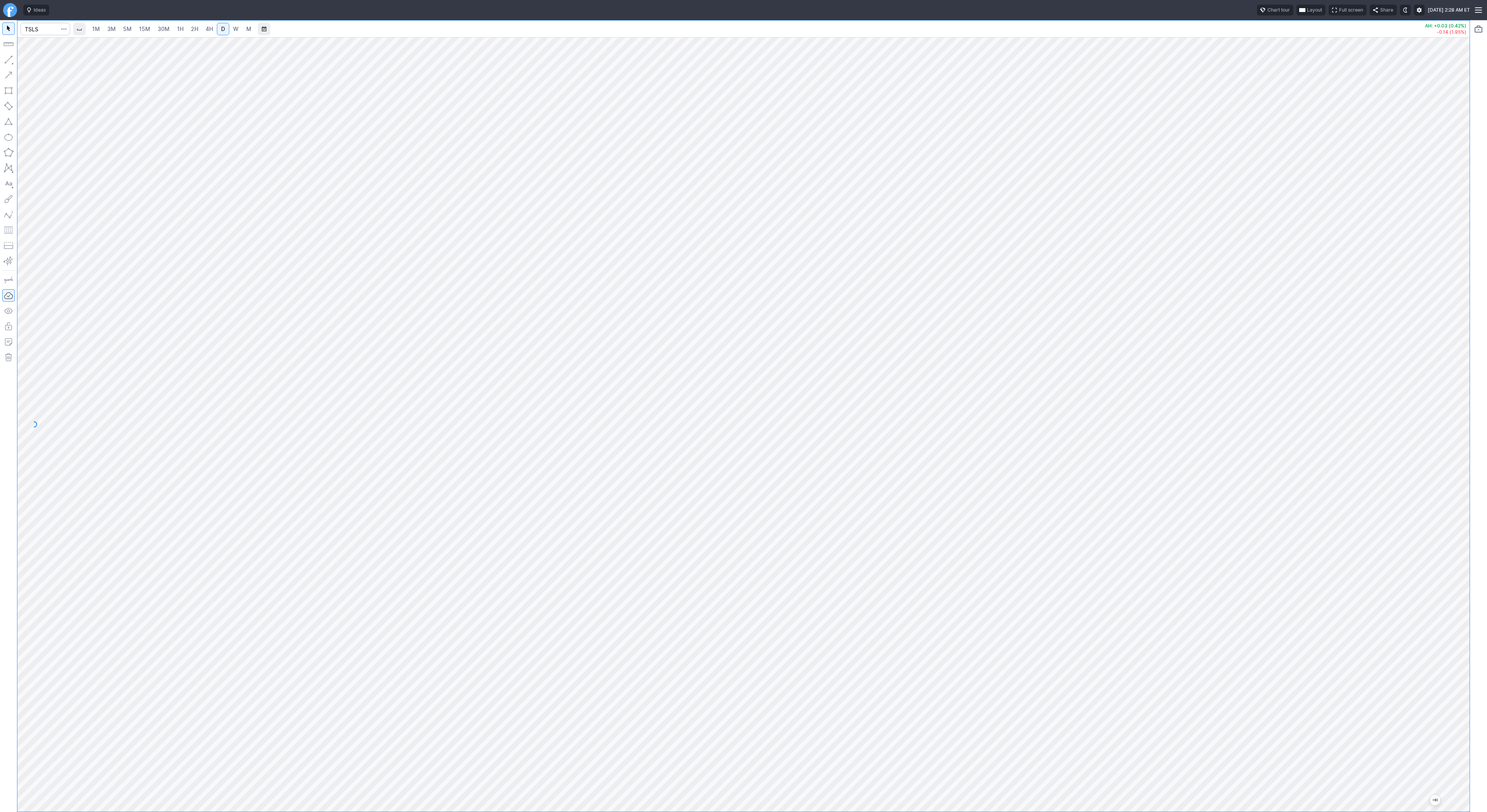
drag, startPoint x: 1459, startPoint y: 659, endPoint x: 1455, endPoint y: 660, distance: 4.1
click at [1458, 661] on div at bounding box center [1462, 422] width 16 height 755
drag, startPoint x: 9, startPoint y: 60, endPoint x: 13, endPoint y: 67, distance: 8.1
click at [9, 61] on button "button" at bounding box center [8, 59] width 12 height 12
click at [10, 60] on button "button" at bounding box center [8, 59] width 12 height 12
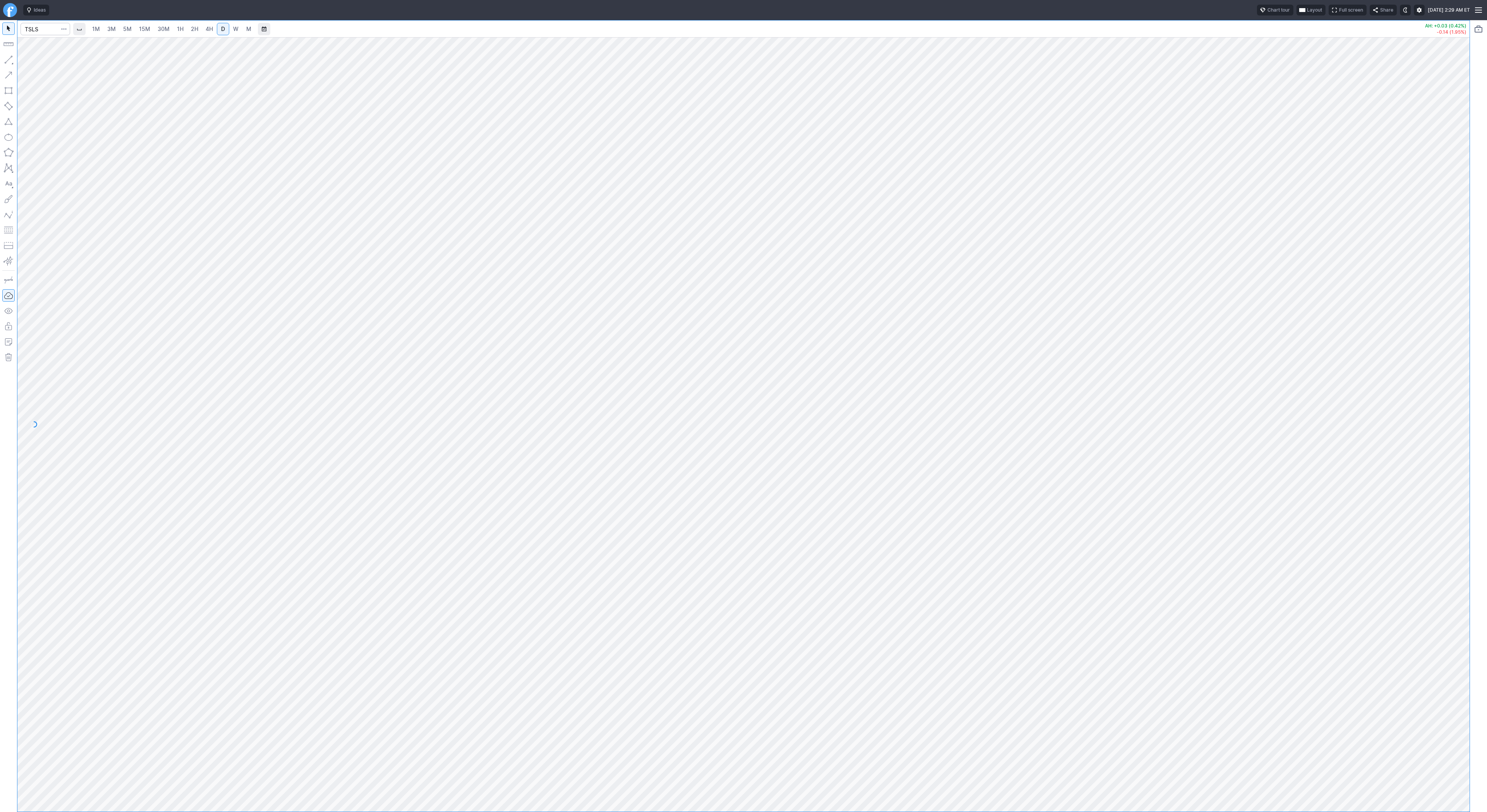
click at [13, 62] on button "button" at bounding box center [8, 59] width 12 height 12
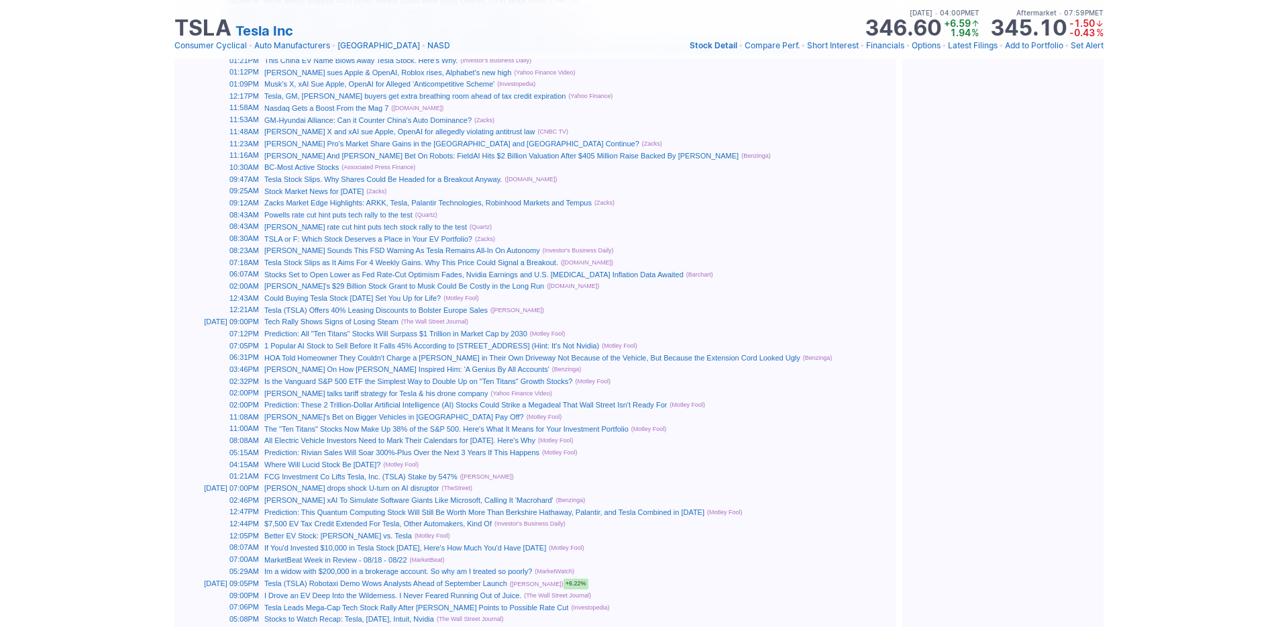
scroll to position [0, 13]
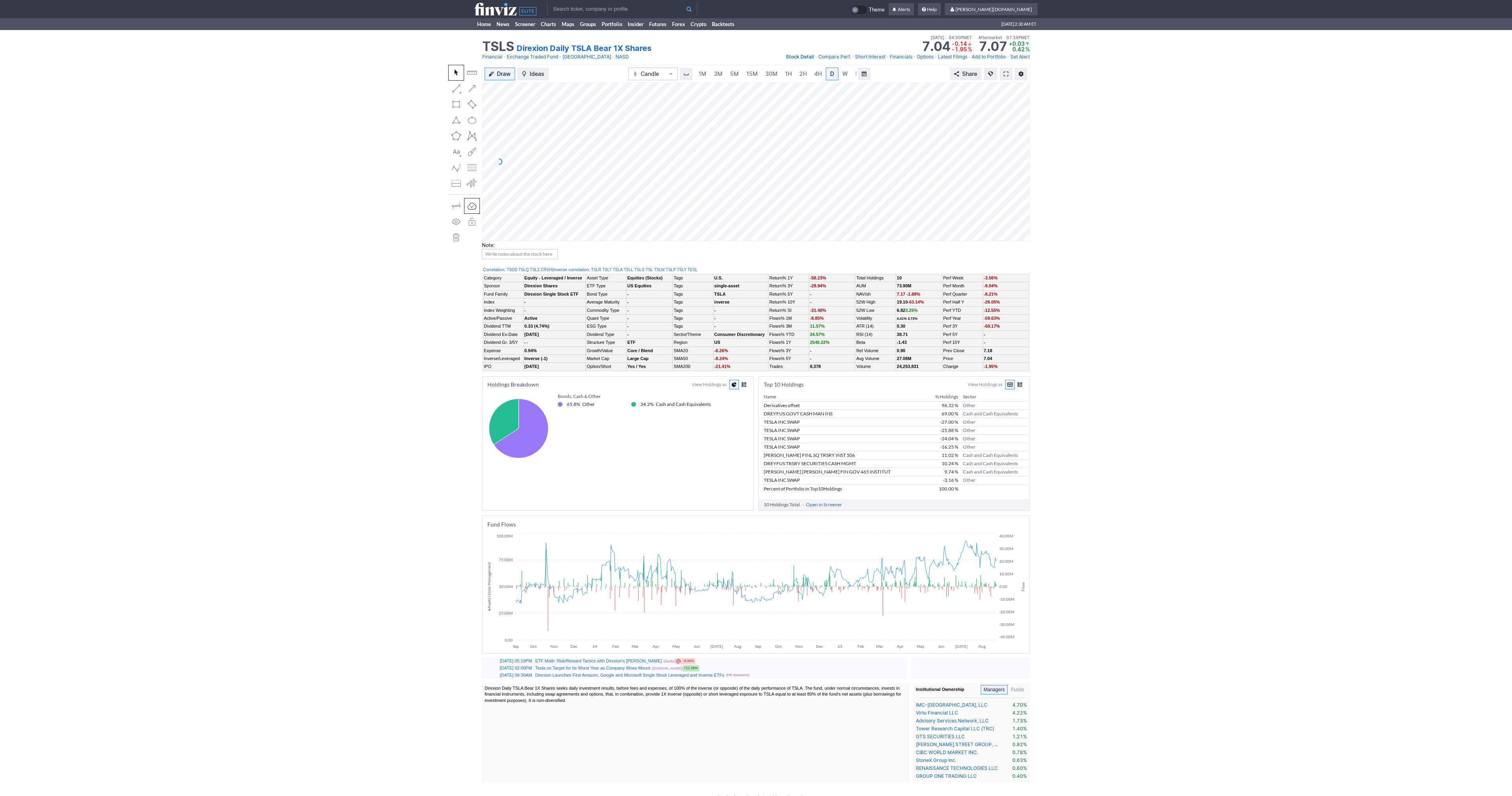
scroll to position [0, 8]
click at [549, 7] on input "text" at bounding box center [622, 9] width 150 height 12
click at [1007, 77] on span at bounding box center [1006, 74] width 5 height 6
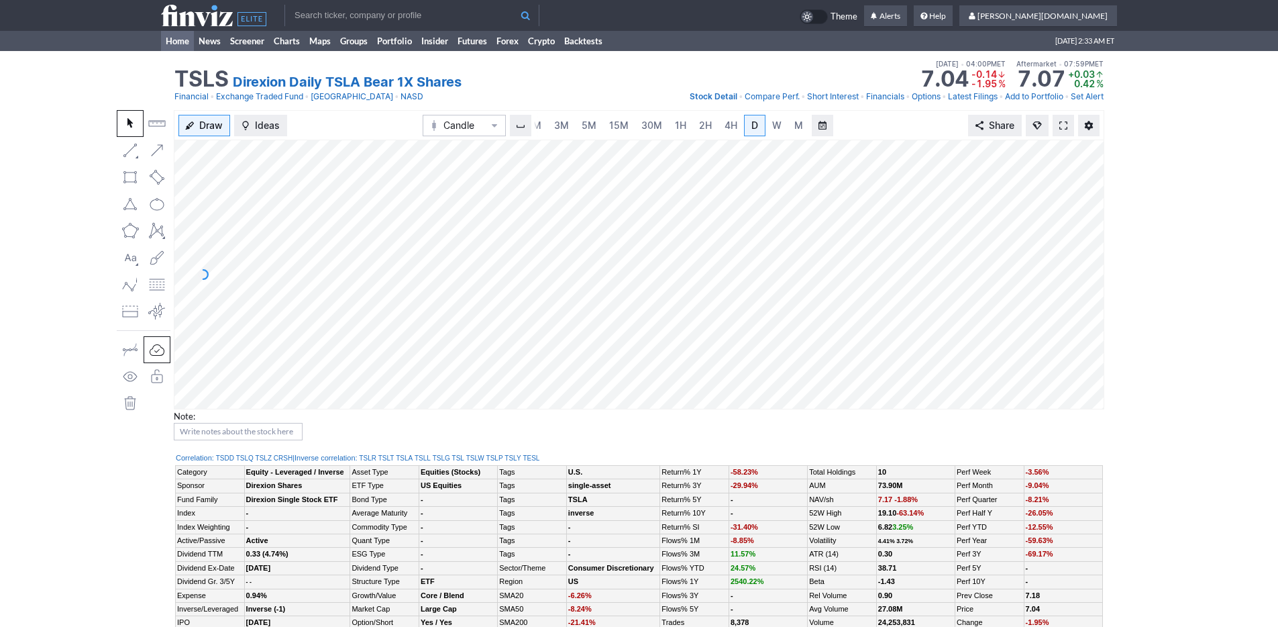
click at [176, 42] on link "Home" at bounding box center [177, 41] width 33 height 20
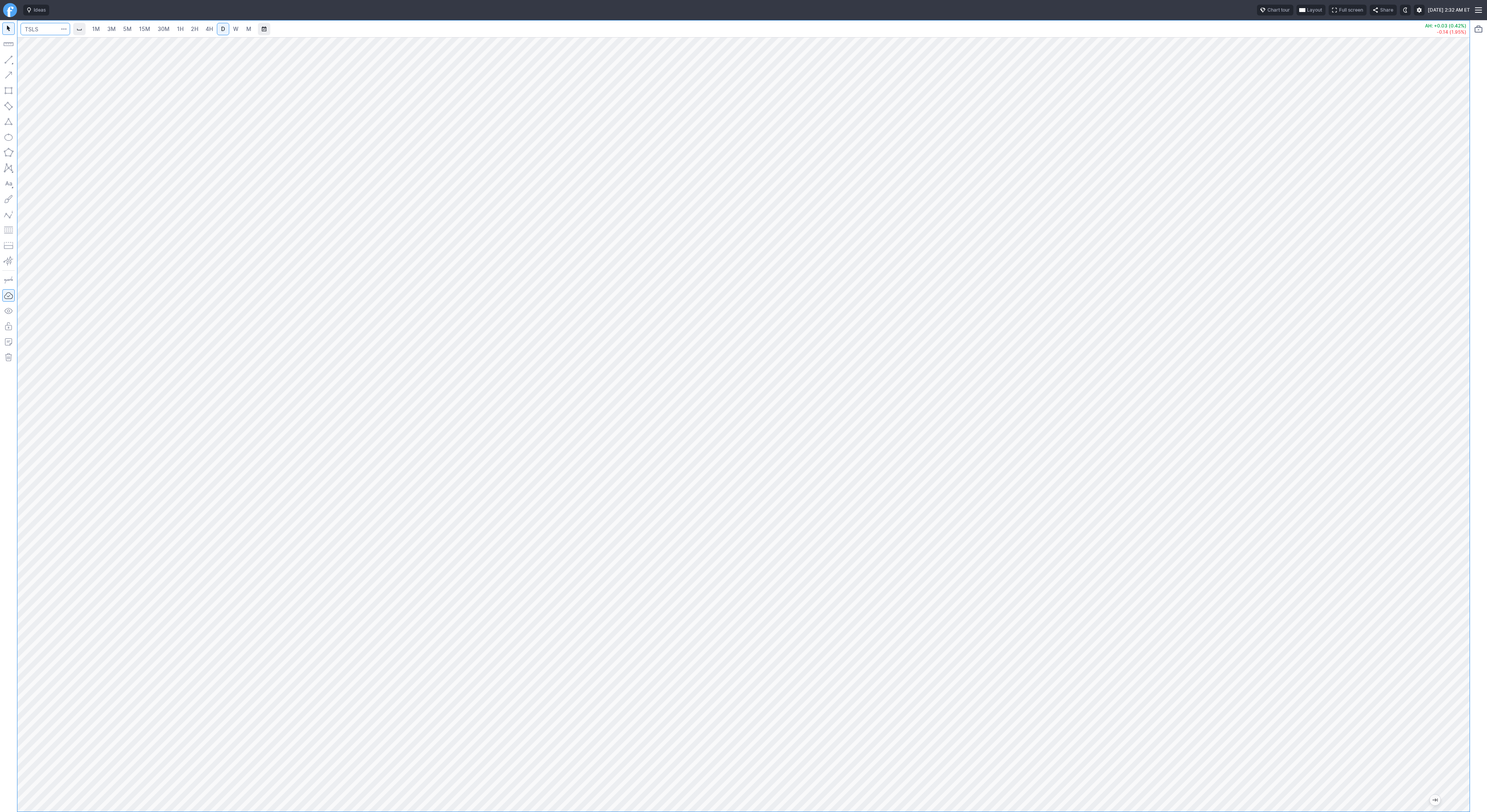
click at [43, 32] on input "Search" at bounding box center [46, 29] width 50 height 12
type input "coin"
click at [180, 27] on span "1H" at bounding box center [180, 28] width 6 height 6
click at [9, 61] on button "button" at bounding box center [8, 59] width 12 height 12
click at [8, 57] on button "button" at bounding box center [8, 59] width 12 height 12
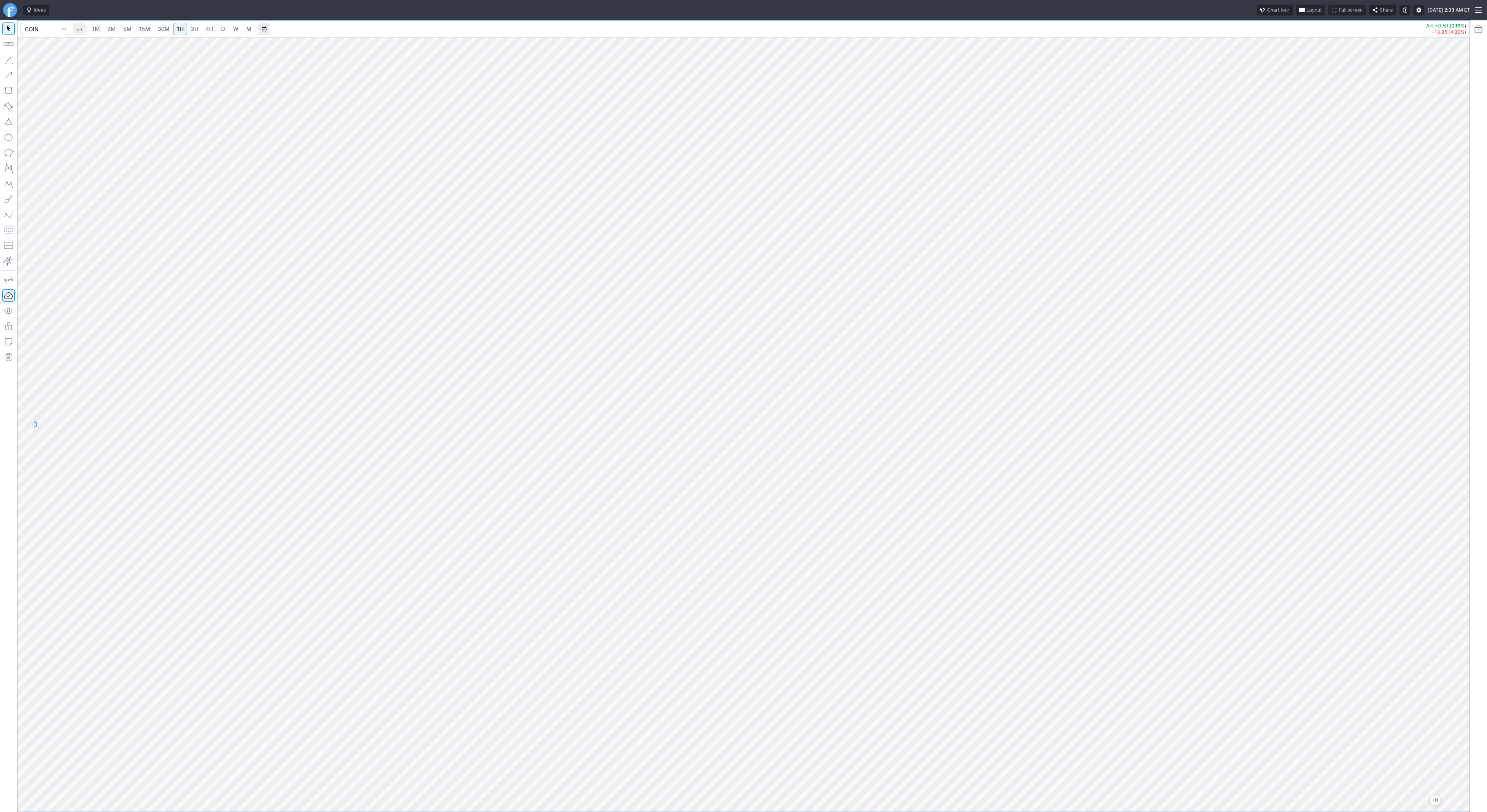
click at [222, 30] on span "D" at bounding box center [223, 28] width 4 height 6
click at [39, 31] on input "Search" at bounding box center [46, 29] width 50 height 12
type input "nvds"
click at [188, 26] on link "2H" at bounding box center [195, 29] width 14 height 12
drag, startPoint x: 10, startPoint y: 58, endPoint x: 10, endPoint y: 70, distance: 12.0
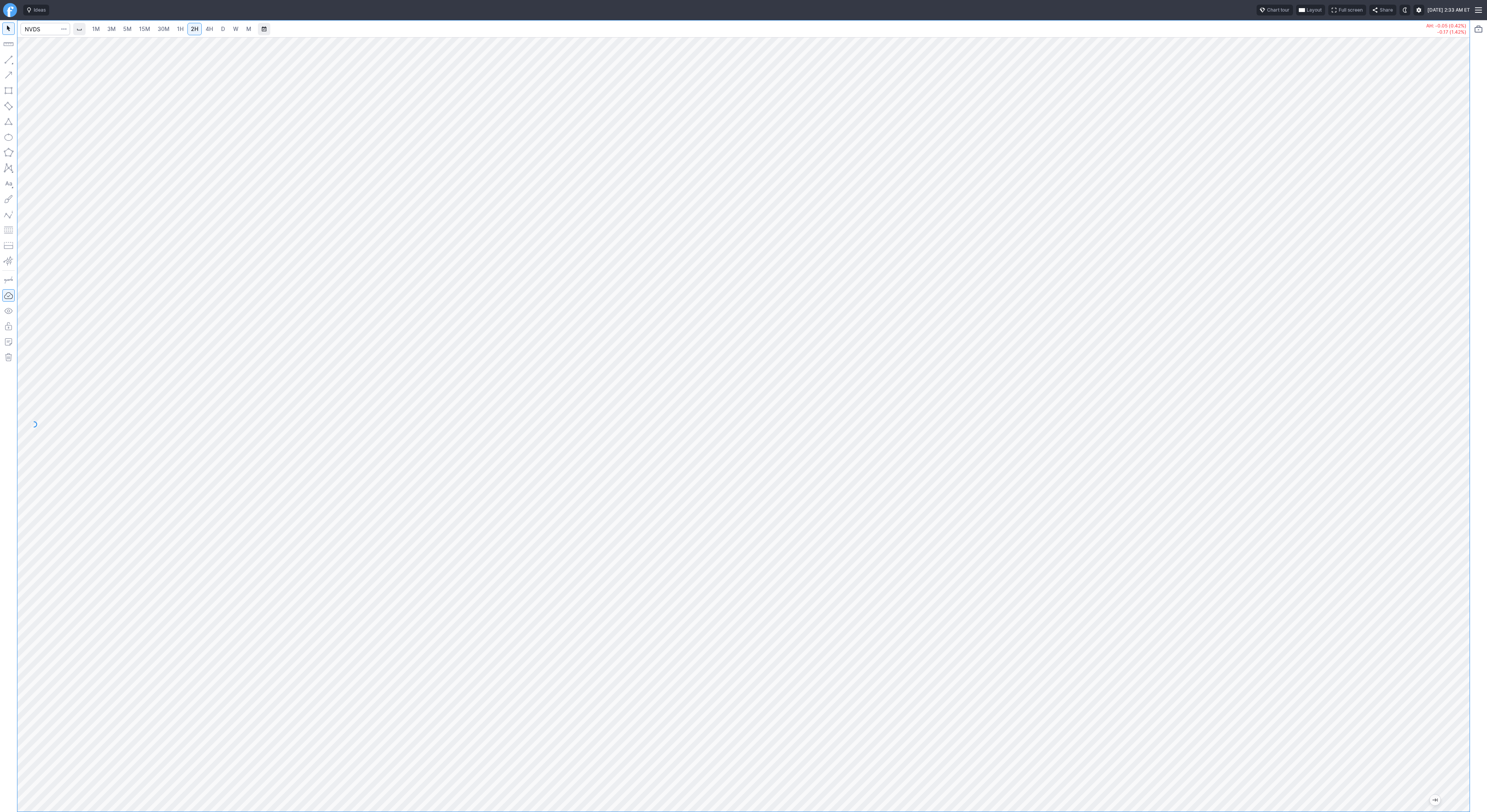
click at [10, 58] on button "button" at bounding box center [8, 59] width 12 height 12
click at [8, 58] on button "button" at bounding box center [8, 59] width 12 height 12
click at [177, 28] on span "1H" at bounding box center [180, 28] width 6 height 6
click at [10, 62] on button "button" at bounding box center [8, 59] width 12 height 12
drag, startPoint x: 1463, startPoint y: 570, endPoint x: 1454, endPoint y: 665, distance: 95.4
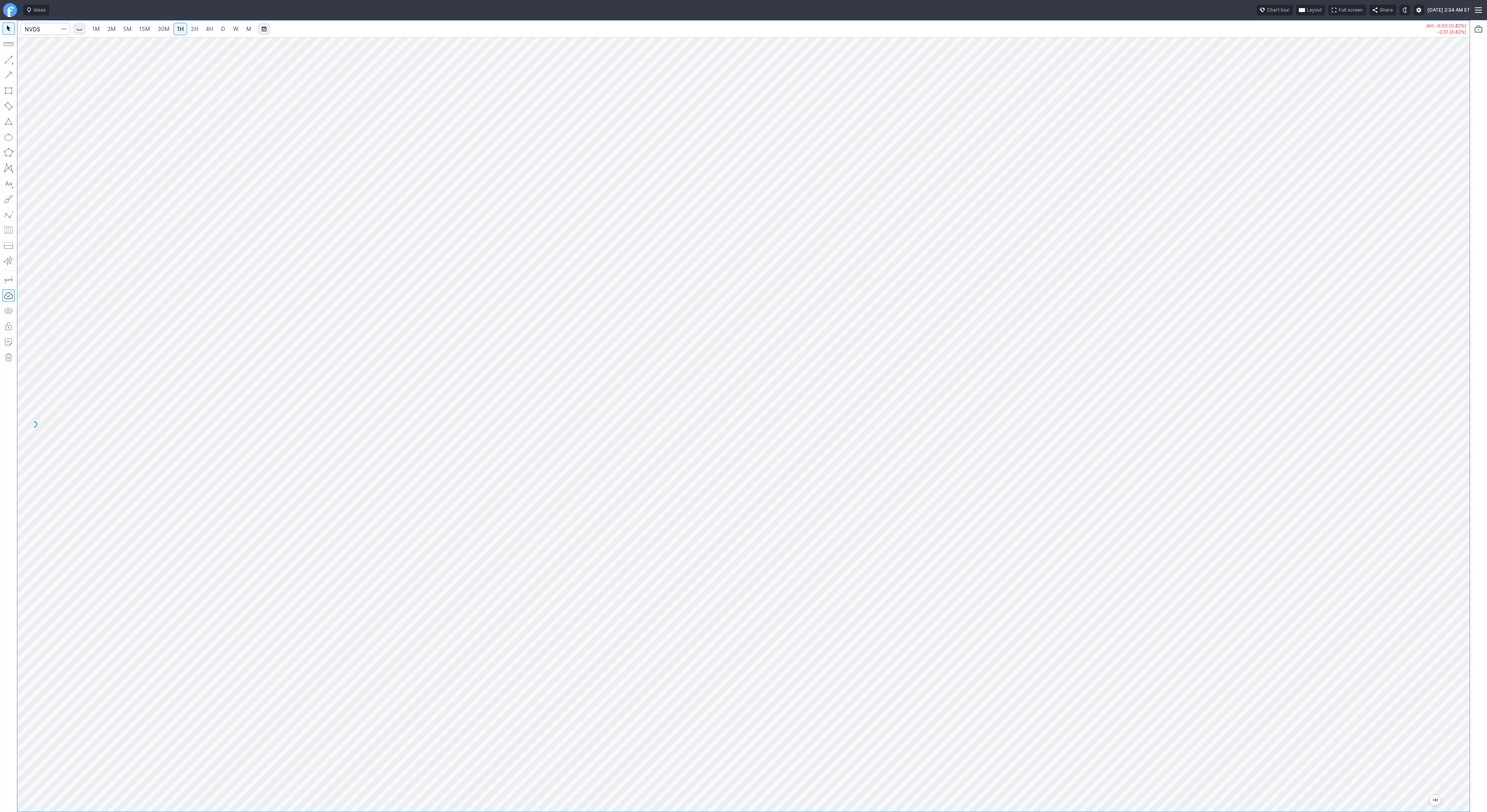
click at [1457, 668] on div at bounding box center [1462, 422] width 16 height 755
drag, startPoint x: 29, startPoint y: 60, endPoint x: 55, endPoint y: 84, distance: 35.4
click at [29, 60] on span "Line" at bounding box center [45, 61] width 31 height 8
click at [35, 31] on input "Search" at bounding box center [46, 29] width 50 height 12
type input "tem"
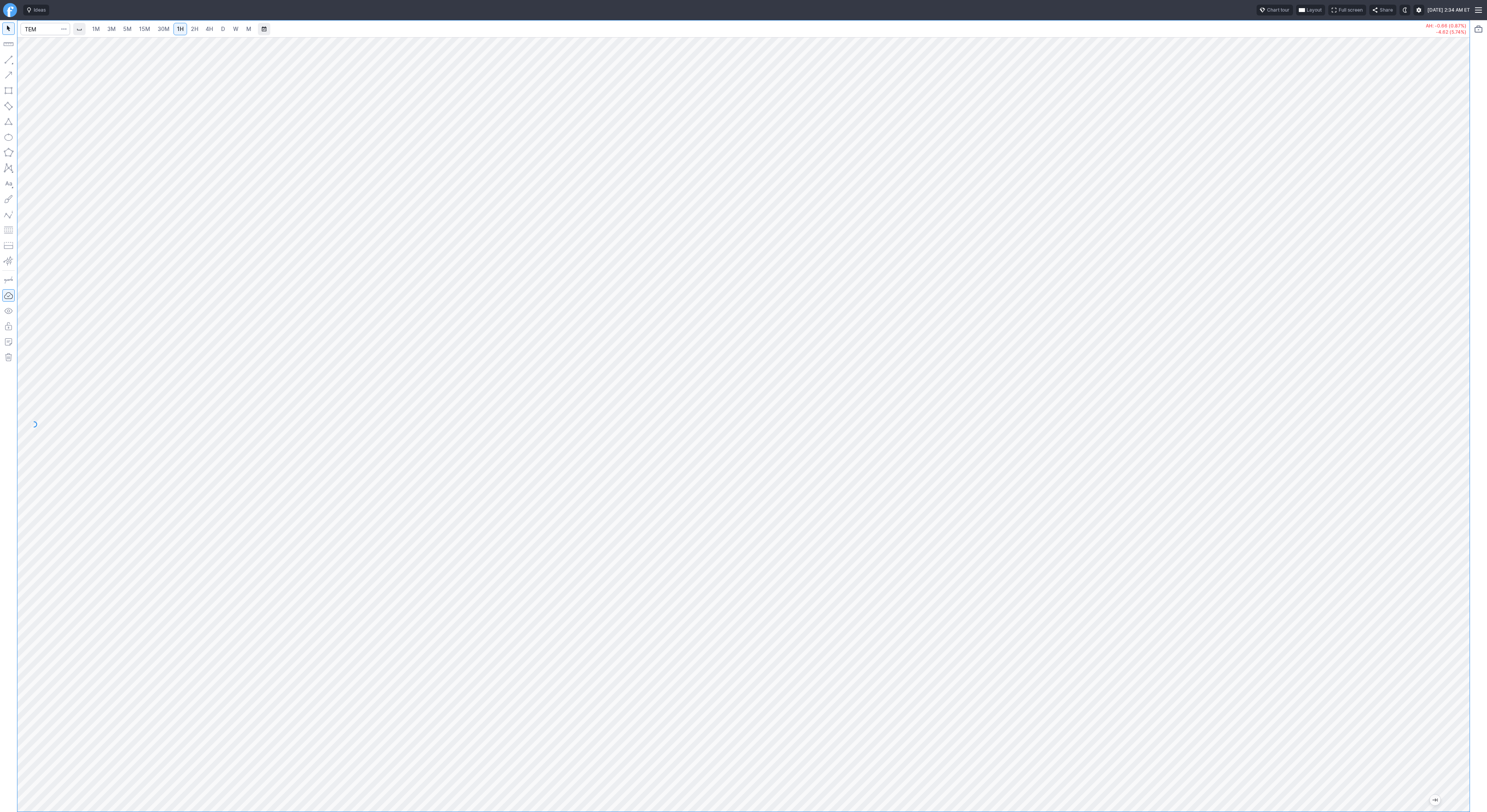
click at [139, 29] on span "15M" at bounding box center [144, 28] width 11 height 6
drag, startPoint x: 5, startPoint y: 59, endPoint x: 11, endPoint y: 83, distance: 24.7
click at [5, 62] on button "button" at bounding box center [8, 59] width 12 height 12
click at [31, 61] on span "Line" at bounding box center [45, 61] width 31 height 8
click at [11, 59] on button "button" at bounding box center [8, 59] width 12 height 12
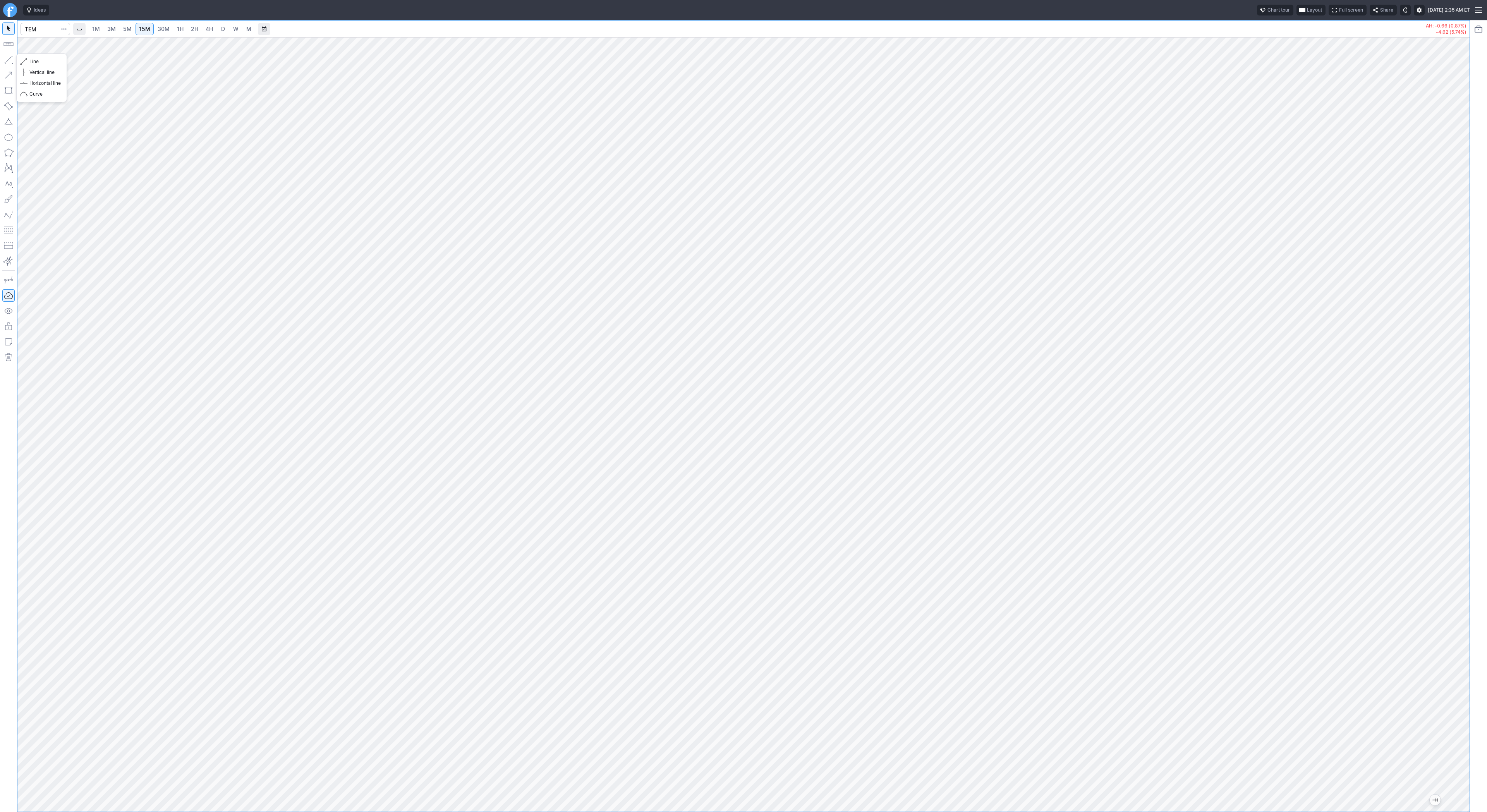
click at [10, 62] on button "button" at bounding box center [8, 59] width 12 height 12
click at [36, 27] on input "Search" at bounding box center [46, 29] width 50 height 12
type input "spy"
click at [233, 27] on span "W" at bounding box center [236, 28] width 5 height 6
click at [29, 58] on button "Line" at bounding box center [42, 61] width 45 height 11
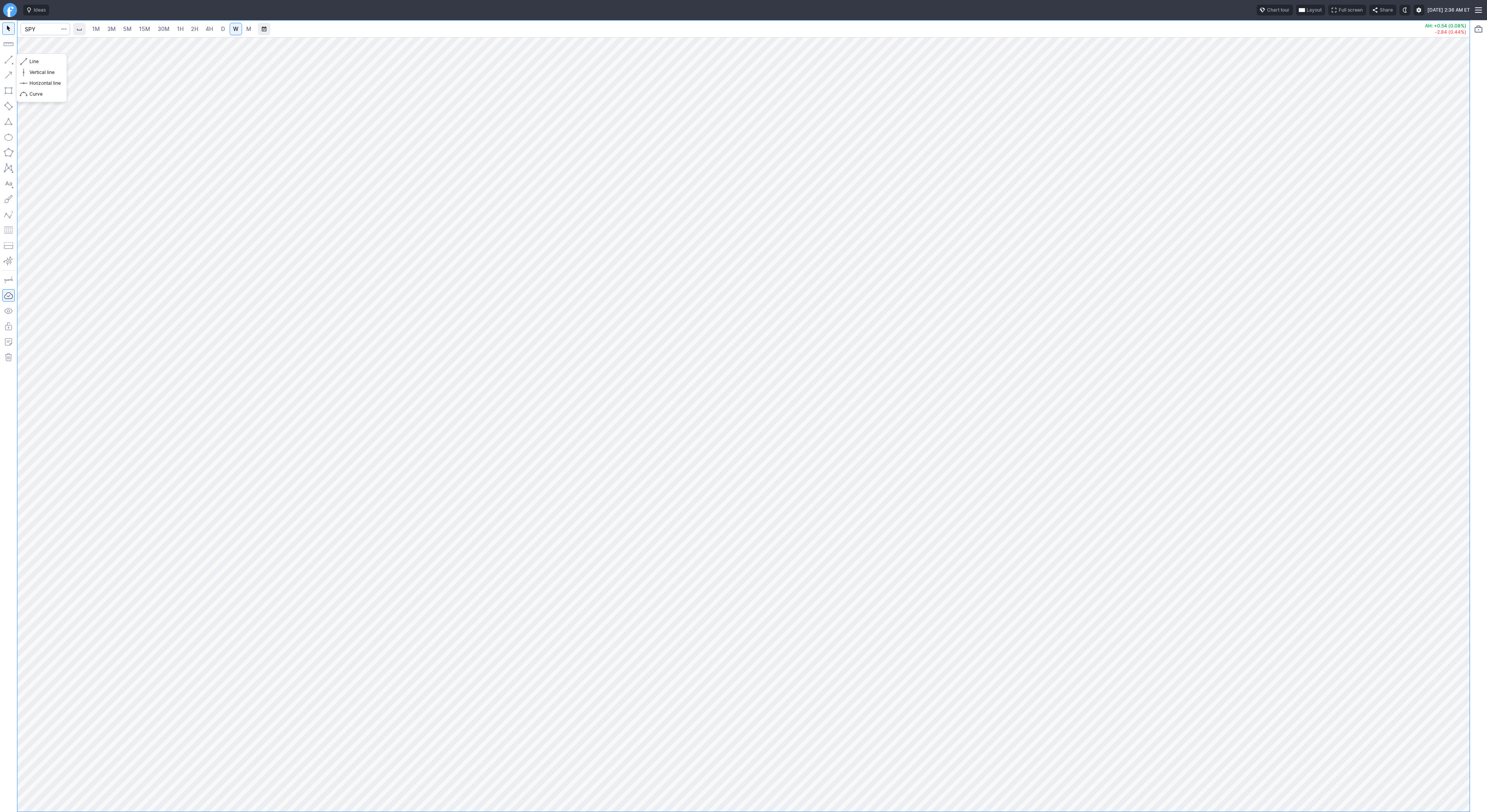
click at [9, 59] on button "button" at bounding box center [8, 59] width 12 height 12
click at [14, 61] on button "button" at bounding box center [8, 59] width 12 height 12
drag, startPoint x: 10, startPoint y: 63, endPoint x: 31, endPoint y: 79, distance: 26.4
click at [10, 63] on button "button" at bounding box center [8, 59] width 12 height 12
click at [38, 27] on input "Search" at bounding box center [46, 29] width 50 height 12
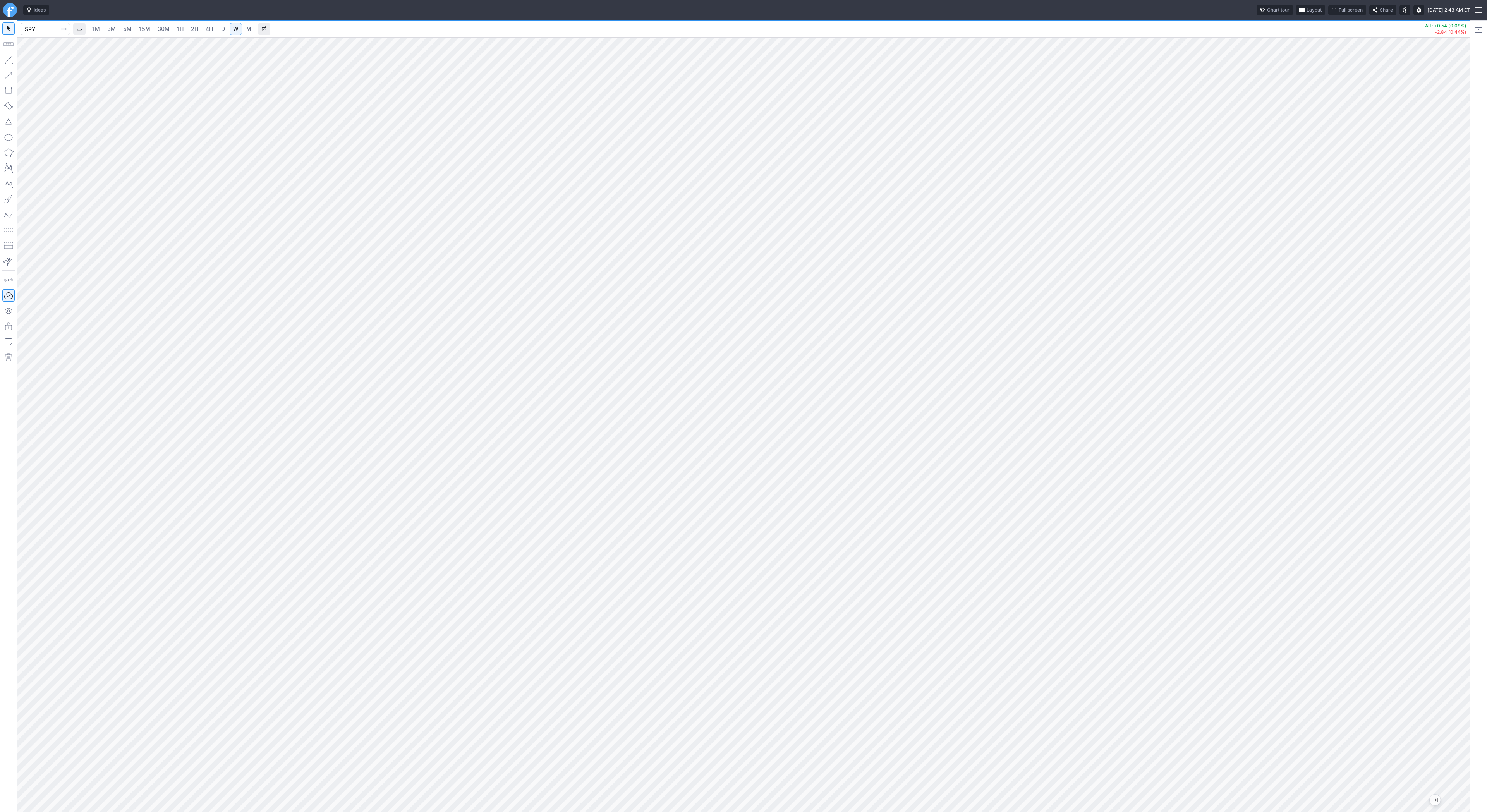
click at [203, 31] on link "4H" at bounding box center [209, 29] width 14 height 12
click at [221, 29] on span "D" at bounding box center [223, 28] width 4 height 6
click at [7, 59] on button "button" at bounding box center [8, 59] width 12 height 12
click at [9, 60] on button "button" at bounding box center [8, 59] width 12 height 12
click at [46, 32] on input "Search" at bounding box center [46, 29] width 50 height 12
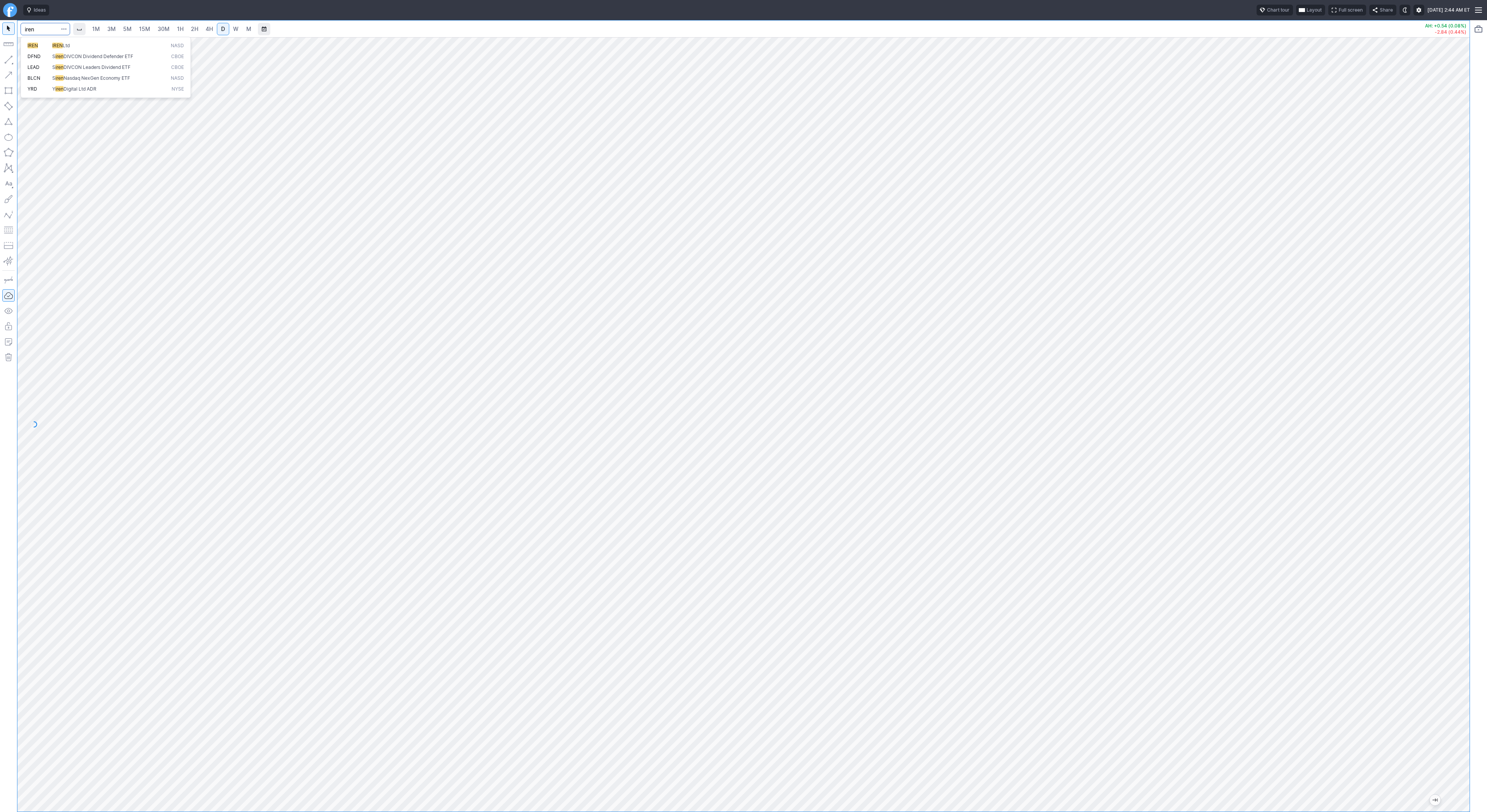
type input "iren"
drag, startPoint x: 11, startPoint y: 57, endPoint x: 19, endPoint y: 71, distance: 16.1
click at [11, 58] on button "button" at bounding box center [8, 59] width 12 height 12
drag, startPoint x: 9, startPoint y: 58, endPoint x: 27, endPoint y: 90, distance: 36.7
click at [9, 59] on button "button" at bounding box center [8, 59] width 12 height 12
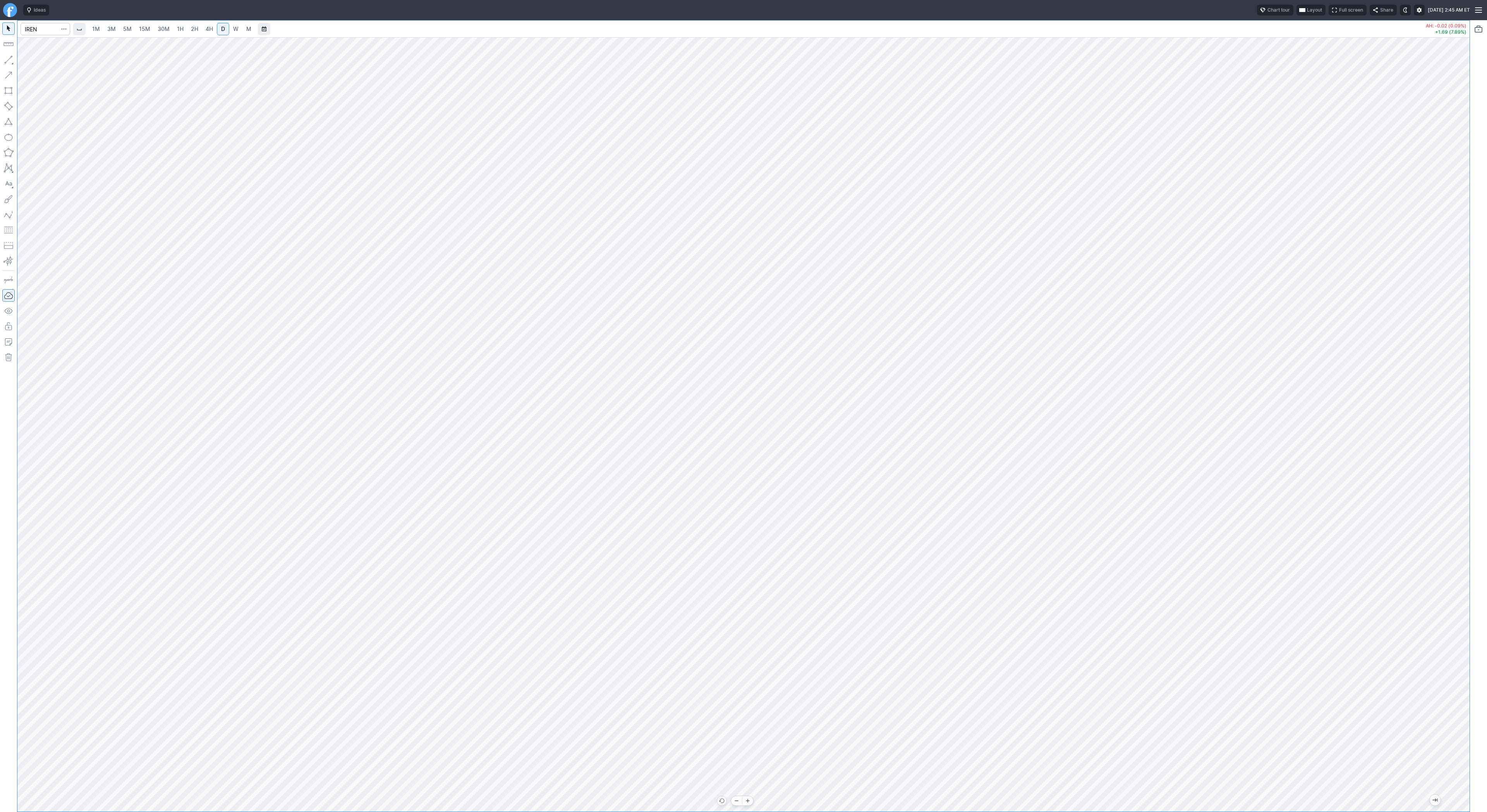
click at [912, 799] on div at bounding box center [744, 424] width 1452 height 774
drag, startPoint x: 1464, startPoint y: 611, endPoint x: 1458, endPoint y: 217, distance: 394.0
click at [1485, 182] on div "1M 3M 5M 15M 30M 1H 2H 4H D W M AH: -0.02 (0.09%) +1.69 (7.89%)" at bounding box center [744, 416] width 1487 height 792
click at [1104, 0] on html "Ideas Chart tour Layout Full screen Share Tue AUG 26 2025 2:45 AM ET 1M 3M 5M 1…" at bounding box center [744, 406] width 1487 height 812
click at [1422, 541] on div at bounding box center [744, 424] width 1452 height 774
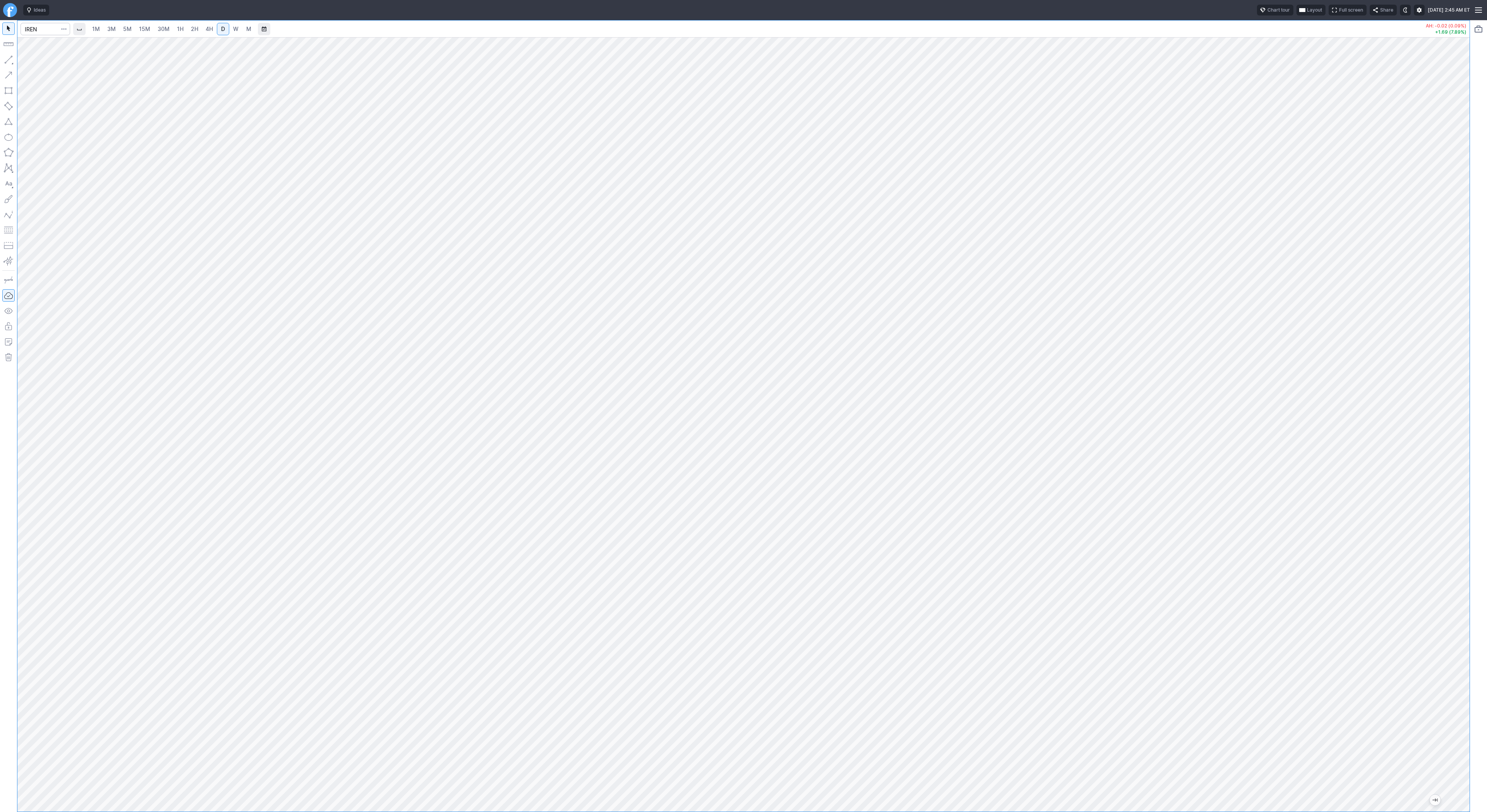
drag, startPoint x: 7, startPoint y: 61, endPoint x: 10, endPoint y: 66, distance: 5.8
click at [8, 62] on button "button" at bounding box center [8, 59] width 12 height 12
click at [12, 59] on button "button" at bounding box center [8, 59] width 12 height 12
click at [11, 61] on button "button" at bounding box center [8, 59] width 12 height 12
drag, startPoint x: 8, startPoint y: 62, endPoint x: 11, endPoint y: 83, distance: 21.2
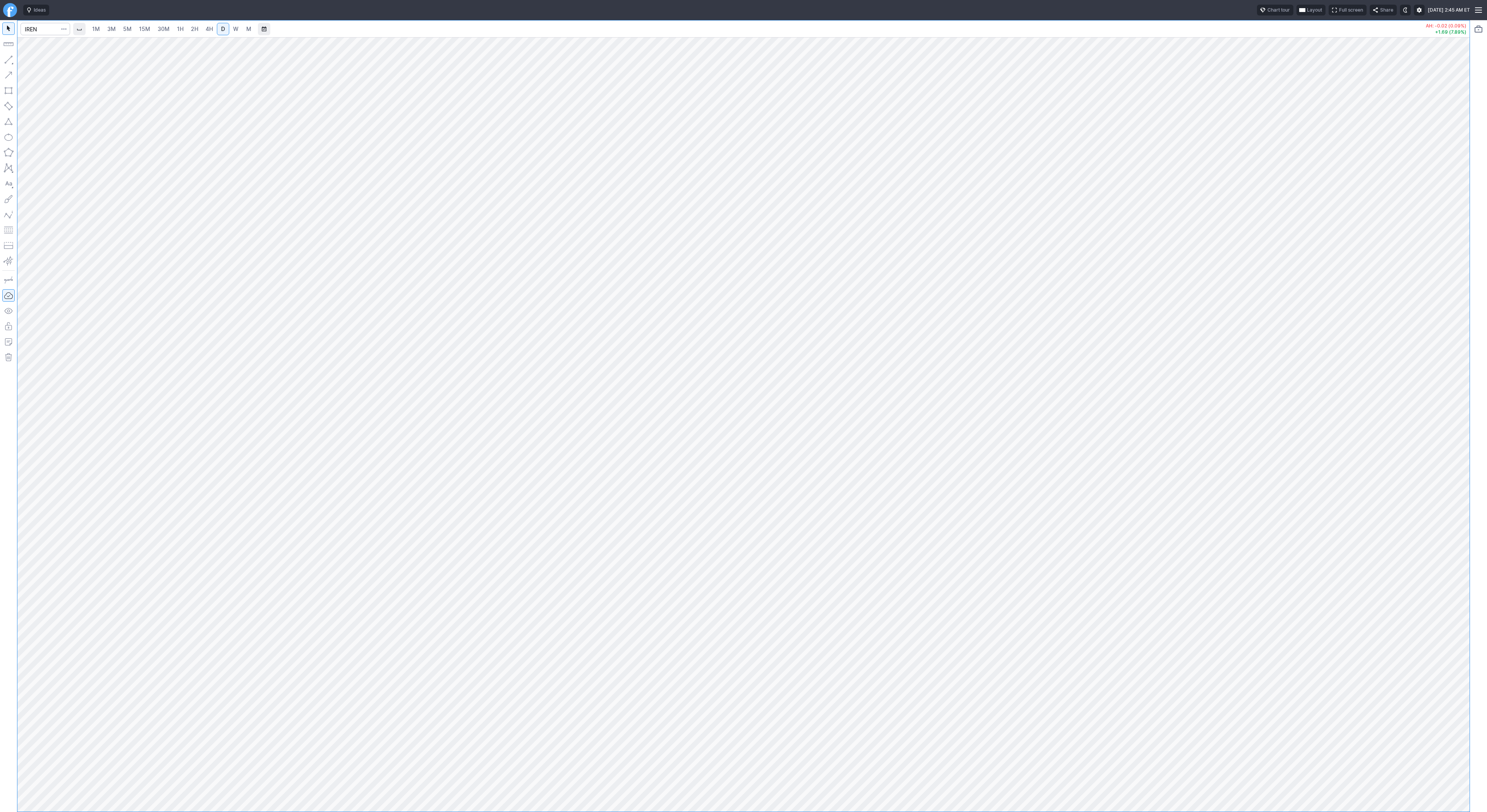
click at [8, 63] on button "button" at bounding box center [8, 59] width 12 height 12
drag, startPoint x: 8, startPoint y: 58, endPoint x: 17, endPoint y: 84, distance: 27.5
click at [8, 59] on button "button" at bounding box center [8, 59] width 12 height 12
drag, startPoint x: 5, startPoint y: 55, endPoint x: 27, endPoint y: 83, distance: 35.6
click at [6, 59] on button "button" at bounding box center [8, 59] width 12 height 12
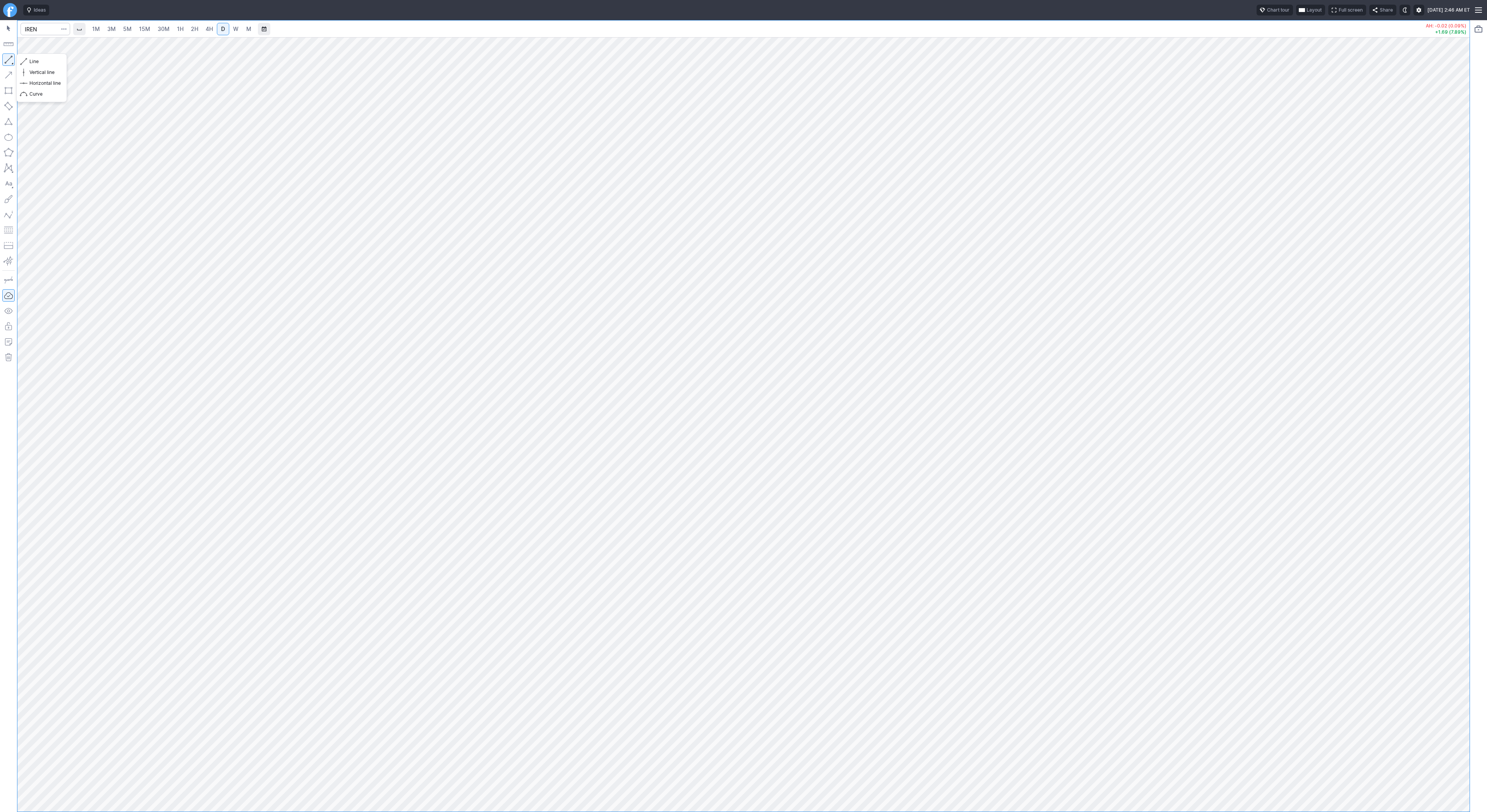
click at [6, 59] on button "button" at bounding box center [8, 59] width 12 height 12
click at [6, 57] on button "button" at bounding box center [8, 59] width 12 height 12
click at [31, 62] on span "Line" at bounding box center [45, 61] width 31 height 8
click at [7, 58] on button "button" at bounding box center [8, 59] width 12 height 12
drag, startPoint x: 5, startPoint y: 58, endPoint x: 33, endPoint y: 83, distance: 37.5
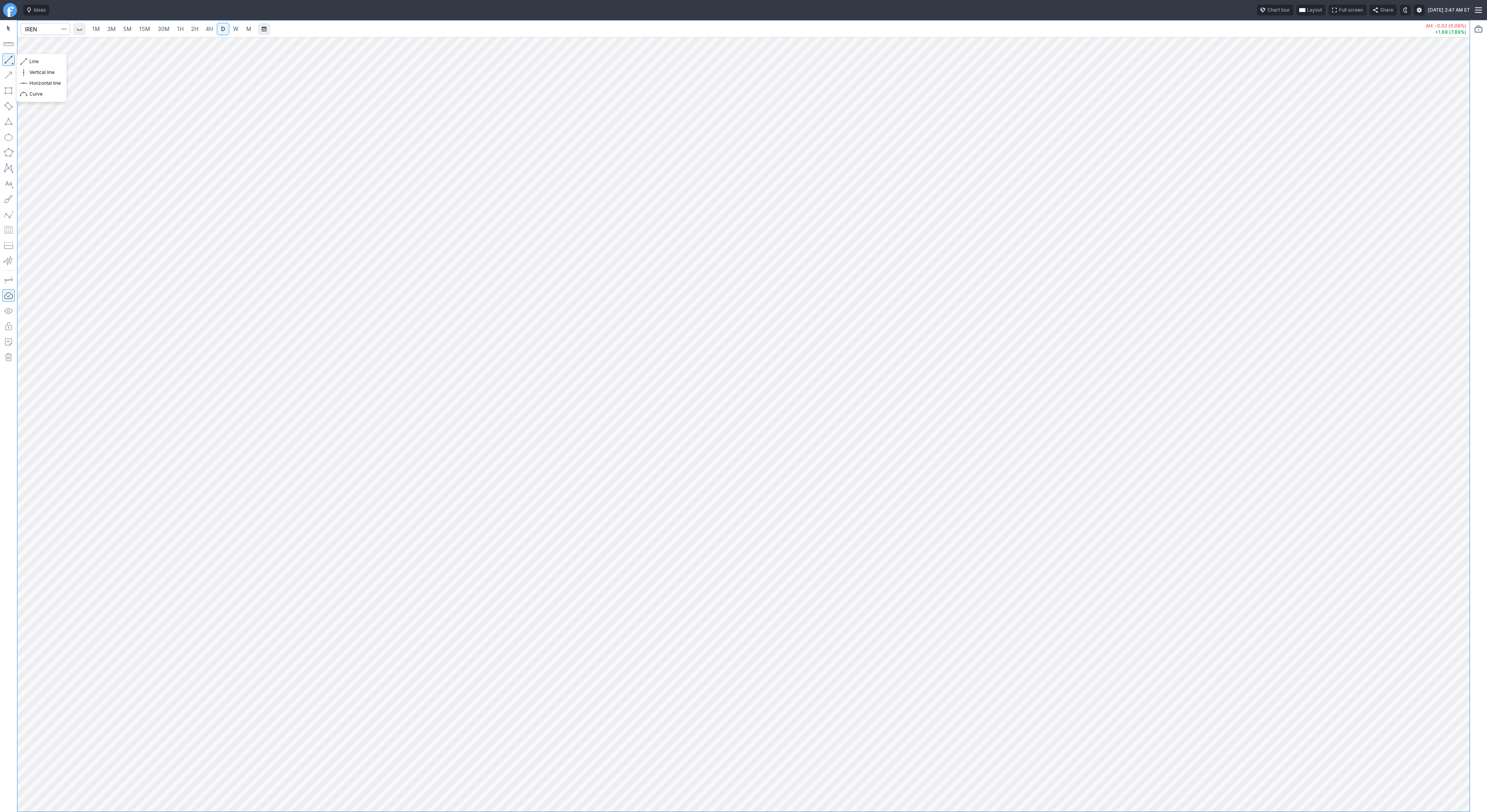
click at [5, 60] on button "button" at bounding box center [8, 59] width 12 height 12
click at [1419, 800] on div at bounding box center [744, 424] width 1452 height 774
click at [1276, 811] on div "1M 3M 5M 15M 30M 1H 2H 4H D W M AH: -0.02 (0.09%) +1.69 (7.89%)" at bounding box center [744, 416] width 1453 height 792
drag, startPoint x: 9, startPoint y: 57, endPoint x: 11, endPoint y: 84, distance: 27.1
click at [9, 58] on button "button" at bounding box center [8, 59] width 12 height 12
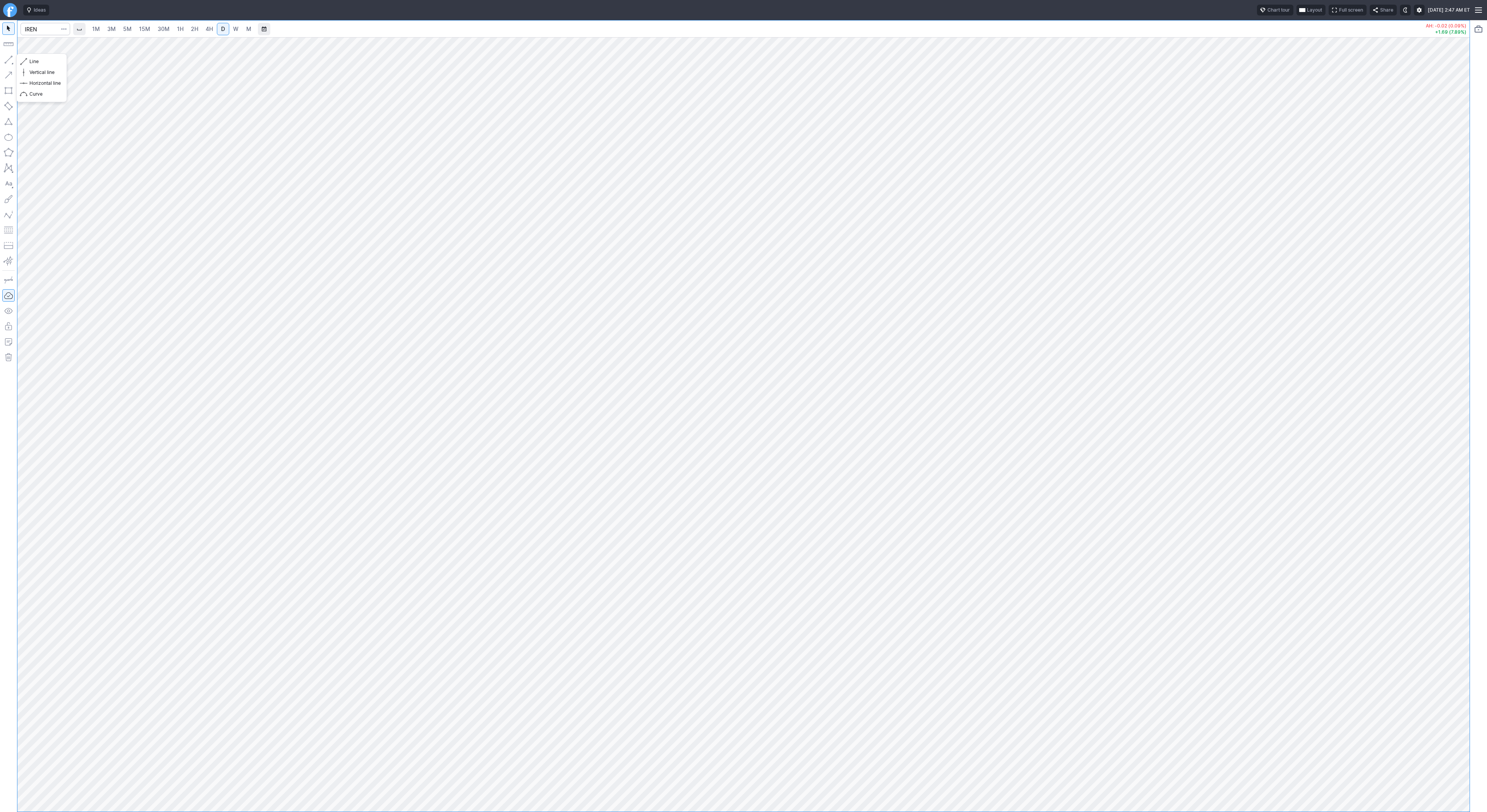
click at [10, 64] on button "button" at bounding box center [8, 59] width 12 height 12
click at [9, 58] on button "button" at bounding box center [8, 59] width 12 height 12
click at [7, 61] on button "button" at bounding box center [8, 59] width 12 height 12
click at [1433, 628] on div at bounding box center [744, 424] width 1452 height 774
drag, startPoint x: 8, startPoint y: 59, endPoint x: 20, endPoint y: 100, distance: 42.7
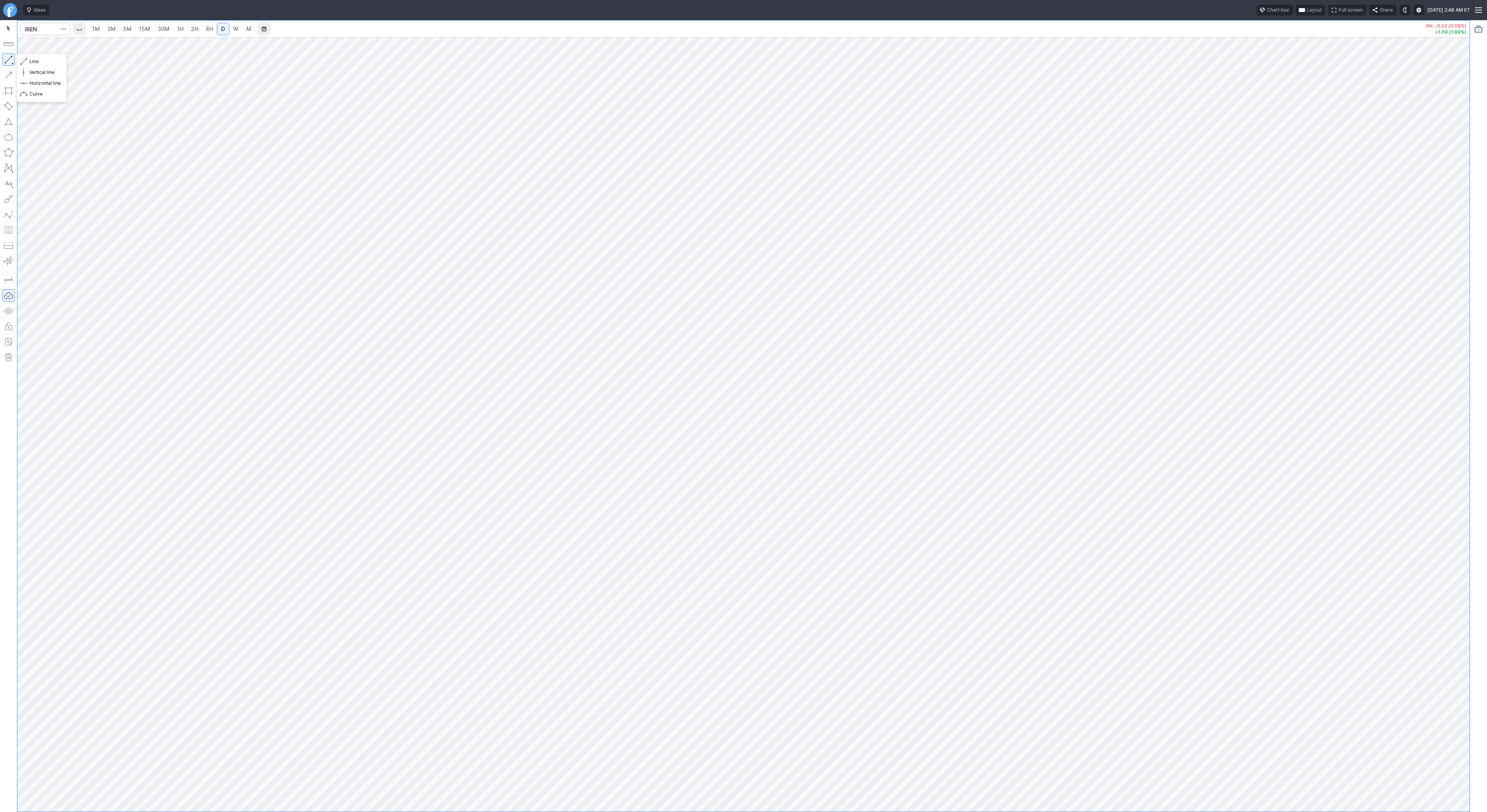
click at [8, 60] on button "button" at bounding box center [8, 59] width 12 height 12
drag, startPoint x: 9, startPoint y: 57, endPoint x: 16, endPoint y: 90, distance: 33.7
click at [9, 58] on button "button" at bounding box center [8, 59] width 12 height 12
drag, startPoint x: 10, startPoint y: 59, endPoint x: 12, endPoint y: 78, distance: 19.1
click at [10, 62] on button "button" at bounding box center [8, 59] width 12 height 12
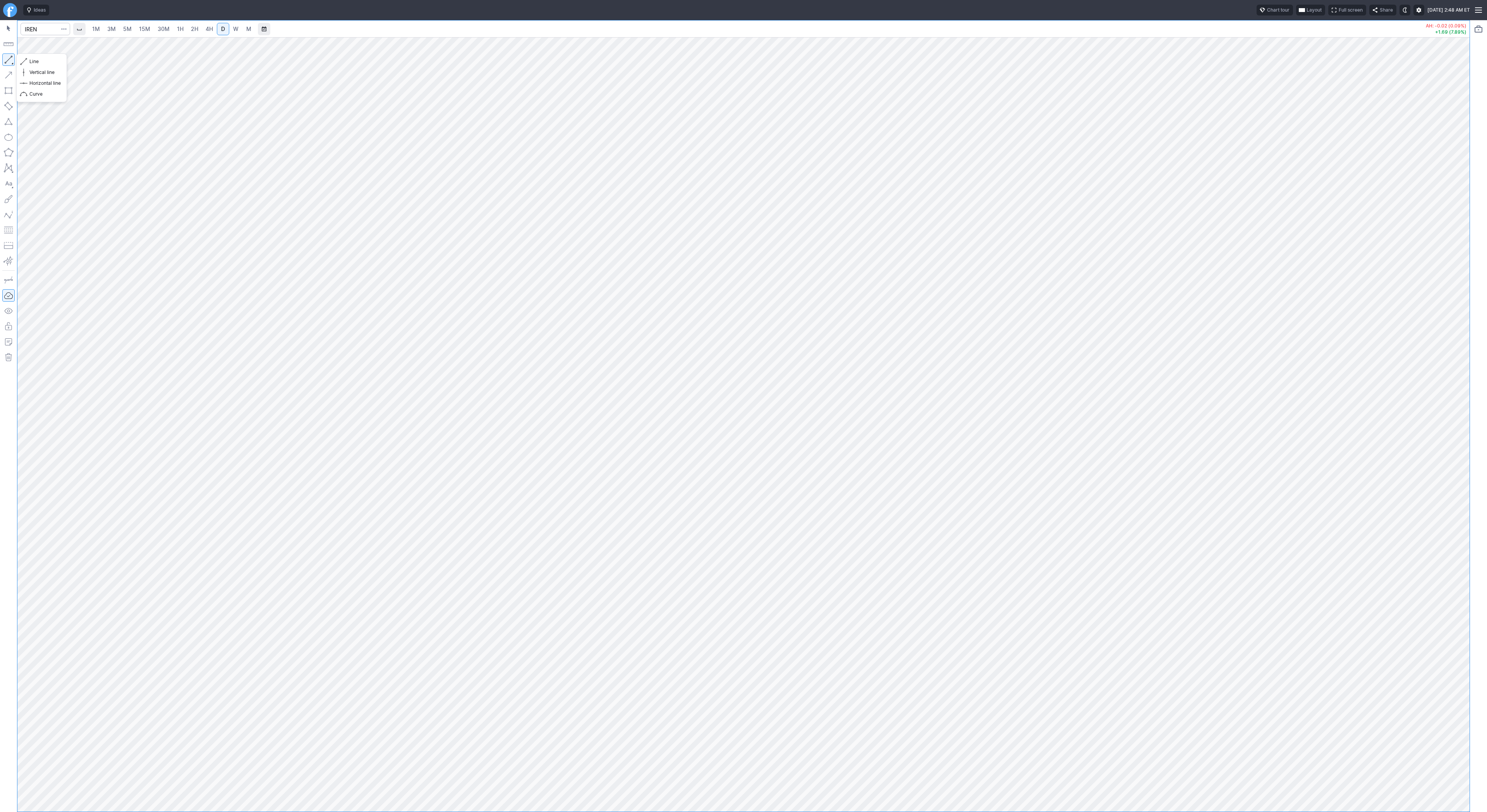
click at [11, 61] on button "button" at bounding box center [8, 59] width 12 height 12
click at [9, 62] on button "button" at bounding box center [8, 59] width 12 height 12
drag, startPoint x: 8, startPoint y: 60, endPoint x: 16, endPoint y: 86, distance: 27.2
click at [8, 61] on button "button" at bounding box center [8, 59] width 12 height 12
click at [9, 57] on button "button" at bounding box center [8, 59] width 12 height 12
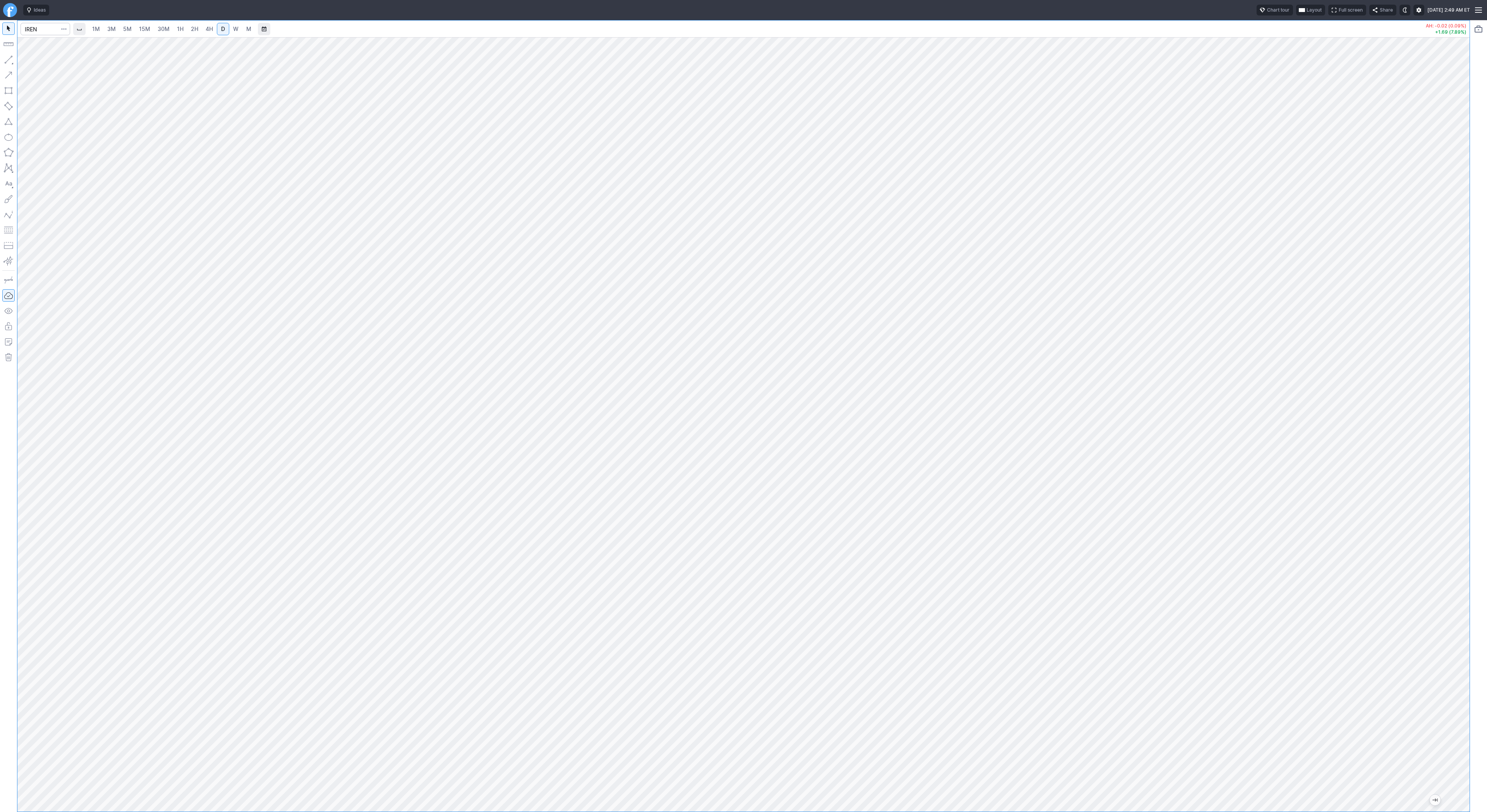
click at [9, 59] on button "button" at bounding box center [8, 59] width 12 height 12
click at [10, 57] on button "button" at bounding box center [8, 59] width 12 height 12
drag, startPoint x: 1464, startPoint y: 315, endPoint x: 1461, endPoint y: 419, distance: 104.0
click at [1463, 422] on div at bounding box center [1462, 422] width 16 height 755
click at [9, 61] on button "button" at bounding box center [8, 59] width 12 height 12
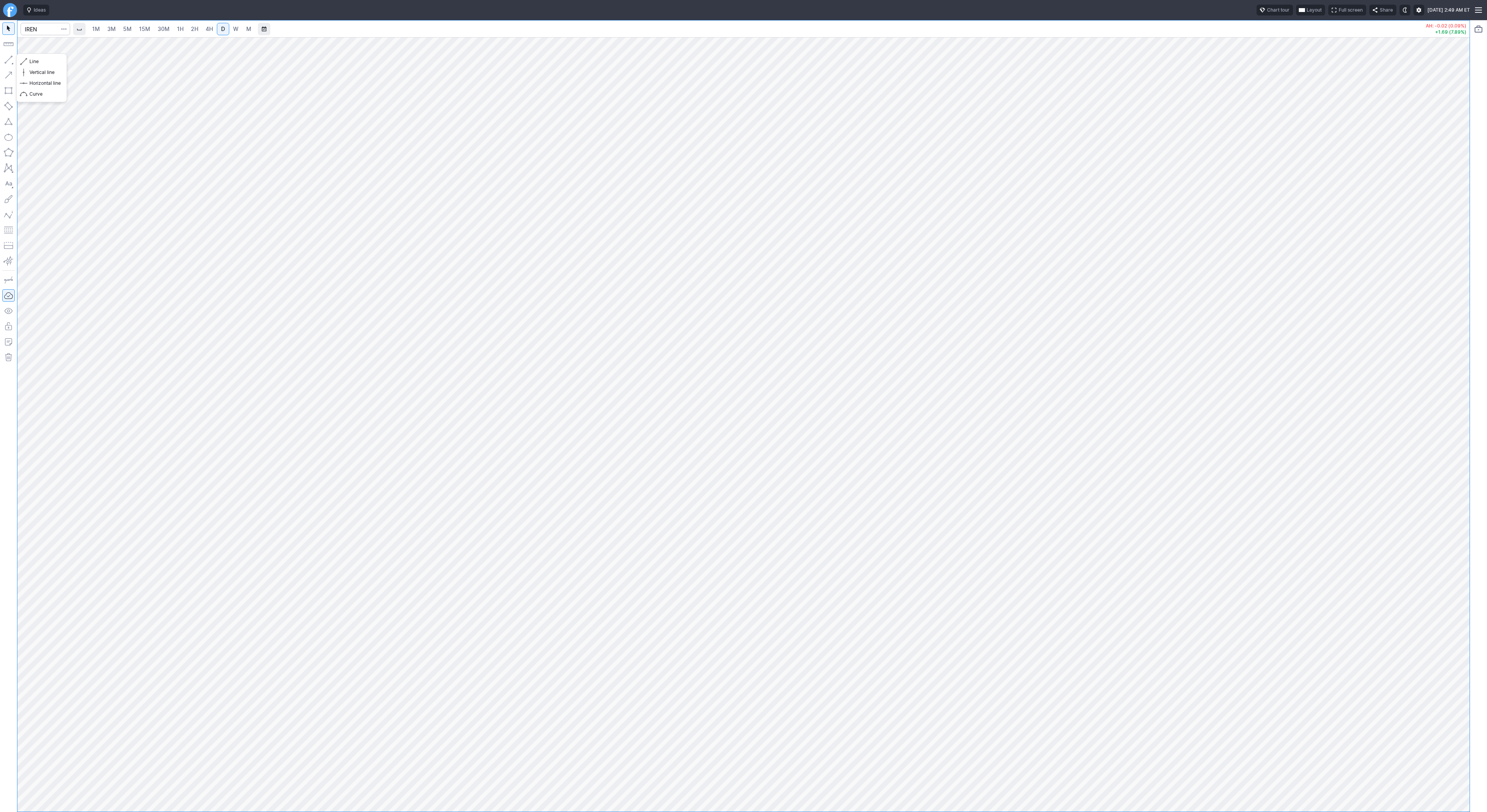
click at [13, 60] on button "button" at bounding box center [8, 59] width 12 height 12
click at [10, 62] on button "button" at bounding box center [8, 59] width 12 height 12
drag, startPoint x: 9, startPoint y: 57, endPoint x: 38, endPoint y: 98, distance: 50.2
click at [9, 57] on button "button" at bounding box center [8, 59] width 12 height 12
drag, startPoint x: 12, startPoint y: 62, endPoint x: 13, endPoint y: 78, distance: 16.0
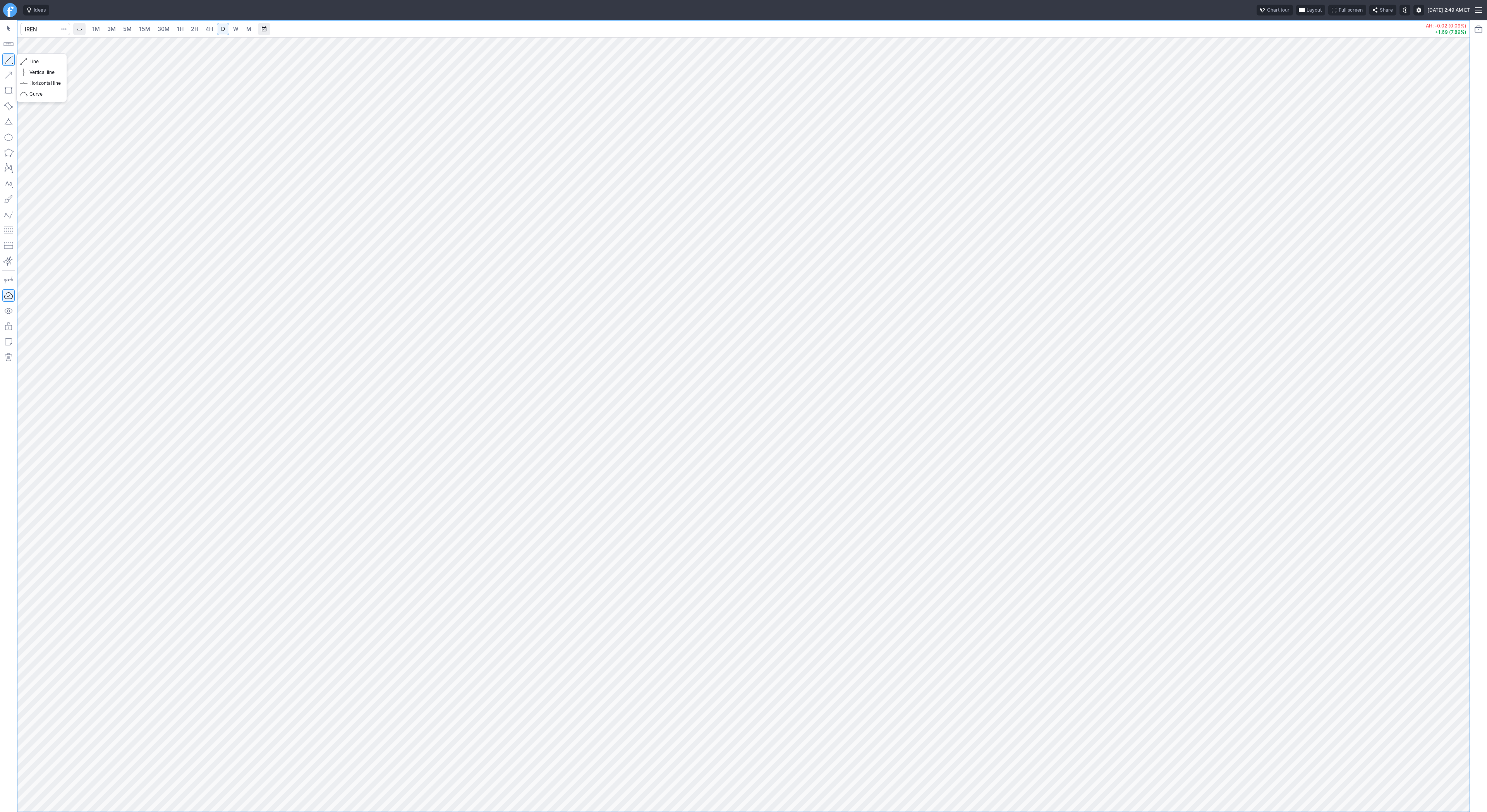
click at [12, 61] on button "button" at bounding box center [8, 59] width 12 height 12
click at [11, 59] on button "button" at bounding box center [8, 59] width 12 height 12
click at [47, 32] on input "Search" at bounding box center [46, 29] width 50 height 12
type input "apps"
click at [7, 59] on button "button" at bounding box center [8, 59] width 12 height 12
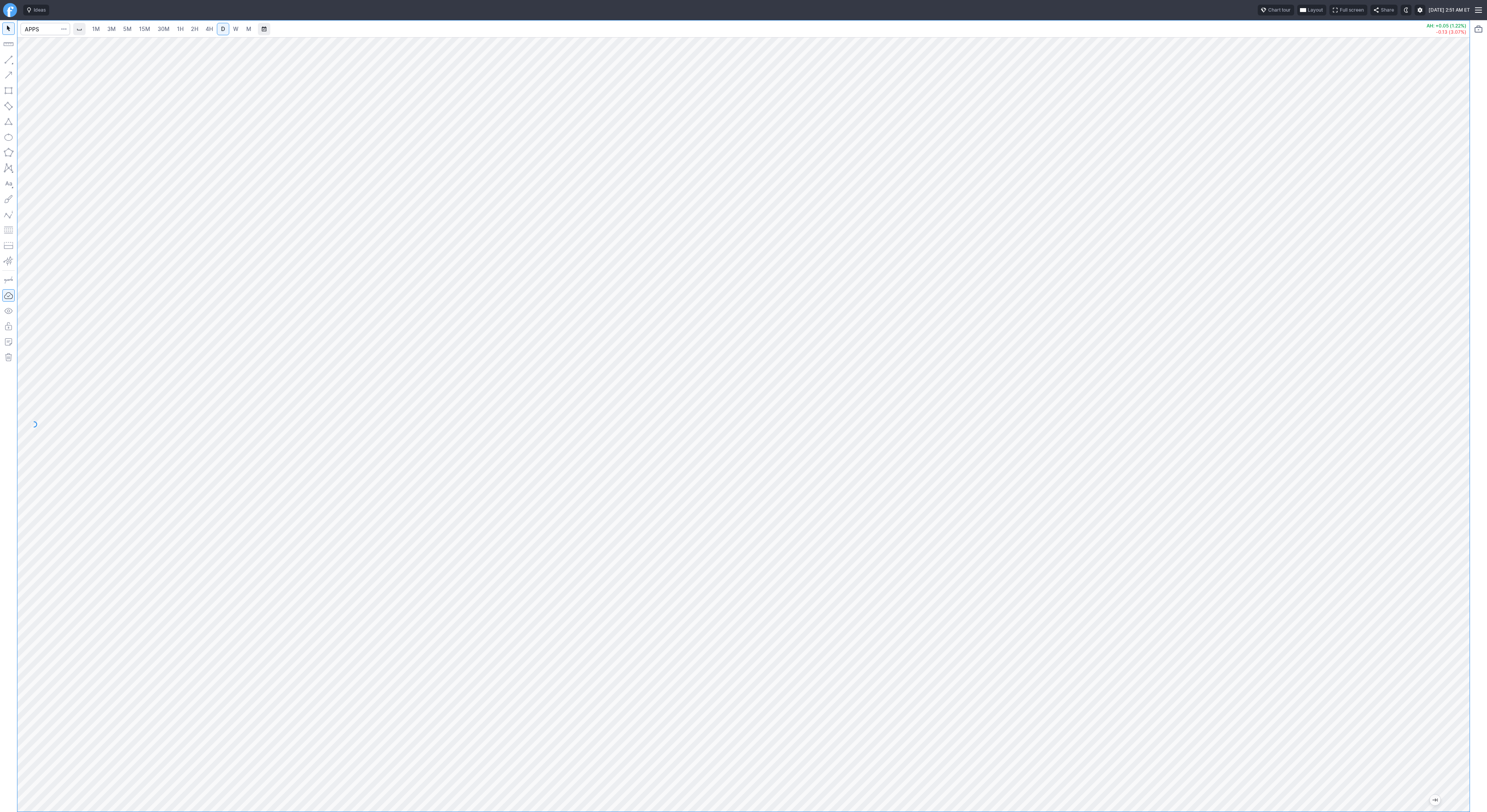
drag, startPoint x: 9, startPoint y: 53, endPoint x: 16, endPoint y: 74, distance: 22.1
click at [9, 54] on div at bounding box center [9, 416] width 17 height 792
drag, startPoint x: 31, startPoint y: 59, endPoint x: 51, endPoint y: 98, distance: 43.8
click at [31, 59] on span "Line" at bounding box center [45, 61] width 31 height 8
click at [9, 58] on button "button" at bounding box center [8, 59] width 12 height 12
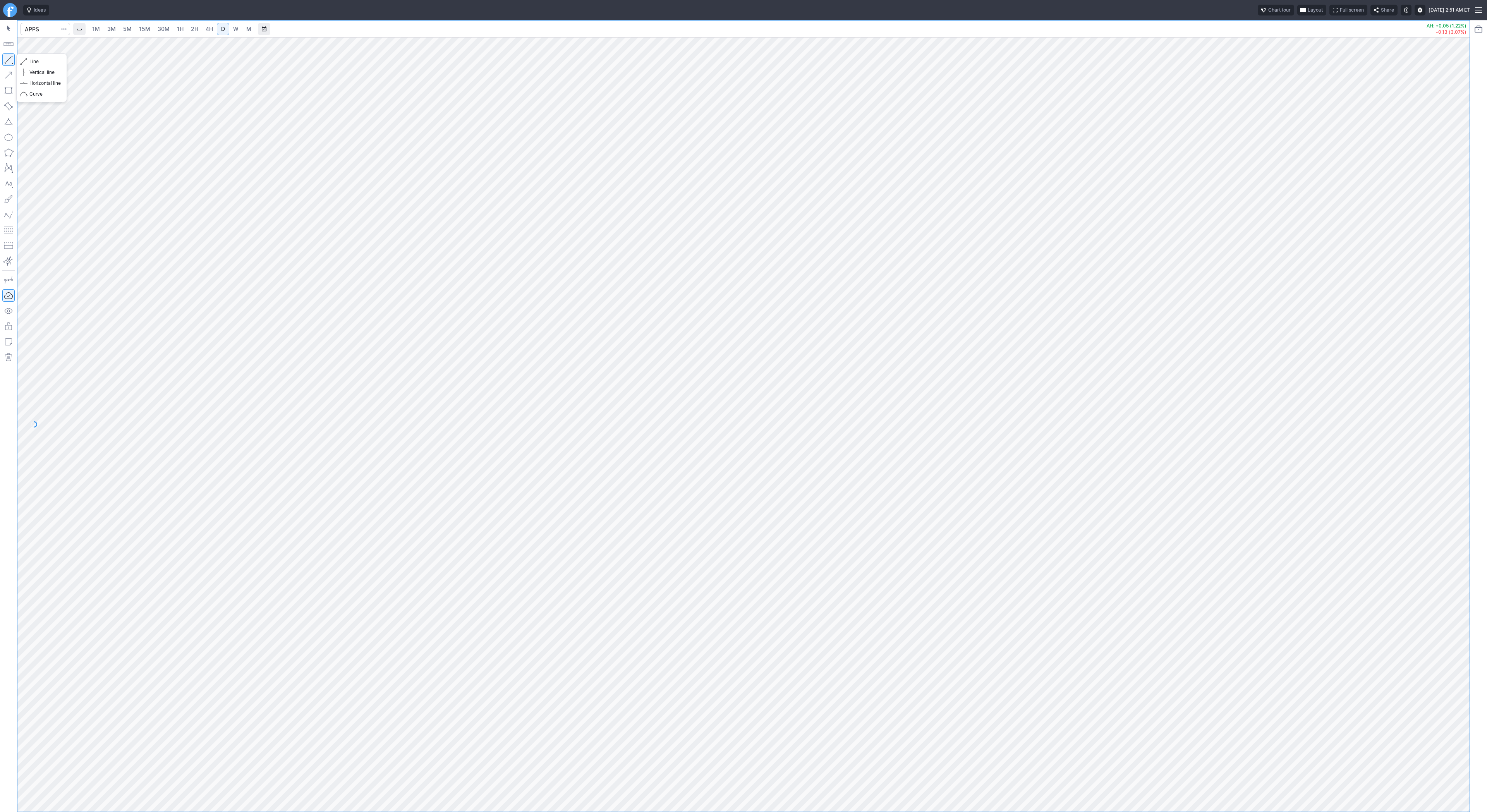
drag, startPoint x: 9, startPoint y: 58, endPoint x: 25, endPoint y: 89, distance: 34.9
click at [9, 59] on button "button" at bounding box center [8, 59] width 12 height 12
click at [3, 61] on button "button" at bounding box center [8, 59] width 12 height 12
click at [6, 58] on button "button" at bounding box center [8, 59] width 12 height 12
drag, startPoint x: 9, startPoint y: 58, endPoint x: 20, endPoint y: 83, distance: 27.3
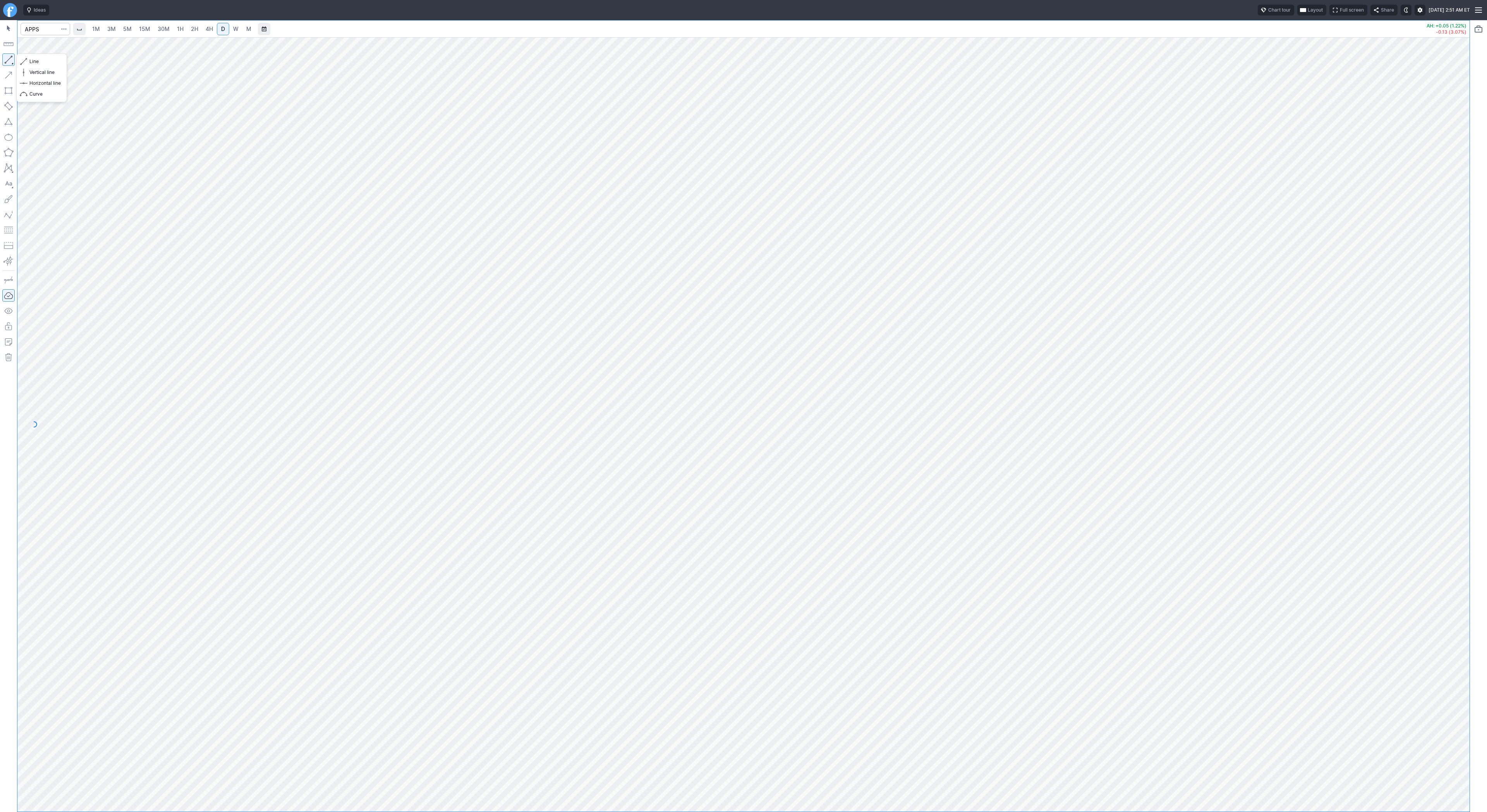
click at [9, 59] on button "button" at bounding box center [8, 59] width 12 height 12
click at [9, 58] on button "button" at bounding box center [8, 59] width 12 height 12
click at [10, 55] on button "button" at bounding box center [8, 59] width 12 height 12
click at [11, 57] on button "button" at bounding box center [8, 59] width 12 height 12
click at [8, 58] on button "button" at bounding box center [8, 59] width 12 height 12
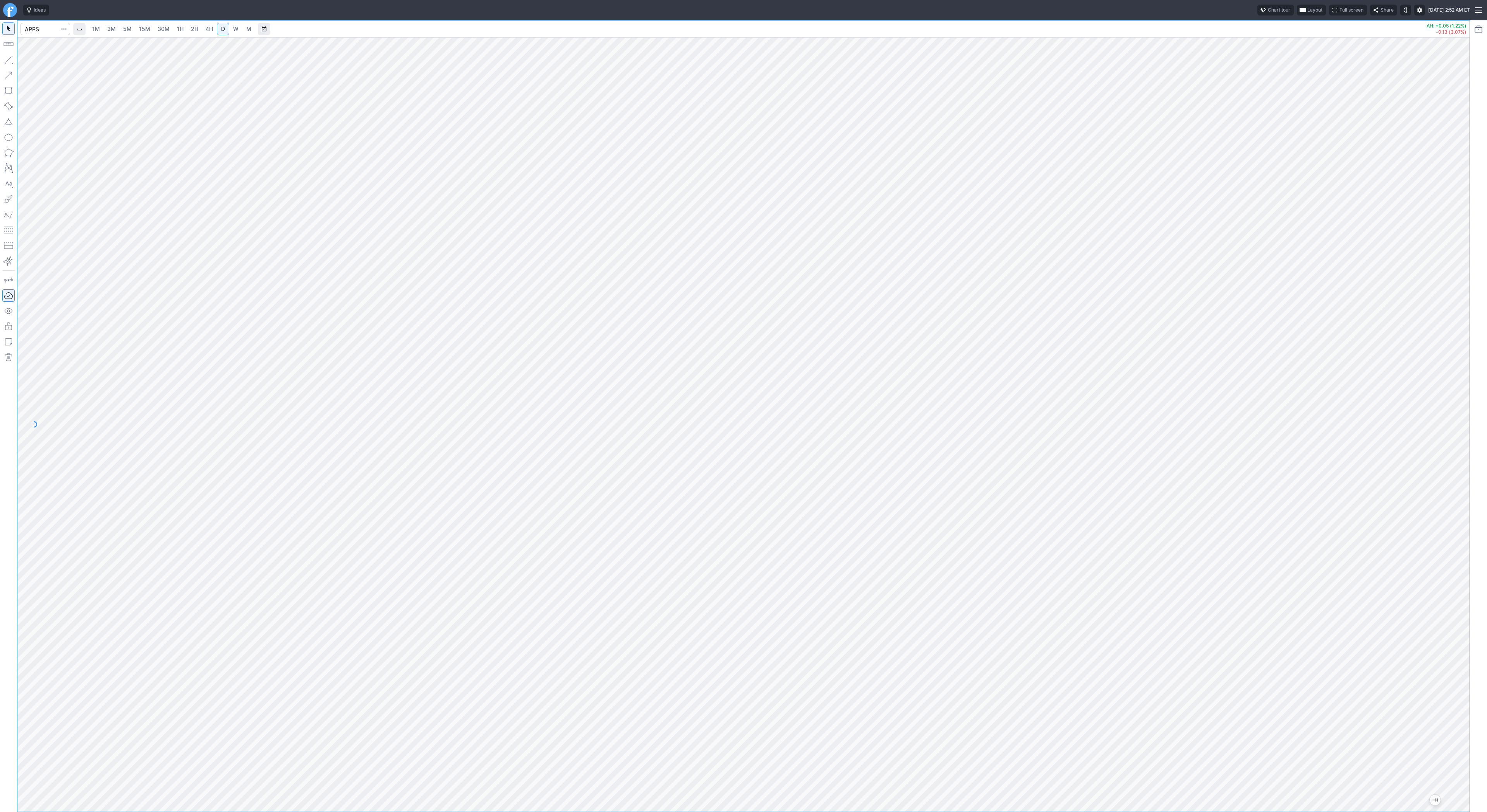
drag, startPoint x: 1462, startPoint y: 398, endPoint x: 1454, endPoint y: 618, distance: 220.1
click at [1455, 619] on div at bounding box center [1462, 422] width 16 height 755
click at [11, 57] on button "button" at bounding box center [8, 59] width 12 height 12
click at [8, 58] on button "button" at bounding box center [8, 59] width 12 height 12
click at [10, 59] on button "button" at bounding box center [8, 59] width 12 height 12
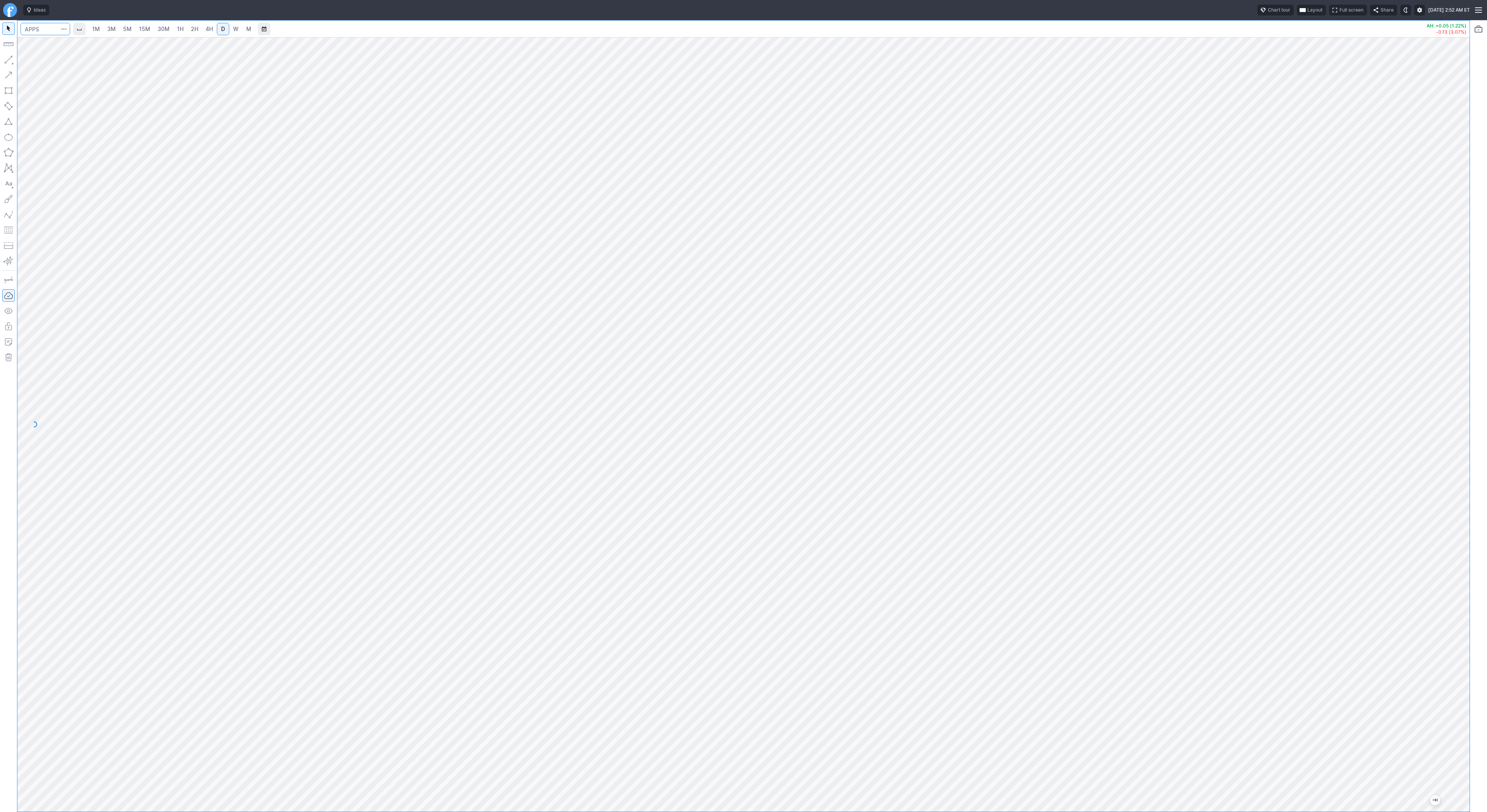
click at [42, 32] on input "Search" at bounding box center [46, 29] width 50 height 12
type input "baba"
click at [48, 43] on span "BABA" at bounding box center [40, 46] width 25 height 6
click at [10, 59] on button "button" at bounding box center [8, 59] width 12 height 12
click at [12, 61] on button "button" at bounding box center [8, 59] width 12 height 12
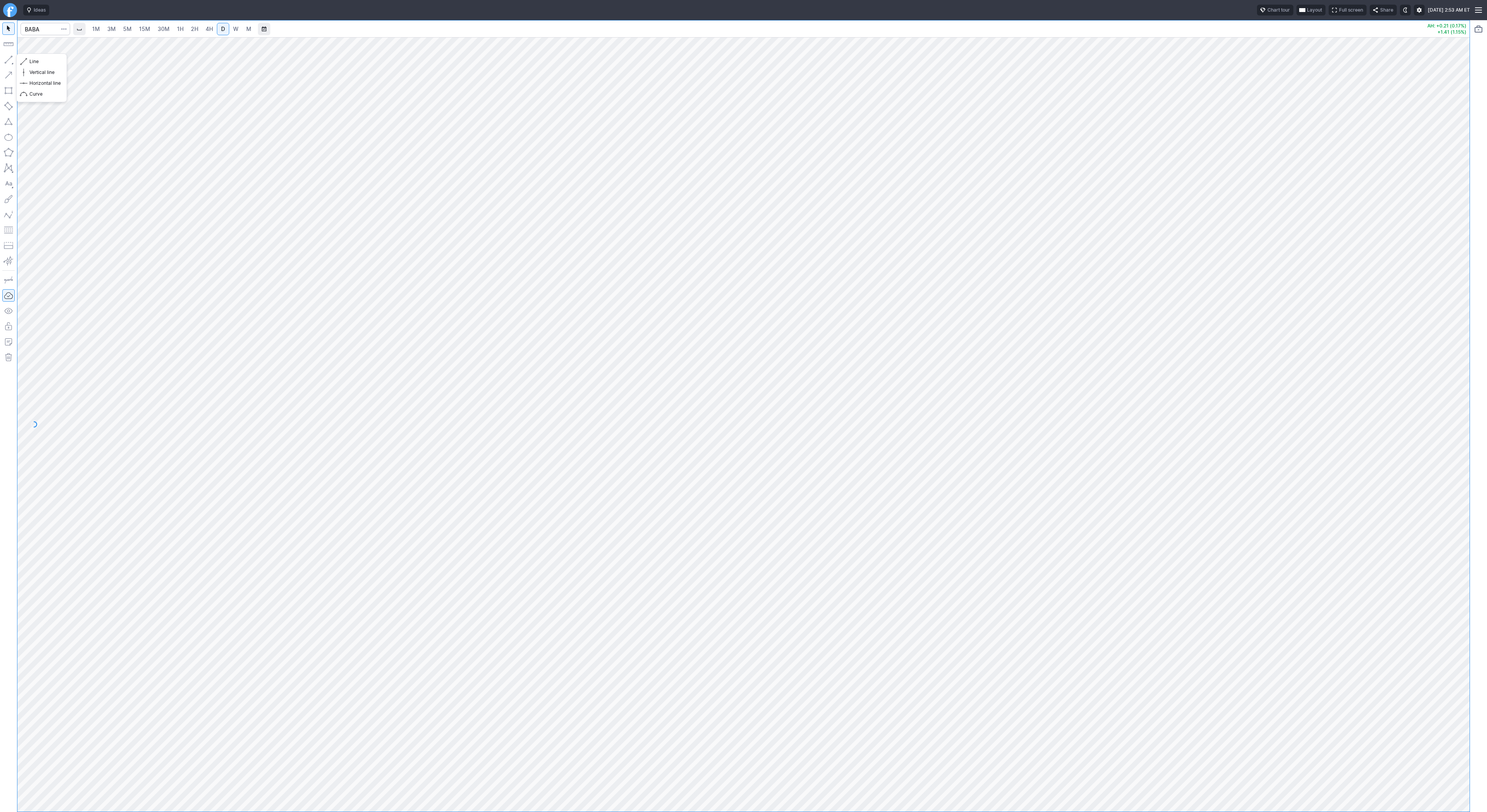
click at [10, 57] on button "button" at bounding box center [8, 59] width 12 height 12
click at [13, 60] on button "button" at bounding box center [8, 59] width 12 height 12
click at [11, 57] on button "button" at bounding box center [8, 59] width 12 height 12
click at [8, 59] on button "button" at bounding box center [8, 59] width 12 height 12
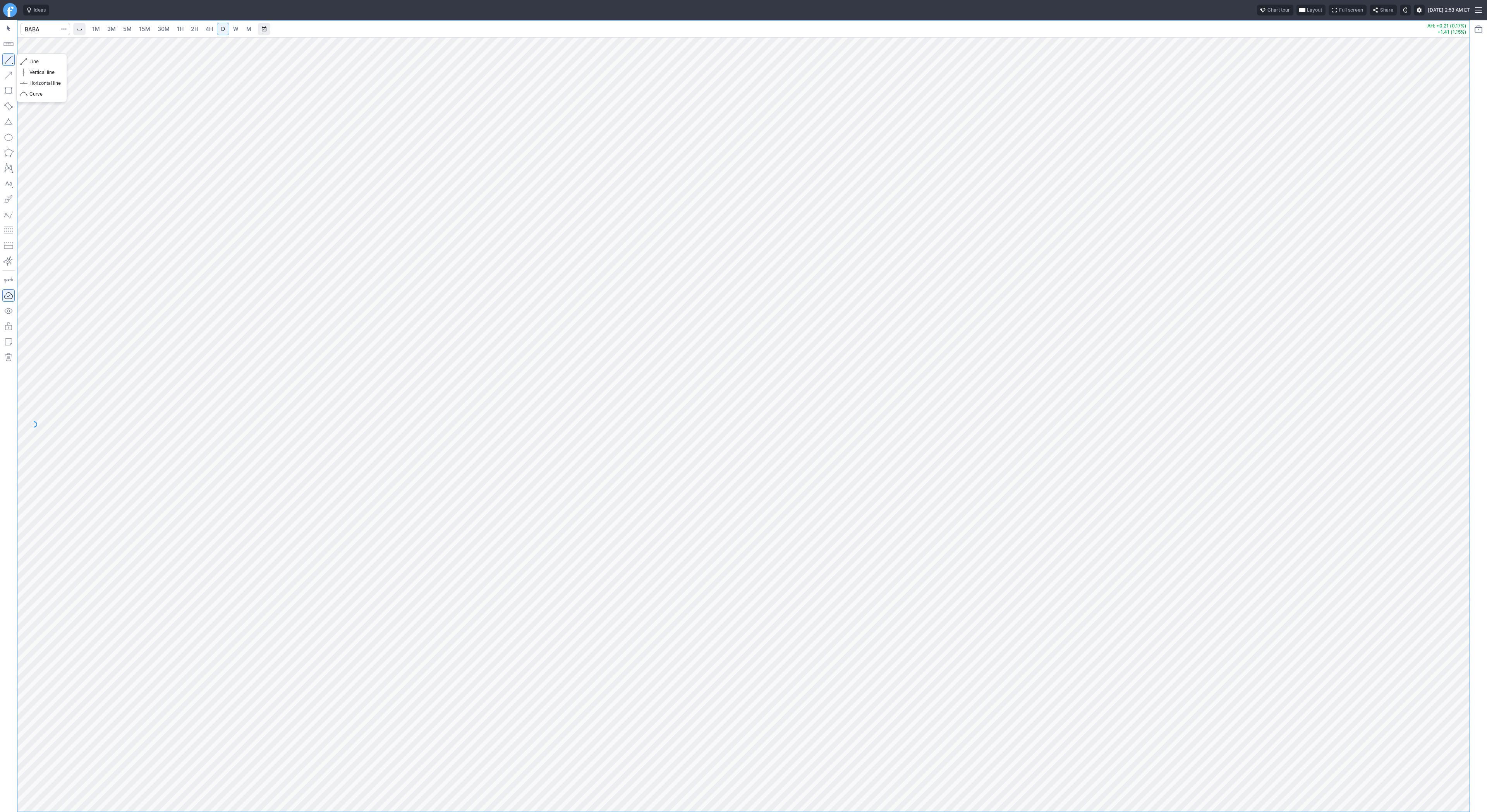
click at [11, 59] on button "button" at bounding box center [8, 59] width 12 height 12
click at [7, 56] on button "button" at bounding box center [8, 59] width 12 height 12
drag, startPoint x: 1464, startPoint y: 414, endPoint x: 1455, endPoint y: 514, distance: 100.4
click at [1467, 535] on div at bounding box center [1462, 422] width 16 height 755
click at [44, 61] on span "Line" at bounding box center [45, 61] width 31 height 8
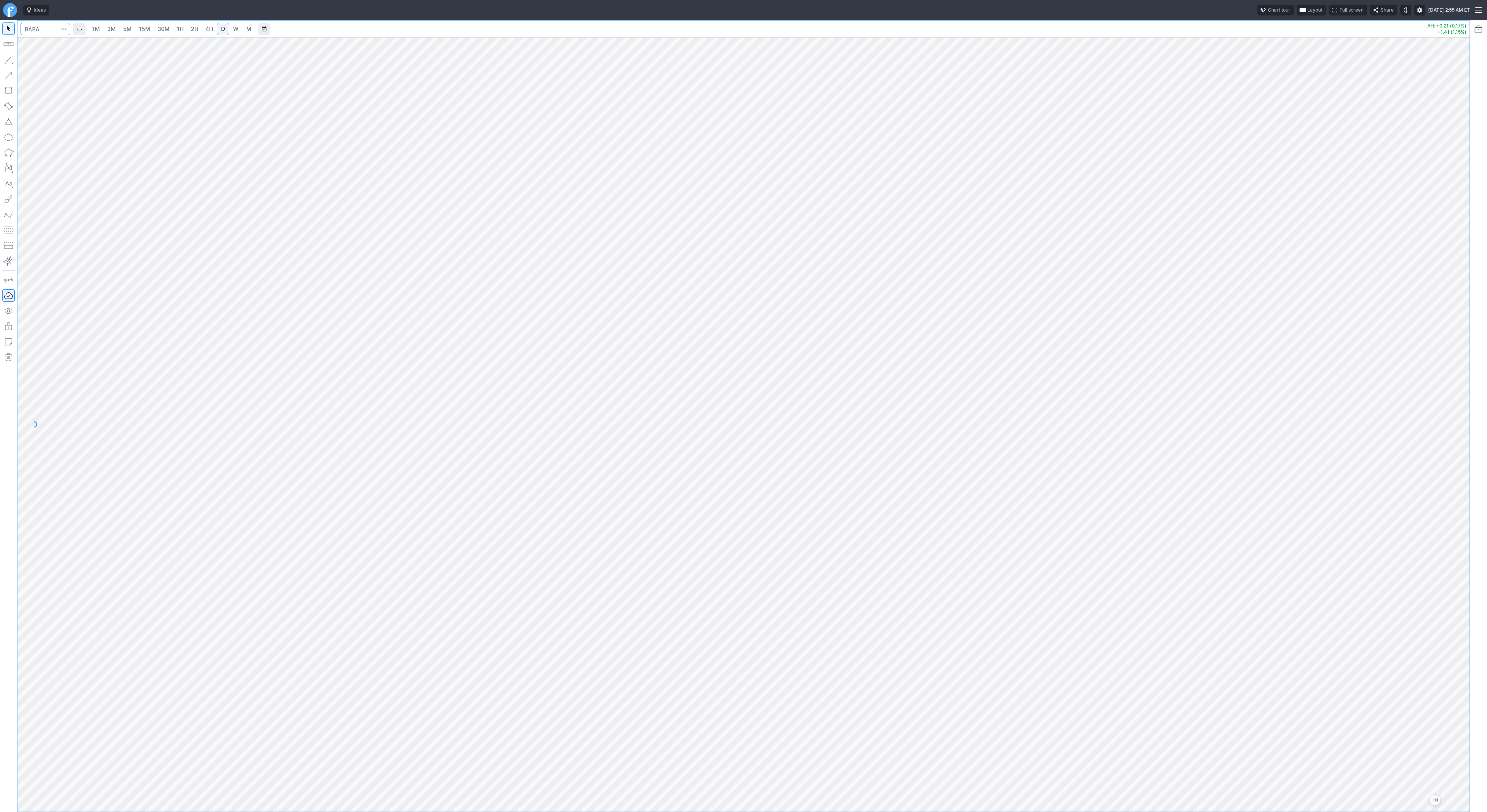
click at [33, 28] on input "Search" at bounding box center [46, 29] width 50 height 12
type input "tsla"
drag, startPoint x: 14, startPoint y: 61, endPoint x: 17, endPoint y: 77, distance: 16.3
click at [14, 64] on button "button" at bounding box center [8, 59] width 12 height 12
click at [8, 59] on button "button" at bounding box center [8, 59] width 12 height 12
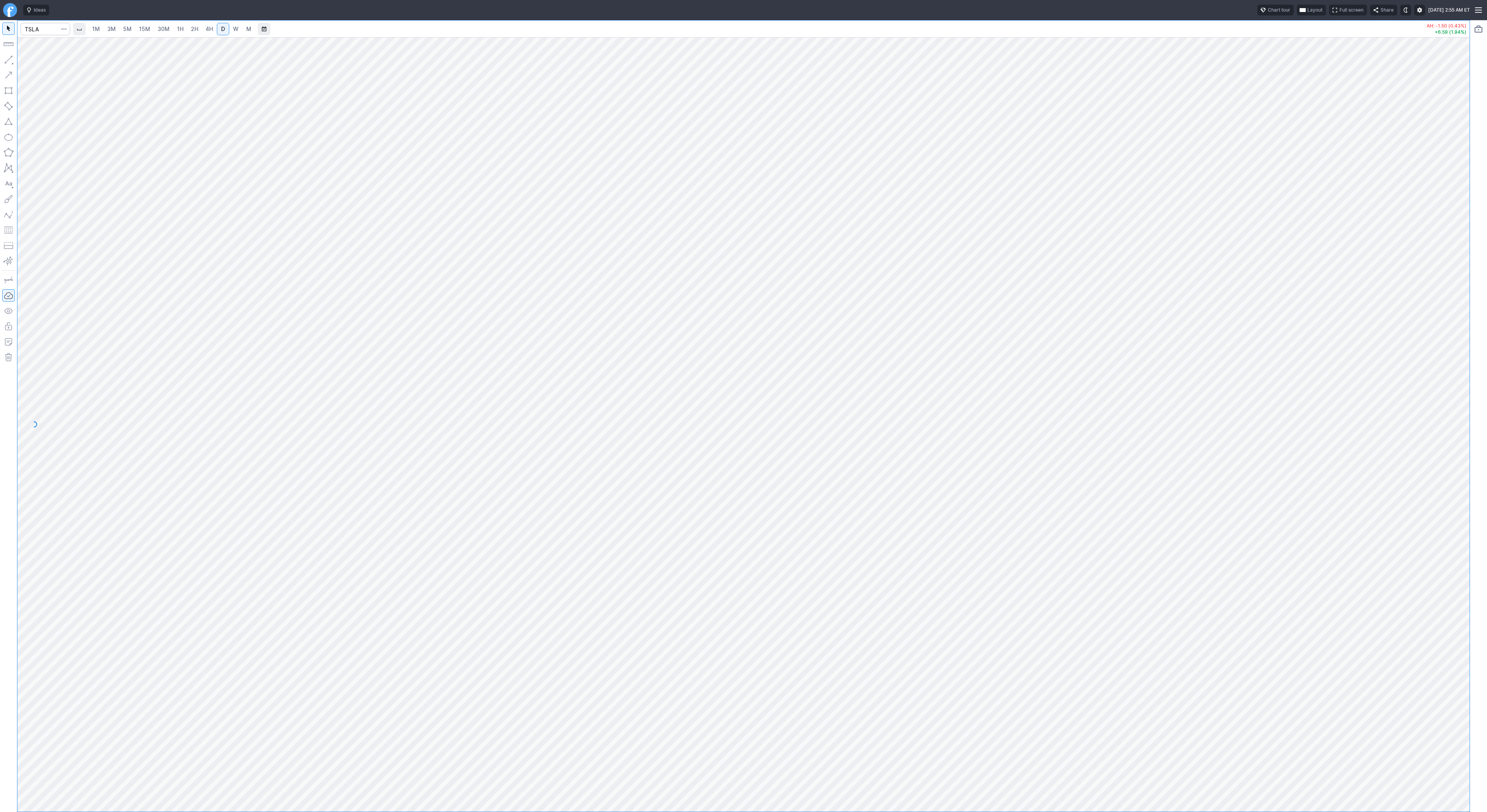
drag, startPoint x: 9, startPoint y: 65, endPoint x: 10, endPoint y: 70, distance: 5.1
click at [9, 65] on button "button" at bounding box center [8, 59] width 12 height 12
click at [10, 63] on button "button" at bounding box center [8, 59] width 12 height 12
click at [5, 62] on button "button" at bounding box center [8, 59] width 12 height 12
click at [5, 58] on button "button" at bounding box center [8, 59] width 12 height 12
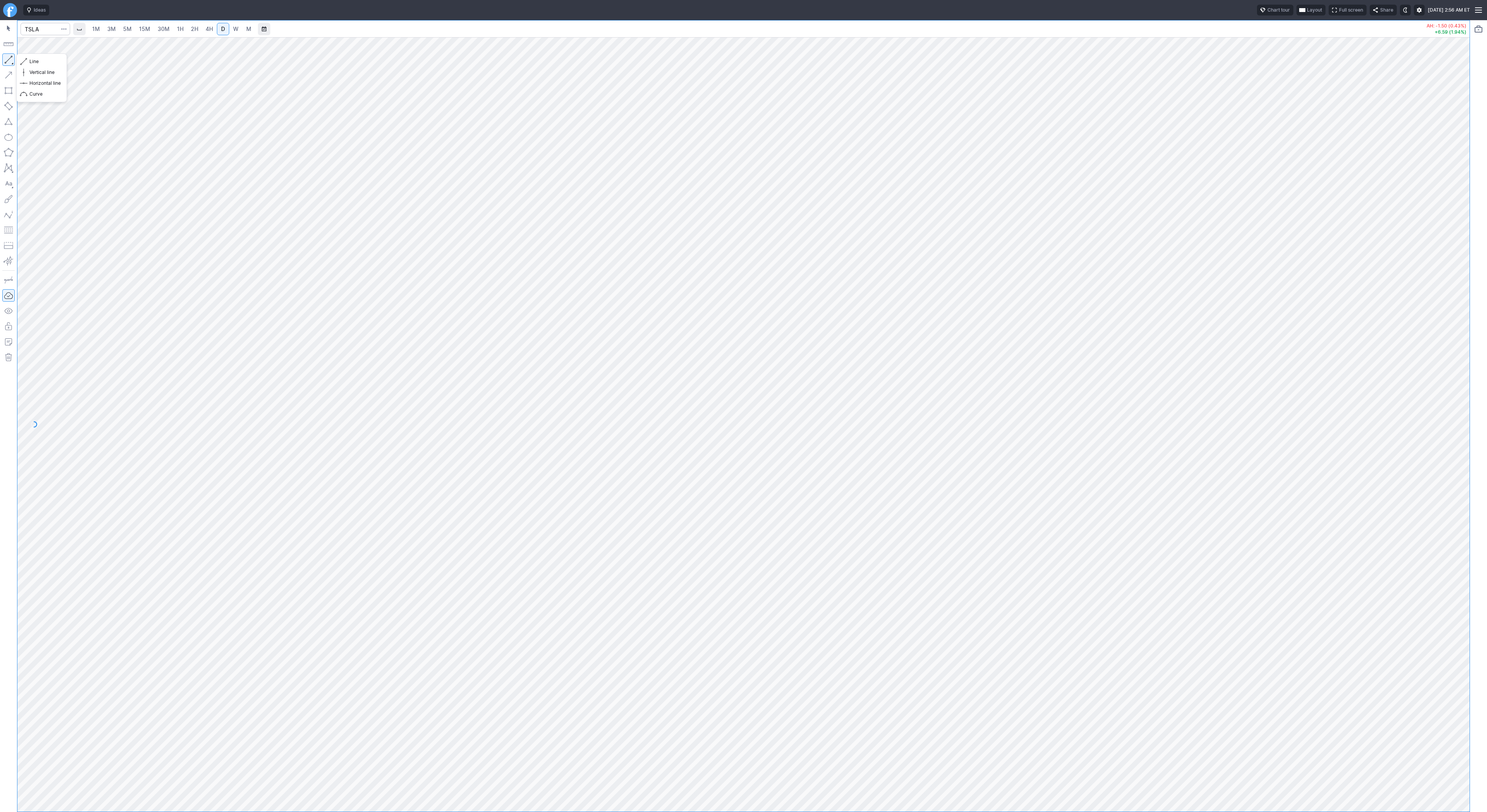
click at [4, 58] on button "button" at bounding box center [8, 59] width 12 height 12
click at [10, 58] on button "button" at bounding box center [8, 59] width 12 height 12
click at [29, 25] on input "Search" at bounding box center [46, 29] width 50 height 12
type input "coin"
click at [27, 27] on input "Search" at bounding box center [46, 29] width 50 height 12
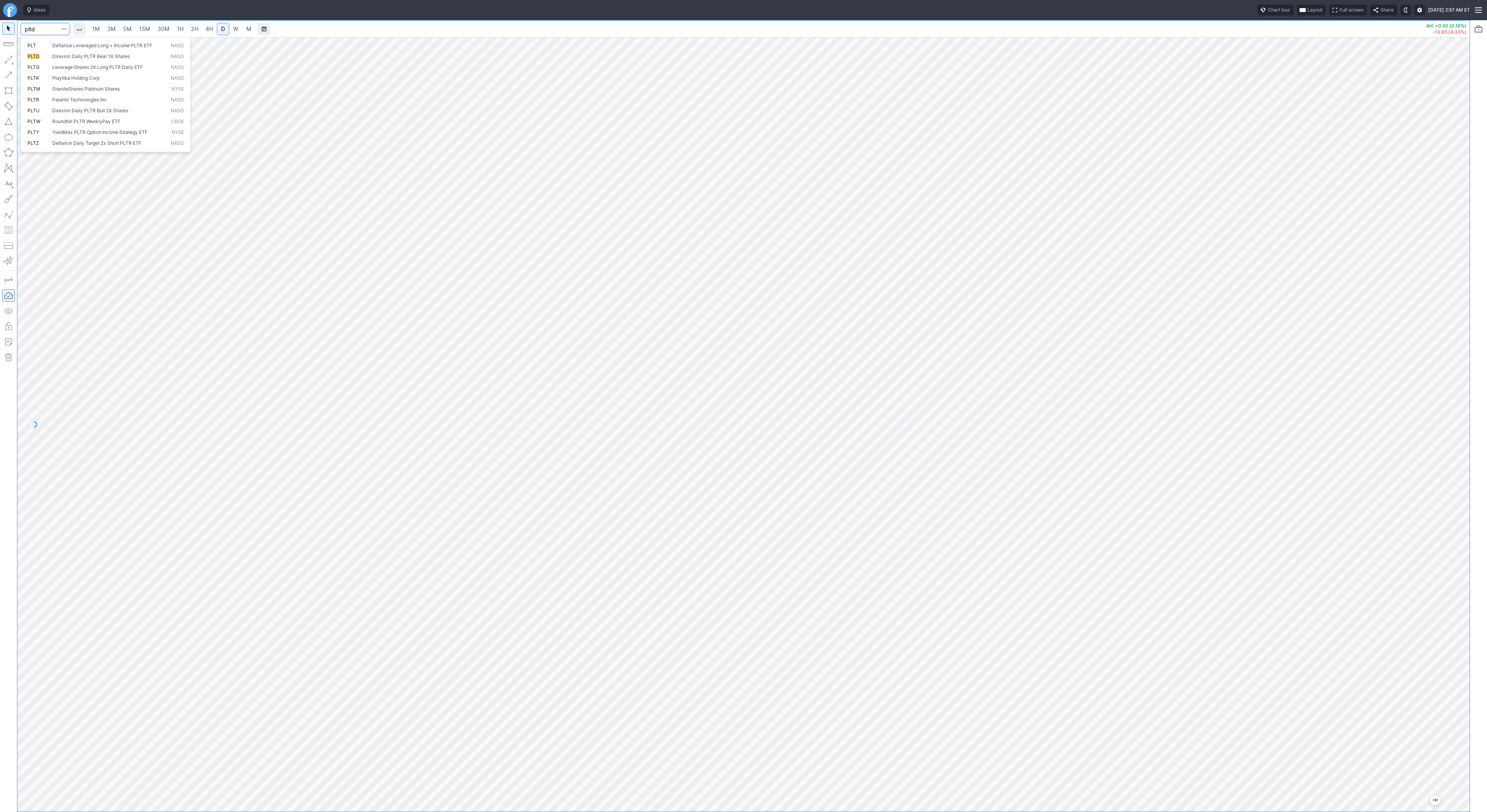
type input "pltd"
click at [199, 30] on link "2H" at bounding box center [195, 29] width 14 height 12
click at [1458, 616] on div at bounding box center [744, 424] width 1452 height 774
drag, startPoint x: 1465, startPoint y: 660, endPoint x: 1461, endPoint y: 680, distance: 20.4
click at [1465, 685] on div at bounding box center [1462, 422] width 16 height 755
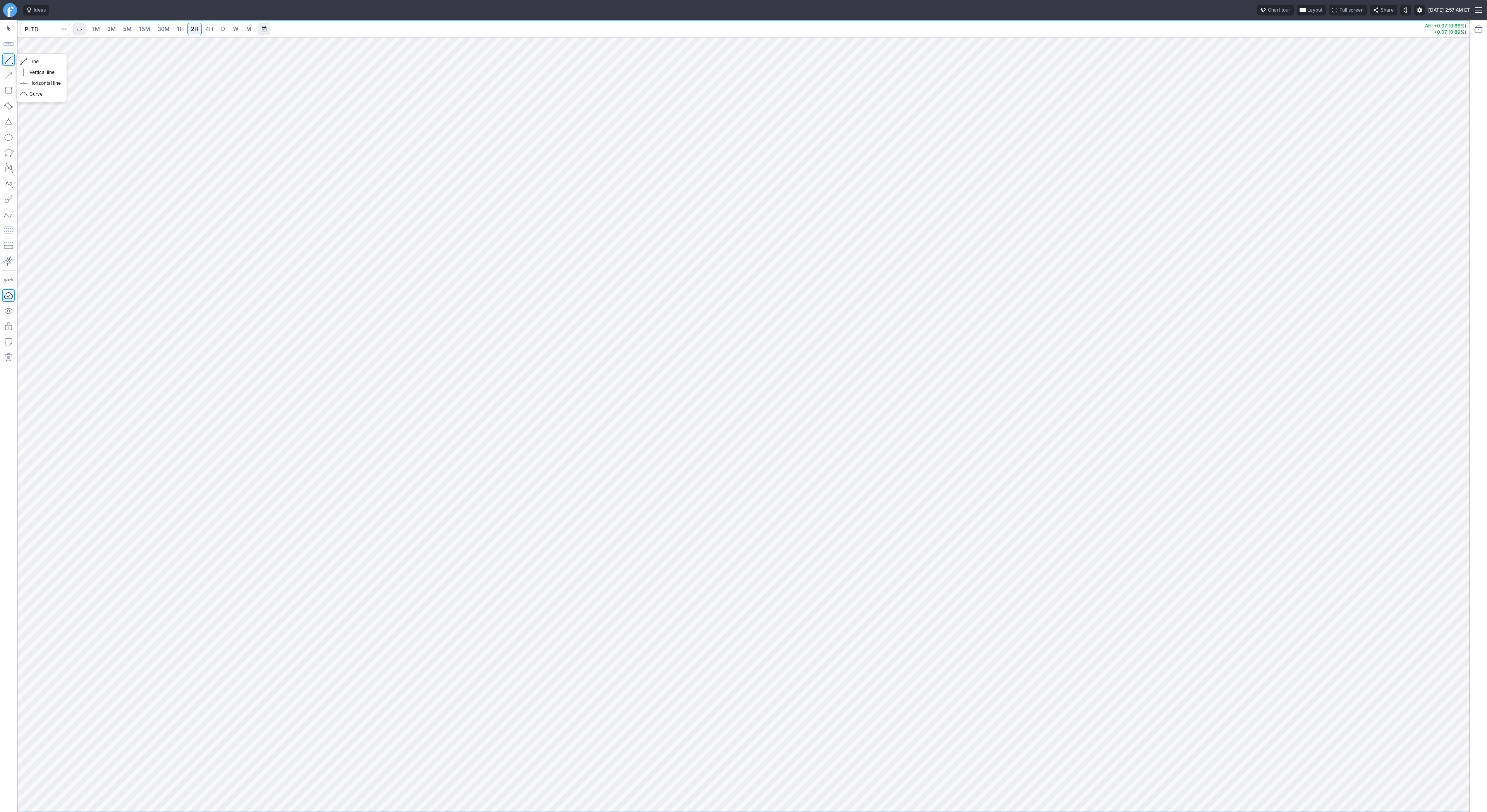
click at [8, 57] on button "button" at bounding box center [8, 59] width 12 height 12
click at [9, 59] on button "button" at bounding box center [8, 59] width 12 height 12
click at [34, 63] on span "Line" at bounding box center [45, 61] width 31 height 8
click at [33, 62] on span "Line" at bounding box center [45, 61] width 31 height 8
click at [29, 64] on span "Line" at bounding box center [45, 61] width 31 height 8
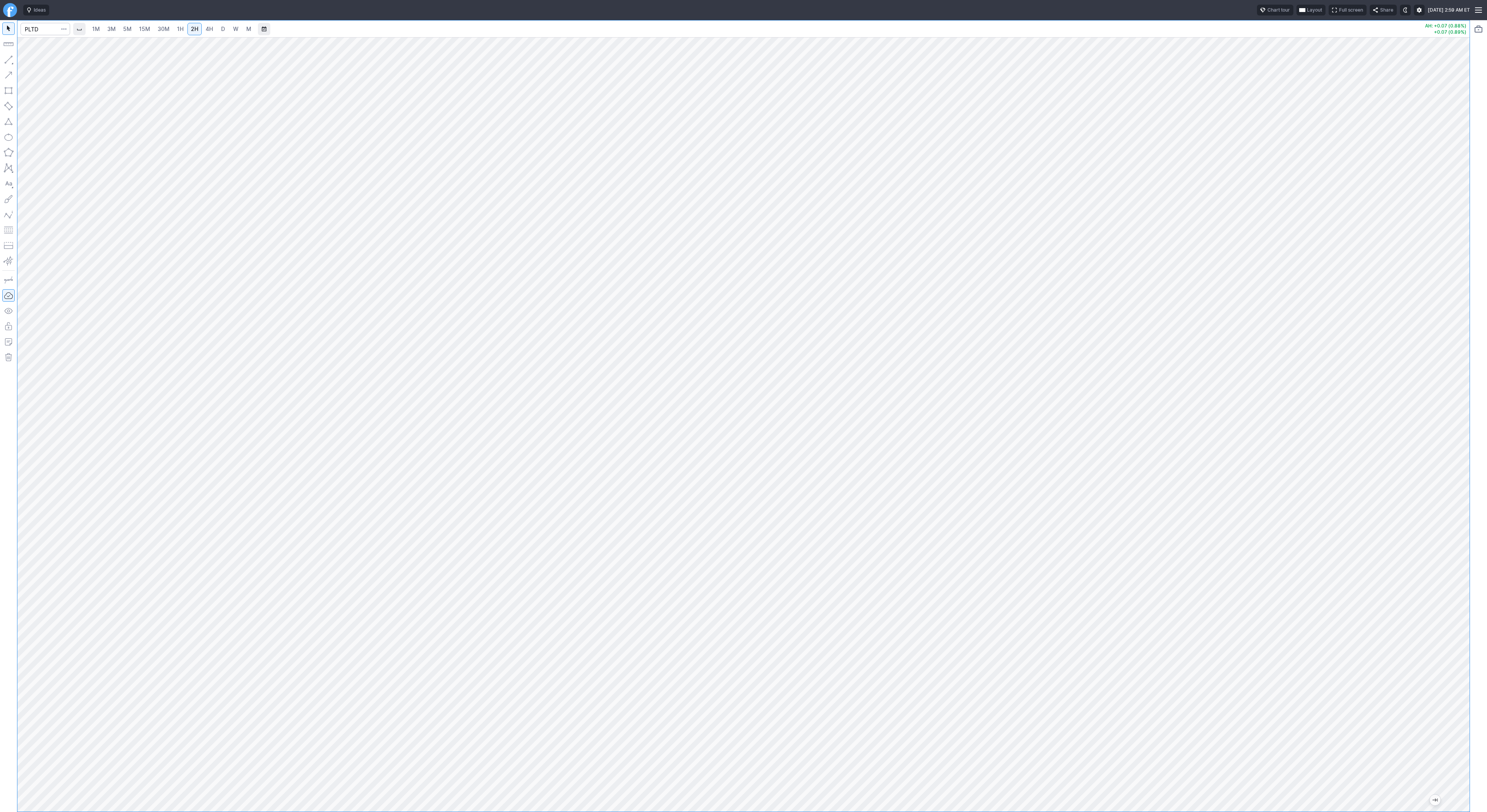
drag, startPoint x: 1454, startPoint y: 508, endPoint x: 1453, endPoint y: 615, distance: 107.0
click at [1454, 615] on div at bounding box center [1462, 422] width 16 height 755
drag, startPoint x: 1466, startPoint y: 477, endPoint x: 1457, endPoint y: 667, distance: 190.2
click at [1463, 668] on div at bounding box center [1462, 422] width 16 height 755
click at [1444, 563] on div at bounding box center [744, 424] width 1452 height 774
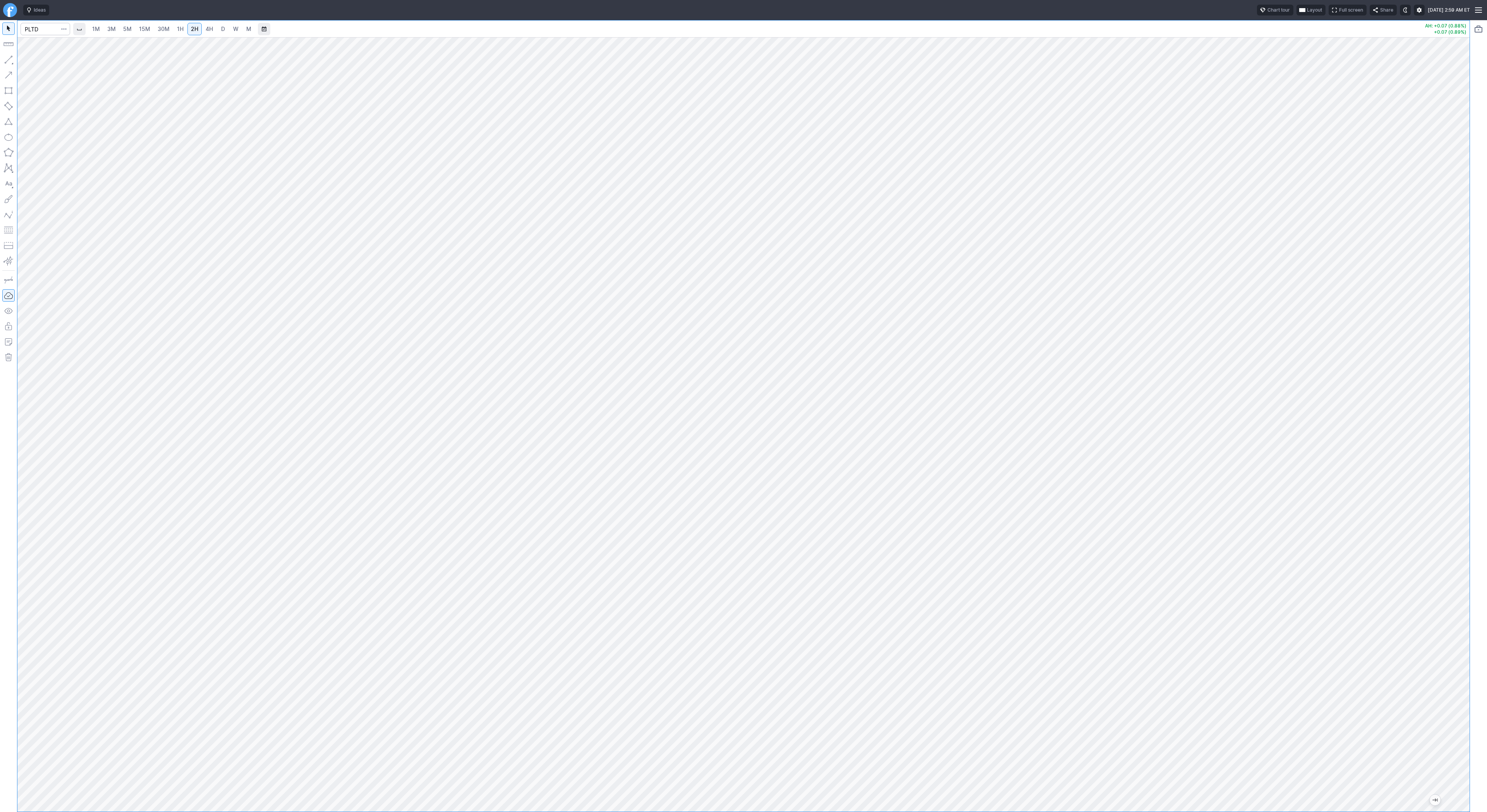
click at [1439, 133] on div at bounding box center [744, 424] width 1452 height 774
drag, startPoint x: 1460, startPoint y: 557, endPoint x: 921, endPoint y: 11, distance: 767.2
click at [922, 9] on div "Ideas Chart tour Layout Full screen Share Tue AUG 26 2025 2:59 AM ET 1M 3M 5M 1…" at bounding box center [744, 406] width 1487 height 812
